Goal: Answer question/provide support: Share knowledge or assist other users

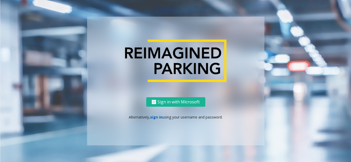
click at [155, 118] on link "sign in" at bounding box center [156, 117] width 12 height 5
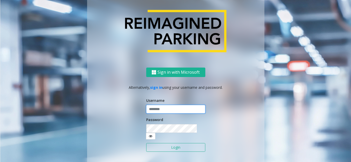
click at [162, 114] on input "text" at bounding box center [175, 109] width 59 height 9
type input "********"
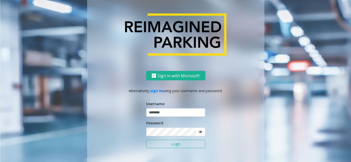
click at [198, 131] on icon at bounding box center [200, 132] width 4 height 4
click at [182, 144] on button "Login" at bounding box center [175, 144] width 59 height 9
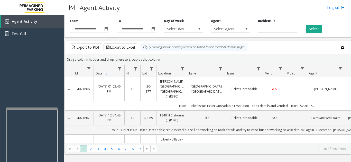
click at [30, 109] on div at bounding box center [31, 109] width 51 height 2
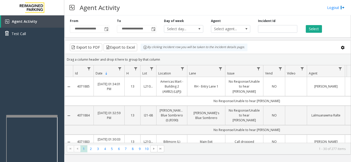
click at [26, 116] on div at bounding box center [31, 116] width 51 height 2
click at [47, 90] on div "Agent Activity Test Call" at bounding box center [32, 96] width 64 height 162
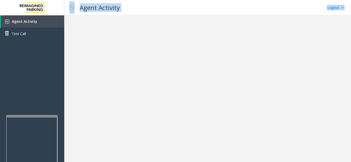
click at [229, 62] on div at bounding box center [207, 88] width 286 height 147
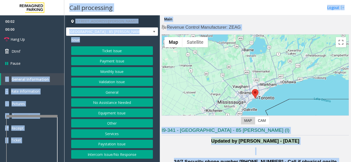
click at [211, 79] on div at bounding box center [255, 99] width 187 height 128
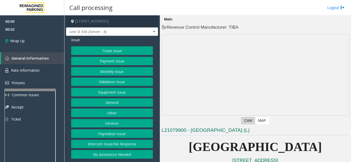
click at [28, 90] on div at bounding box center [29, 90] width 51 height 2
click at [23, 42] on span "Wrap Up" at bounding box center [17, 40] width 14 height 5
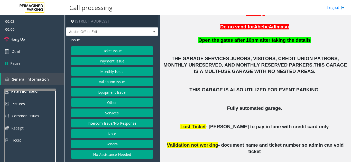
scroll to position [180, 0]
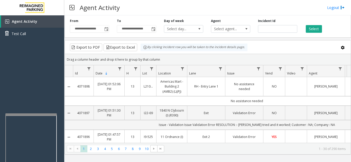
click at [33, 115] on div at bounding box center [30, 115] width 51 height 2
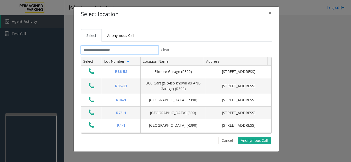
click at [108, 50] on input "text" at bounding box center [119, 50] width 77 height 9
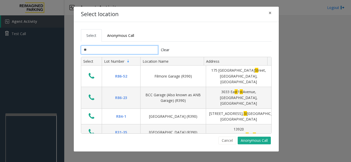
type input "*"
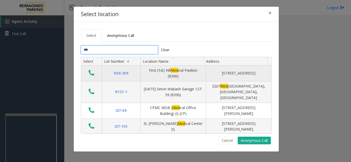
type input "***"
click at [159, 78] on div "First (1st) Hill Med ical Pavilion (R390)" at bounding box center [172, 74] width 59 height 12
click at [184, 73] on div "First (1st) Hill Med ical Pavilion (R390)" at bounding box center [172, 74] width 59 height 12
click at [87, 72] on button "Data table" at bounding box center [91, 73] width 9 height 8
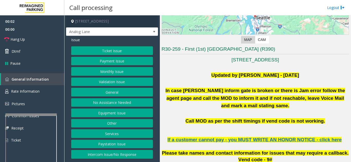
scroll to position [128, 0]
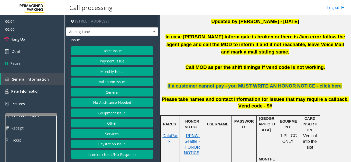
click at [267, 83] on span "If a customer cannot pay - you MUST WRITE AN HONOR NOTICE - click here" at bounding box center [254, 85] width 174 height 5
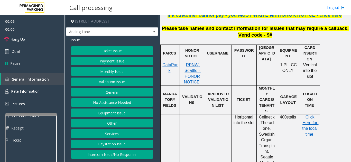
scroll to position [205, 0]
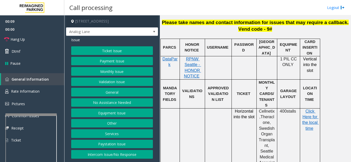
click at [103, 50] on button "Ticket Issue" at bounding box center [112, 50] width 82 height 9
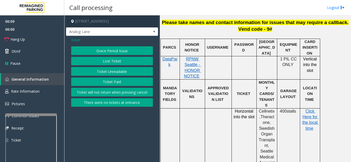
click at [120, 69] on button "Ticket Unreadable" at bounding box center [112, 71] width 82 height 9
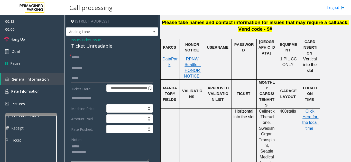
click at [89, 143] on textarea at bounding box center [110, 152] width 78 height 19
drag, startPoint x: 70, startPoint y: 46, endPoint x: 116, endPoint y: 48, distance: 46.0
click at [113, 151] on textarea at bounding box center [110, 152] width 78 height 19
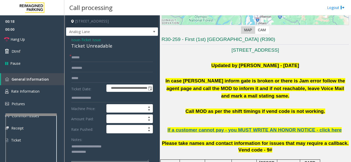
scroll to position [77, 0]
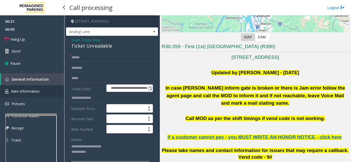
type textarea "**********"
click at [29, 91] on span "Rate Information" at bounding box center [25, 91] width 28 height 5
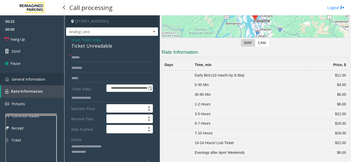
scroll to position [71, 0]
click at [46, 79] on link "General Information" at bounding box center [32, 79] width 64 height 12
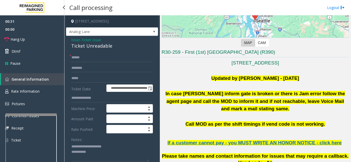
scroll to position [77, 0]
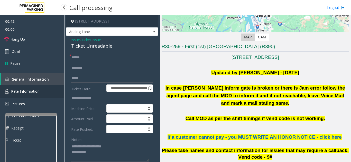
click at [39, 92] on span "Rate Information" at bounding box center [25, 91] width 28 height 5
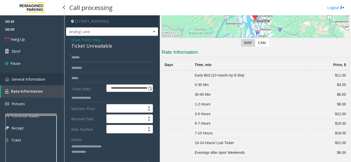
scroll to position [71, 0]
click at [36, 79] on span "General Information" at bounding box center [29, 79] width 34 height 5
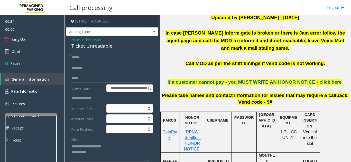
scroll to position [205, 0]
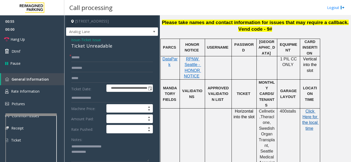
click at [311, 109] on span "Click Here for the local time" at bounding box center [310, 120] width 16 height 22
click at [109, 57] on input "text" at bounding box center [112, 57] width 82 height 9
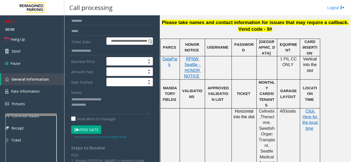
scroll to position [51, 0]
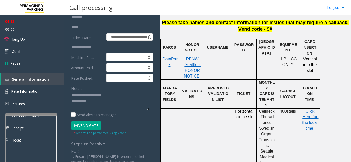
type input "******"
click at [93, 123] on button "Vend Gate" at bounding box center [86, 126] width 30 height 9
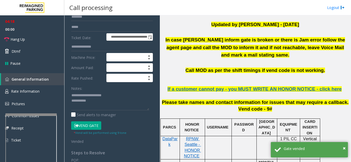
scroll to position [128, 0]
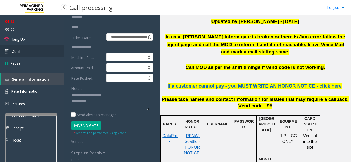
click at [21, 48] on link "Dtmf" at bounding box center [32, 51] width 64 height 12
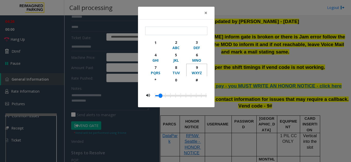
click at [197, 67] on div "9" at bounding box center [196, 67] width 14 height 5
click at [199, 82] on div "#" at bounding box center [196, 79] width 14 height 5
type input "**"
click at [204, 13] on span "×" at bounding box center [205, 12] width 3 height 7
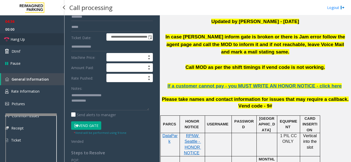
click at [25, 38] on link "Hang Up" at bounding box center [32, 39] width 64 height 12
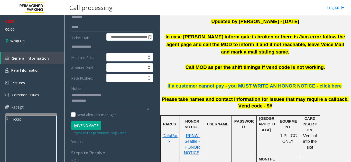
click at [110, 101] on textarea at bounding box center [110, 100] width 78 height 19
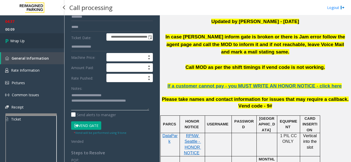
type textarea "**********"
click at [49, 38] on link "Wrap Up" at bounding box center [32, 40] width 64 height 15
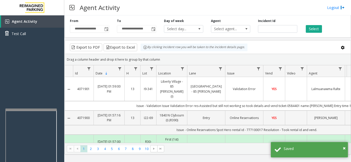
click at [31, 110] on div at bounding box center [30, 110] width 51 height 2
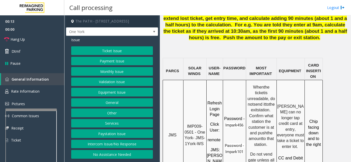
scroll to position [436, 0]
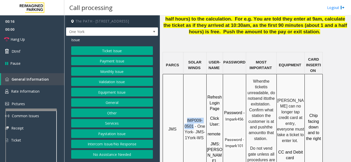
drag, startPoint x: 193, startPoint y: 76, endPoint x: 188, endPoint y: 68, distance: 9.9
click at [188, 119] on span "IMP009-0501 - One York- JMS-1York-WS" at bounding box center [195, 130] width 22 height 22
copy span "IMP009-0501"
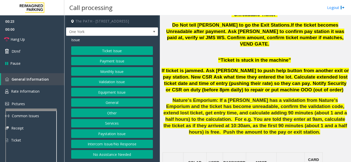
scroll to position [334, 0]
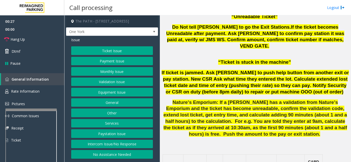
click at [104, 50] on button "Ticket Issue" at bounding box center [112, 50] width 82 height 9
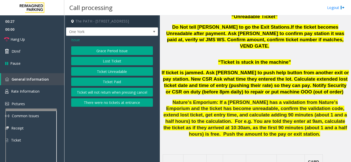
click at [110, 72] on button "Ticket Unreadable" at bounding box center [112, 71] width 82 height 9
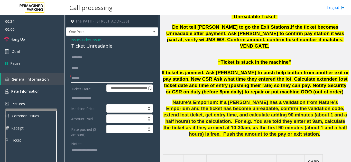
click at [89, 77] on input "text" at bounding box center [112, 78] width 82 height 9
type input "********"
click at [99, 153] on textarea at bounding box center [110, 156] width 78 height 19
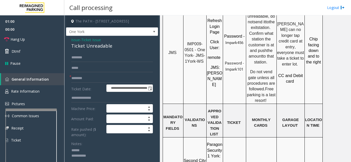
scroll to position [513, 0]
click at [101, 150] on textarea at bounding box center [110, 156] width 78 height 19
type textarea "**********"
drag, startPoint x: 67, startPoint y: 45, endPoint x: 111, endPoint y: 45, distance: 43.6
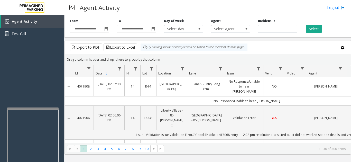
click at [32, 109] on div at bounding box center [32, 109] width 51 height 2
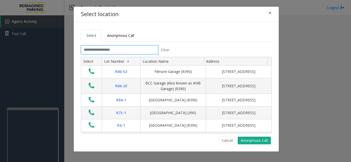
click at [111, 47] on input "text" at bounding box center [119, 50] width 77 height 9
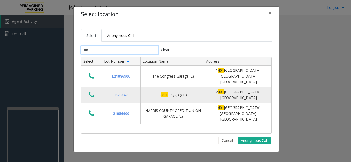
type input "***"
click at [91, 94] on td "Data table" at bounding box center [91, 95] width 21 height 16
click at [91, 91] on icon "Data table" at bounding box center [92, 94] width 6 height 7
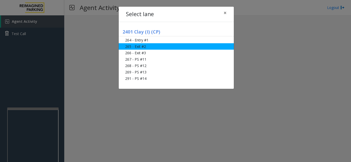
click at [164, 47] on li "265 - Exit #2" at bounding box center [176, 46] width 115 height 6
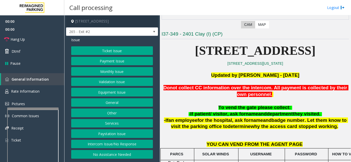
scroll to position [128, 0]
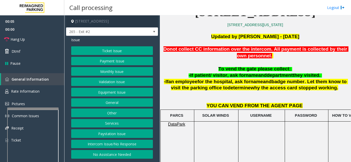
click at [111, 101] on button "General" at bounding box center [112, 103] width 82 height 9
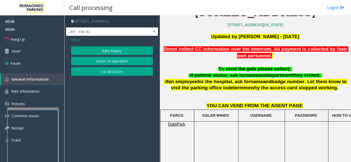
click at [76, 41] on span "Issue" at bounding box center [75, 39] width 9 height 5
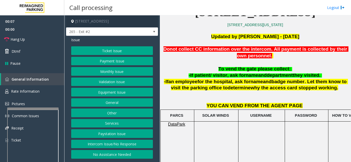
click at [120, 126] on button "Services" at bounding box center [112, 123] width 82 height 9
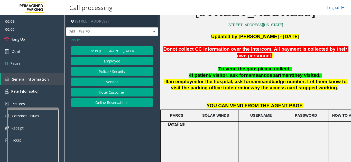
click at [78, 42] on span "Issue" at bounding box center [75, 39] width 9 height 5
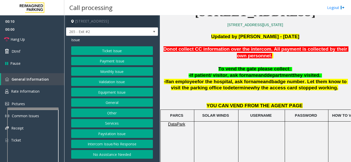
click at [115, 121] on button "Services" at bounding box center [112, 123] width 82 height 9
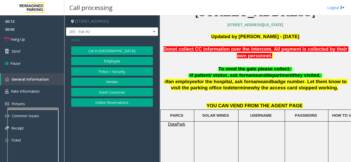
click at [72, 38] on span "Issue" at bounding box center [75, 39] width 9 height 5
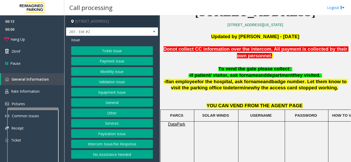
click at [108, 49] on button "Ticket Issue" at bounding box center [112, 50] width 82 height 9
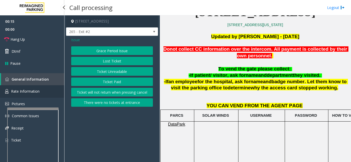
click at [43, 91] on link "Rate Information" at bounding box center [32, 91] width 64 height 13
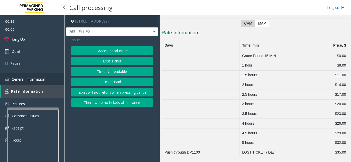
click at [43, 83] on link "General Information" at bounding box center [32, 79] width 64 height 12
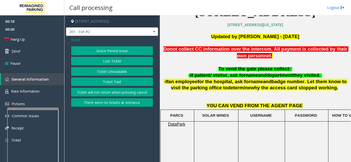
click at [108, 69] on button "Ticket Unreadable" at bounding box center [112, 71] width 82 height 9
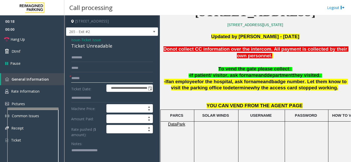
click at [96, 77] on input "text" at bounding box center [112, 78] width 82 height 9
type input "*******"
click at [76, 41] on span "Issue" at bounding box center [75, 39] width 9 height 5
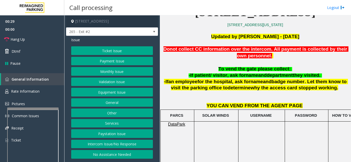
click at [110, 127] on button "Services" at bounding box center [112, 123] width 82 height 9
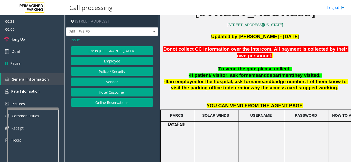
click at [75, 41] on span "Issue" at bounding box center [75, 39] width 9 height 5
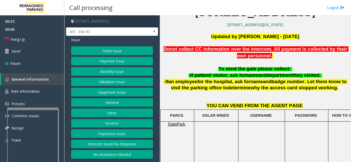
click at [111, 105] on button "General" at bounding box center [112, 103] width 82 height 9
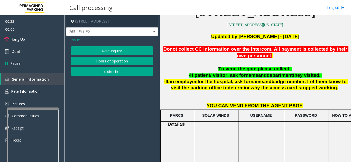
click at [77, 42] on span "Issue" at bounding box center [75, 39] width 9 height 5
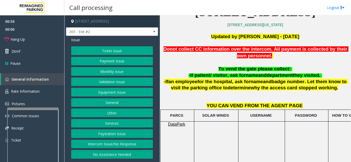
click at [108, 53] on button "Ticket Issue" at bounding box center [112, 50] width 82 height 9
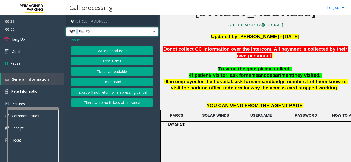
drag, startPoint x: 76, startPoint y: 35, endPoint x: 77, endPoint y: 33, distance: 3.1
click at [77, 33] on span "265 - Exit #2" at bounding box center [102, 32] width 73 height 8
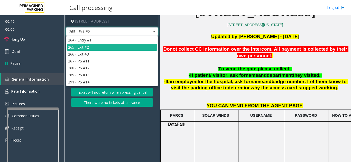
drag, startPoint x: 134, startPoint y: 132, endPoint x: 123, endPoint y: 113, distance: 21.4
click at [133, 132] on app-call-processing-form "2401 Clay Street, San Francisco, CA 265 - Exit #2 Issue Grace Period Issue Lost…" at bounding box center [111, 88] width 95 height 147
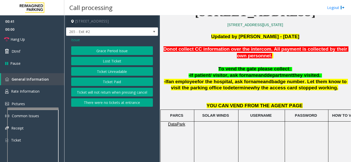
click at [108, 61] on button "Lost Ticket" at bounding box center [112, 61] width 82 height 9
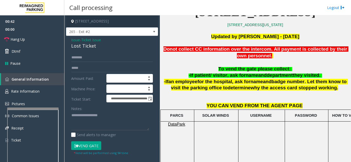
click at [89, 147] on button "Vend Gate" at bounding box center [86, 146] width 30 height 9
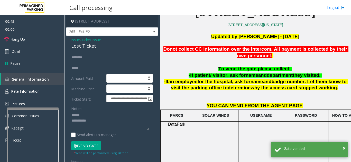
click at [82, 114] on textarea at bounding box center [110, 121] width 78 height 19
type textarea "**********"
drag, startPoint x: 69, startPoint y: 45, endPoint x: 99, endPoint y: 54, distance: 30.6
click at [83, 47] on div "**********" at bounding box center [112, 112] width 92 height 152
click at [107, 54] on input "text" at bounding box center [112, 57] width 82 height 9
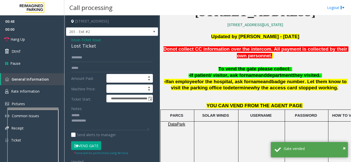
click at [70, 40] on div "**********" at bounding box center [112, 112] width 92 height 152
click at [74, 38] on span "Issue" at bounding box center [75, 39] width 9 height 5
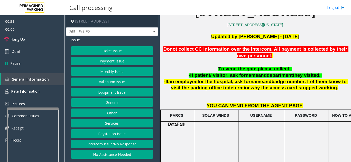
click at [114, 114] on button "Other" at bounding box center [112, 113] width 82 height 9
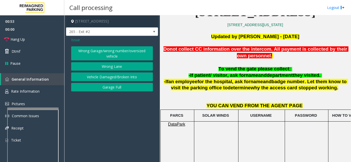
click at [104, 55] on button "Wrong Garage/wrong number/oversized vehicle" at bounding box center [112, 53] width 82 height 14
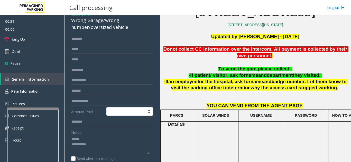
scroll to position [0, 0]
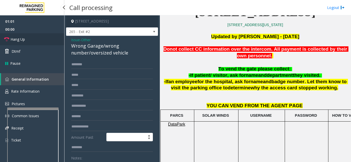
click at [36, 41] on link "Hang Up" at bounding box center [32, 39] width 64 height 12
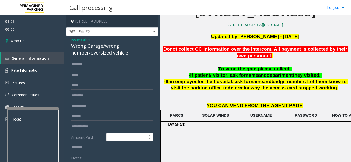
click at [73, 39] on span "Issue" at bounding box center [75, 39] width 9 height 5
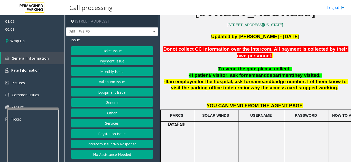
click at [100, 50] on button "Ticket Issue" at bounding box center [112, 50] width 82 height 9
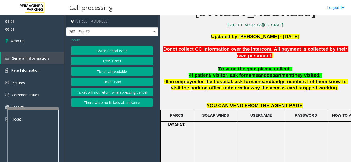
click at [111, 72] on button "Ticket Unreadable" at bounding box center [112, 71] width 82 height 9
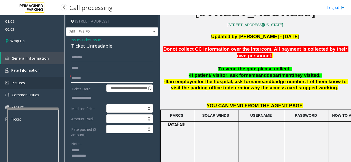
drag, startPoint x: 96, startPoint y: 78, endPoint x: 61, endPoint y: 78, distance: 35.2
click at [61, 78] on app-root "**********" at bounding box center [175, 81] width 351 height 162
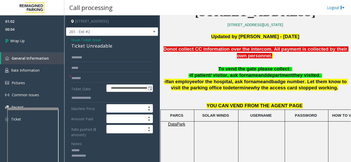
click at [76, 41] on span "Issue" at bounding box center [75, 39] width 9 height 5
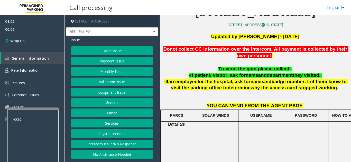
click at [112, 115] on button "Other" at bounding box center [112, 113] width 82 height 9
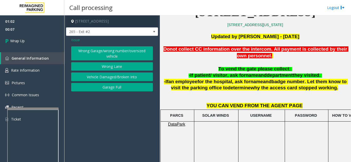
click at [94, 56] on button "Wrong Garage/wrong number/oversized vehicle" at bounding box center [112, 53] width 82 height 14
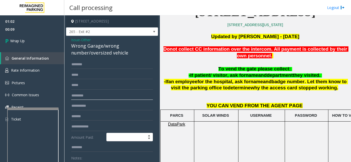
click at [93, 94] on input "text" at bounding box center [112, 96] width 82 height 9
paste input "*******"
type input "*******"
drag, startPoint x: 102, startPoint y: 46, endPoint x: 70, endPoint y: 47, distance: 32.6
click at [70, 47] on div "Issue - Other Wrong Garage/wrong number/oversized vehicle ******* Amount Paid: …" at bounding box center [112, 138] width 92 height 204
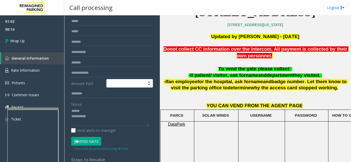
scroll to position [60, 0]
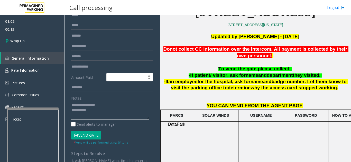
click at [95, 110] on textarea at bounding box center [110, 110] width 78 height 19
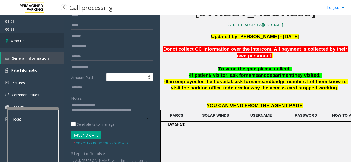
type textarea "**********"
click at [28, 37] on link "Wrap Up" at bounding box center [32, 40] width 64 height 15
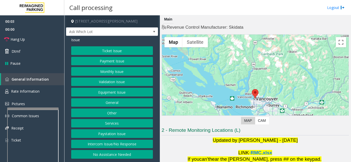
scroll to position [75, 0]
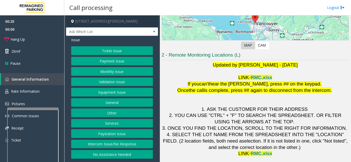
click at [118, 51] on button "Ticket Issue" at bounding box center [112, 50] width 82 height 9
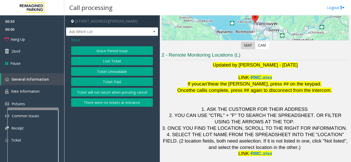
click at [120, 74] on button "Ticket Unreadable" at bounding box center [112, 71] width 82 height 9
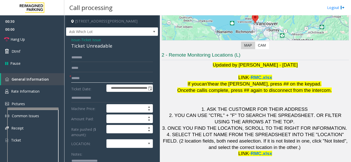
click at [105, 78] on input "text" at bounding box center [112, 78] width 82 height 9
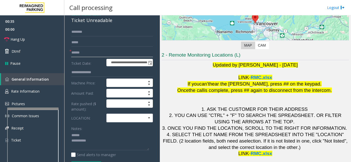
click at [88, 53] on input "text" at bounding box center [112, 52] width 82 height 9
drag, startPoint x: 72, startPoint y: 21, endPoint x: 116, endPoint y: 21, distance: 44.9
click at [116, 21] on div "Ticket Unreadable" at bounding box center [112, 20] width 82 height 7
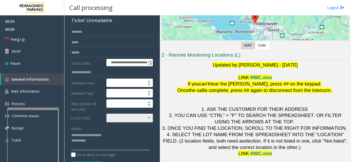
type textarea "**********"
click at [145, 120] on span at bounding box center [148, 118] width 7 height 8
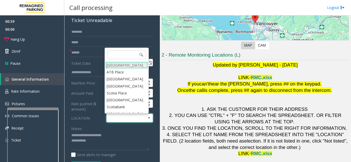
click at [119, 65] on Village "Mount Royal Village" at bounding box center [126, 65] width 43 height 7
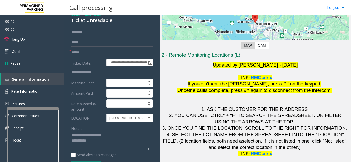
click at [108, 55] on input "text" at bounding box center [112, 52] width 82 height 9
type input "*******"
click at [113, 143] on textarea at bounding box center [110, 141] width 78 height 19
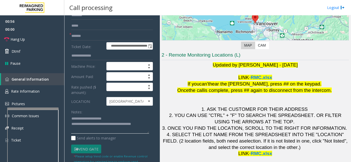
scroll to position [51, 0]
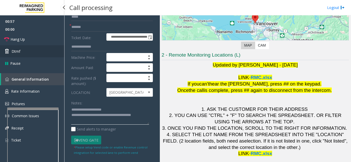
type textarea "**********"
click at [19, 52] on span "Dtmf" at bounding box center [16, 51] width 9 height 5
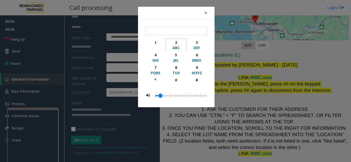
click at [177, 42] on div "2" at bounding box center [176, 42] width 14 height 5
click at [174, 53] on div "5" at bounding box center [176, 54] width 14 height 5
type input "**"
click at [207, 13] on span "×" at bounding box center [205, 12] width 3 height 7
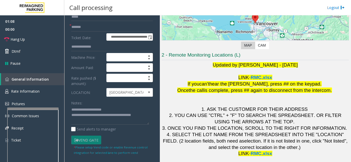
scroll to position [0, 0]
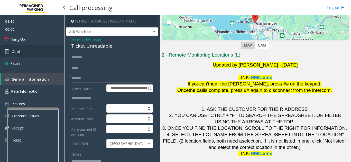
click at [37, 47] on link "Dtmf" at bounding box center [32, 51] width 64 height 12
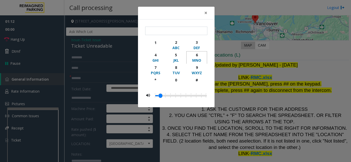
click at [195, 55] on div "6" at bounding box center [196, 54] width 14 height 5
type input "*"
click at [208, 15] on button "×" at bounding box center [205, 13] width 10 height 13
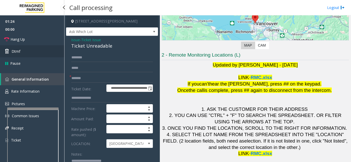
click at [25, 52] on link "Dtmf" at bounding box center [32, 51] width 64 height 12
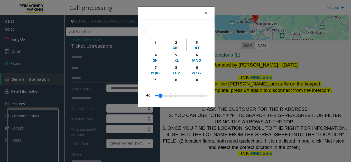
click at [177, 43] on div "2" at bounding box center [176, 42] width 14 height 5
click at [175, 53] on div "5" at bounding box center [176, 54] width 14 height 5
type input "**"
click at [206, 12] on span "×" at bounding box center [205, 12] width 3 height 7
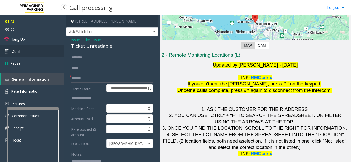
click at [24, 49] on link "Dtmf" at bounding box center [32, 51] width 64 height 12
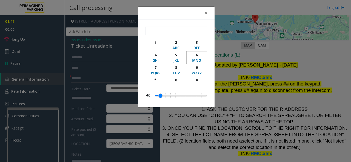
click at [194, 55] on div "6" at bounding box center [196, 54] width 14 height 5
type input "*"
click at [207, 12] on span "×" at bounding box center [205, 12] width 3 height 7
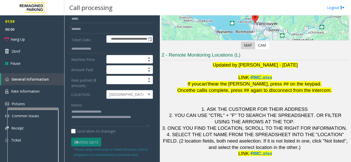
scroll to position [51, 0]
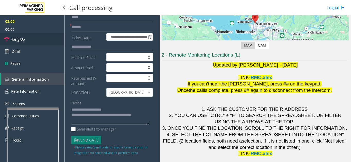
click at [37, 40] on link "Hang Up" at bounding box center [32, 39] width 64 height 12
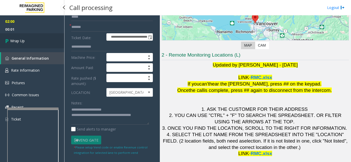
click at [47, 44] on link "Wrap Up" at bounding box center [32, 40] width 64 height 15
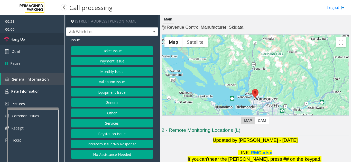
click at [38, 42] on link "Hang Up" at bounding box center [32, 39] width 64 height 12
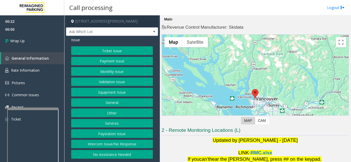
click at [132, 145] on button "Intercom Issue/No Response" at bounding box center [112, 144] width 82 height 9
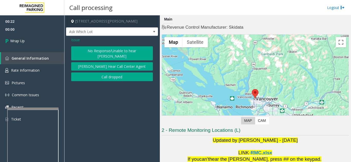
click at [99, 55] on button "No Response/Unable to hear [PERSON_NAME]" at bounding box center [112, 53] width 82 height 14
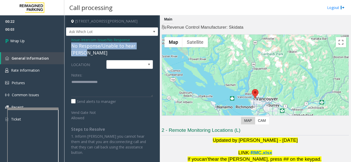
drag, startPoint x: 70, startPoint y: 44, endPoint x: 154, endPoint y: 47, distance: 84.5
click at [154, 47] on div "Issue - Intercom Issue/No Response No Response/Unable to hear parker LOCATION: …" at bounding box center [112, 98] width 92 height 125
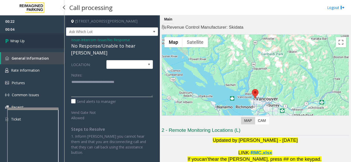
type textarea "**********"
click at [31, 40] on link "Wrap Up" at bounding box center [32, 40] width 64 height 15
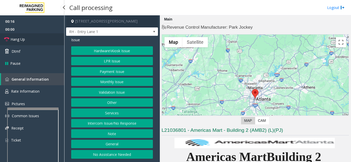
click at [38, 41] on link "Hang Up" at bounding box center [32, 39] width 64 height 12
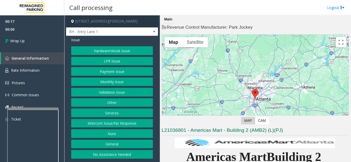
click at [120, 125] on button "Intercom Issue/No Response" at bounding box center [112, 123] width 82 height 9
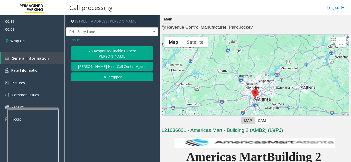
click at [95, 51] on button "No Response/Unable to hear [PERSON_NAME]" at bounding box center [112, 53] width 82 height 14
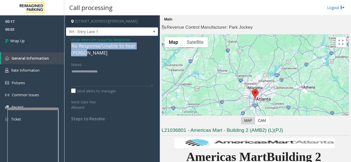
drag, startPoint x: 68, startPoint y: 46, endPoint x: 156, endPoint y: 46, distance: 88.0
click at [156, 46] on div "Issue - Intercom Issue/No Response No Response/Unable to hear [PERSON_NAME] Not…" at bounding box center [112, 81] width 92 height 91
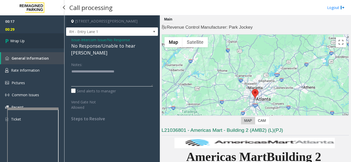
type textarea "**********"
click at [28, 42] on link "Wrap Up" at bounding box center [32, 40] width 64 height 15
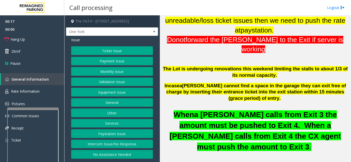
scroll to position [154, 0]
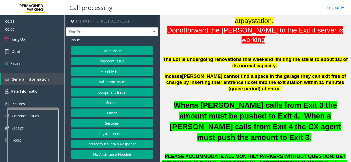
click at [105, 48] on button "Ticket Issue" at bounding box center [112, 50] width 82 height 9
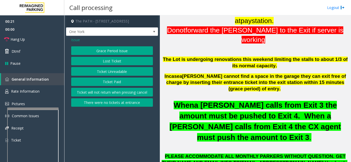
click at [109, 76] on div "Grace Period Issue Lost Ticket Ticket Unreadable Ticket Paid Ticket will not re…" at bounding box center [112, 76] width 82 height 61
click at [110, 75] on button "Ticket Unreadable" at bounding box center [112, 71] width 82 height 9
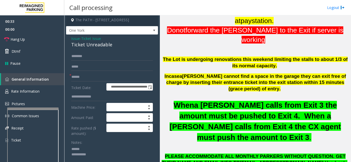
scroll to position [0, 0]
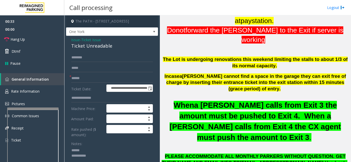
type textarea "**********"
click at [97, 76] on input "text" at bounding box center [112, 78] width 82 height 9
type input "********"
click at [87, 141] on div "Notes:" at bounding box center [112, 153] width 82 height 26
click at [90, 149] on textarea at bounding box center [110, 156] width 78 height 19
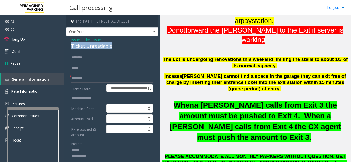
drag, startPoint x: 68, startPoint y: 45, endPoint x: 120, endPoint y: 45, distance: 52.1
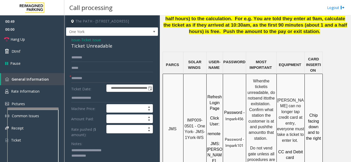
scroll to position [436, 0]
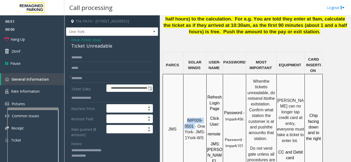
drag, startPoint x: 194, startPoint y: 76, endPoint x: 187, endPoint y: 65, distance: 13.0
click at [187, 114] on div "IMP009-0501 - One York- JMS-1York-WS" at bounding box center [194, 128] width 23 height 28
copy span "IMP009-0501"
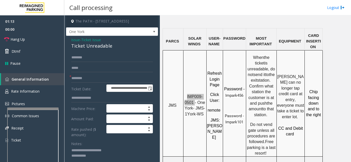
scroll to position [539, 0]
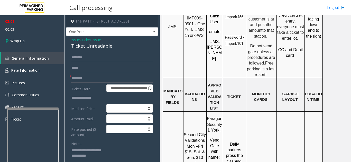
click at [106, 156] on textarea at bounding box center [110, 156] width 78 height 19
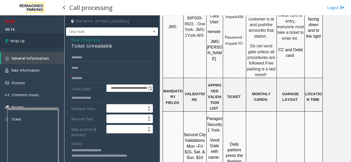
type textarea "**********"
click at [34, 41] on link "Wrap Up" at bounding box center [32, 40] width 64 height 15
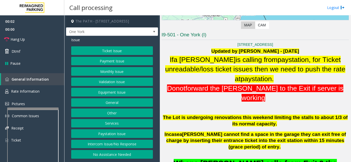
scroll to position [103, 0]
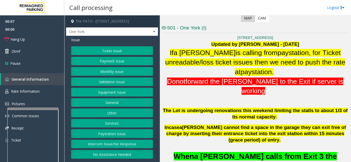
click at [114, 50] on button "Ticket Issue" at bounding box center [112, 50] width 82 height 9
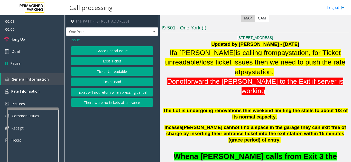
click at [107, 76] on div "Grace Period Issue Lost Ticket Ticket Unreadable Ticket Paid Ticket will not re…" at bounding box center [112, 76] width 82 height 61
click at [118, 72] on button "Ticket Unreadable" at bounding box center [112, 71] width 82 height 9
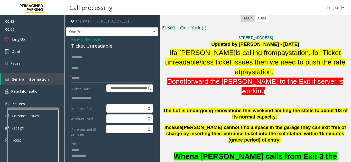
click at [91, 151] on textarea at bounding box center [110, 156] width 78 height 19
drag, startPoint x: 68, startPoint y: 44, endPoint x: 125, endPoint y: 50, distance: 57.5
type textarea "**********"
click at [104, 80] on input "text" at bounding box center [112, 78] width 82 height 9
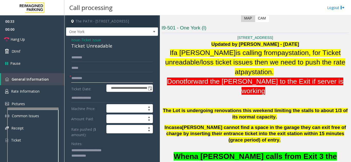
type input "********"
click at [31, 91] on span "Rate Information" at bounding box center [25, 91] width 28 height 5
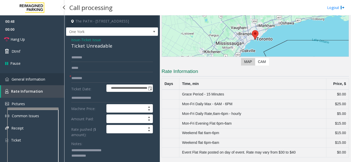
click at [25, 77] on link "General Information" at bounding box center [32, 79] width 64 height 12
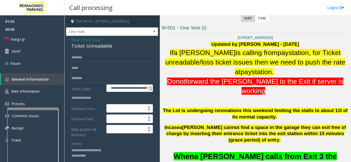
scroll to position [128, 0]
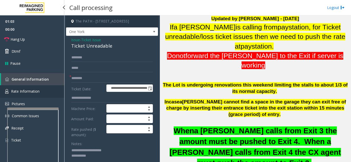
click at [23, 90] on span "Rate Information" at bounding box center [25, 91] width 28 height 5
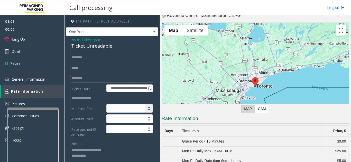
scroll to position [8, 0]
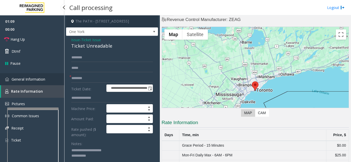
click at [20, 81] on span "General Information" at bounding box center [29, 79] width 34 height 5
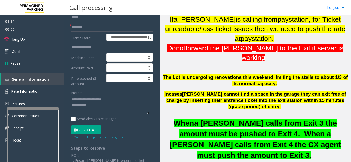
scroll to position [51, 0]
click at [91, 128] on button "Vend Gate" at bounding box center [86, 129] width 30 height 9
click at [106, 105] on textarea at bounding box center [110, 104] width 78 height 19
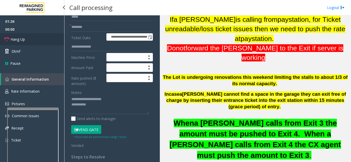
click at [33, 36] on link "Hang Up" at bounding box center [32, 39] width 64 height 12
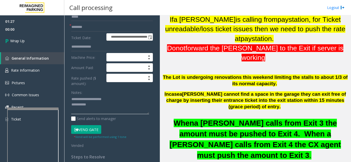
click at [125, 107] on textarea at bounding box center [110, 104] width 78 height 19
type textarea "**********"
click at [29, 41] on link "Wrap Up" at bounding box center [32, 40] width 64 height 15
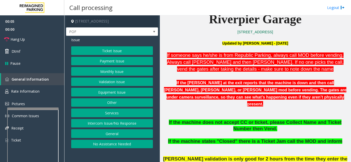
scroll to position [128, 0]
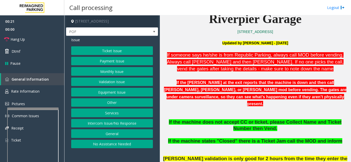
click at [115, 53] on button "Ticket Issue" at bounding box center [112, 50] width 82 height 9
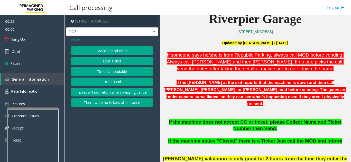
click at [113, 69] on button "Ticket Unreadable" at bounding box center [112, 71] width 82 height 9
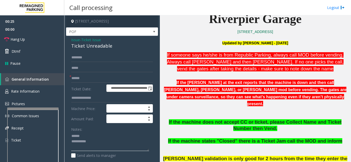
click at [97, 133] on textarea at bounding box center [110, 141] width 78 height 19
drag, startPoint x: 66, startPoint y: 47, endPoint x: 118, endPoint y: 47, distance: 51.6
click at [118, 47] on div "**********" at bounding box center [112, 164] width 92 height 256
type textarea "**********"
click at [98, 78] on input "text" at bounding box center [112, 78] width 82 height 9
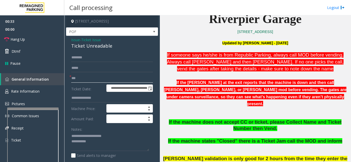
type input "**"
click at [128, 143] on textarea at bounding box center [110, 141] width 78 height 19
click at [26, 38] on link "Hang Up" at bounding box center [32, 39] width 64 height 12
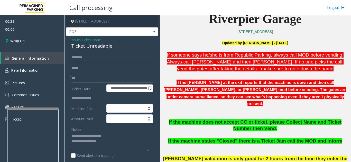
click at [126, 143] on textarea at bounding box center [110, 141] width 78 height 19
type textarea "**********"
click at [33, 42] on link "Wrap Up" at bounding box center [32, 40] width 64 height 15
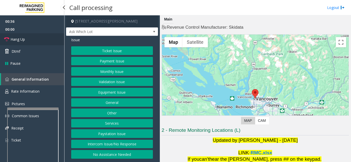
click at [57, 36] on link "Hang Up" at bounding box center [32, 39] width 64 height 12
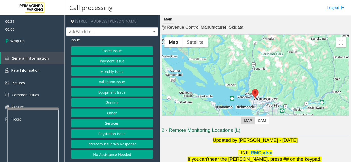
click at [118, 147] on button "Intercom Issue/No Response" at bounding box center [112, 144] width 82 height 9
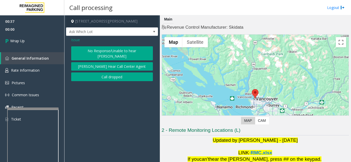
click at [104, 54] on button "No Response/Unable to hear [PERSON_NAME]" at bounding box center [112, 53] width 82 height 14
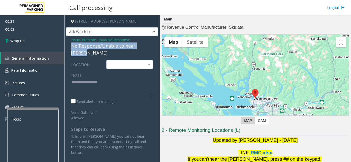
drag, startPoint x: 69, startPoint y: 45, endPoint x: 152, endPoint y: 48, distance: 82.7
click at [152, 48] on div "Issue - Intercom Issue/No Response No Response/Unable to hear parker LOCATION: …" at bounding box center [112, 98] width 92 height 125
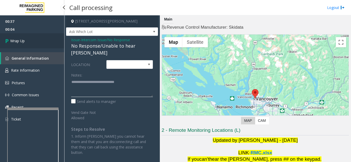
type textarea "**********"
click at [36, 44] on link "Wrap Up" at bounding box center [32, 40] width 64 height 15
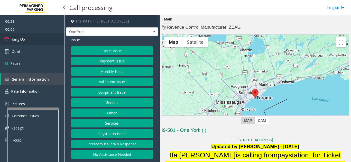
drag, startPoint x: 34, startPoint y: 38, endPoint x: 39, endPoint y: 45, distance: 8.5
click at [34, 38] on link "Hang Up" at bounding box center [32, 39] width 64 height 12
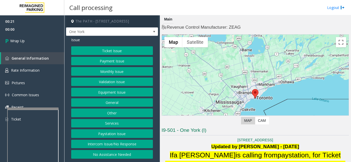
click at [130, 147] on button "Intercom Issue/No Response" at bounding box center [112, 144] width 82 height 9
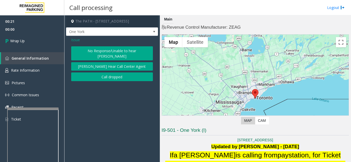
click at [107, 52] on button "No Response/Unable to hear [PERSON_NAME]" at bounding box center [112, 53] width 82 height 14
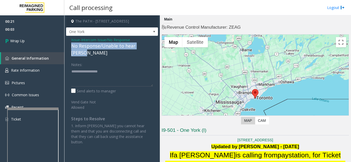
drag, startPoint x: 78, startPoint y: 46, endPoint x: 152, endPoint y: 45, distance: 73.4
click at [152, 45] on div "Issue - Intercom Issue/No Response No Response/Unable to hear [PERSON_NAME] Not…" at bounding box center [112, 93] width 92 height 114
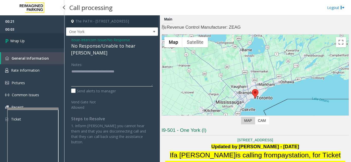
type textarea "**********"
click at [49, 38] on link "Wrap Up" at bounding box center [32, 40] width 64 height 15
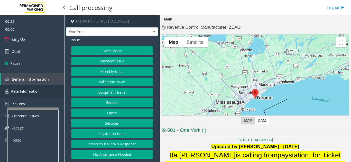
click at [15, 88] on link "Rate Information" at bounding box center [32, 91] width 64 height 13
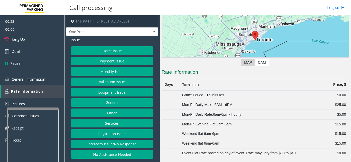
scroll to position [59, 0]
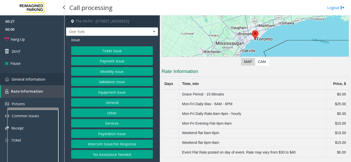
click at [42, 81] on span "General Information" at bounding box center [29, 79] width 34 height 5
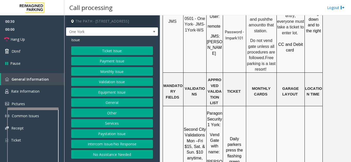
scroll to position [547, 0]
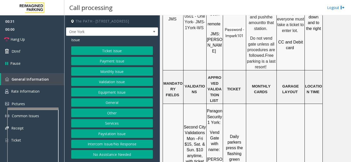
click at [22, 89] on span "Rate Information" at bounding box center [25, 91] width 28 height 5
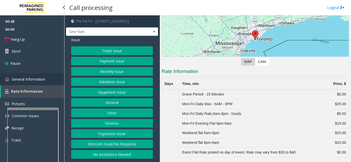
click at [37, 81] on span "General Information" at bounding box center [29, 79] width 34 height 5
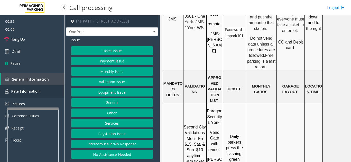
click at [44, 90] on link "Rate Information" at bounding box center [32, 91] width 64 height 13
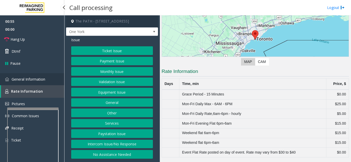
click at [44, 83] on link "General Information" at bounding box center [32, 79] width 64 height 12
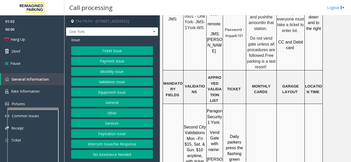
click at [110, 115] on button "Other" at bounding box center [112, 113] width 82 height 9
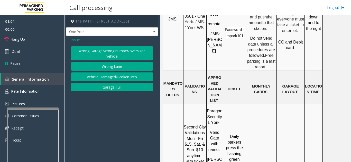
click at [75, 41] on span "Issue" at bounding box center [75, 39] width 9 height 5
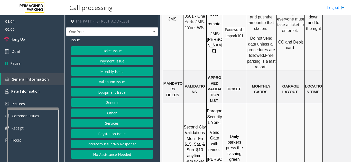
click at [110, 101] on button "General" at bounding box center [112, 103] width 82 height 9
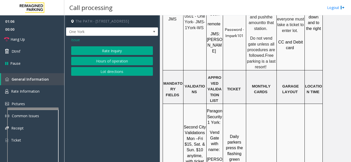
click at [99, 50] on button "Rate Inquiry" at bounding box center [112, 50] width 82 height 9
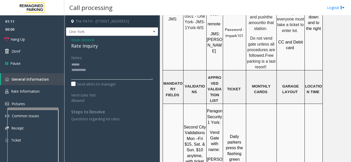
click at [92, 66] on textarea at bounding box center [112, 70] width 82 height 19
drag, startPoint x: 69, startPoint y: 45, endPoint x: 105, endPoint y: 48, distance: 36.8
click at [105, 48] on div "Issue - General Rate Inquiry Notes: Send alerts to manager Vend Gate Not Allowe…" at bounding box center [112, 81] width 92 height 91
click at [115, 71] on textarea at bounding box center [112, 70] width 82 height 19
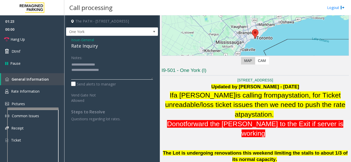
scroll to position [59, 0]
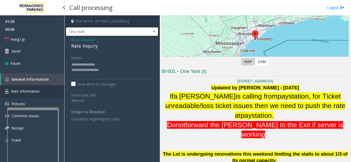
click at [42, 90] on link "Rate Information" at bounding box center [32, 91] width 64 height 13
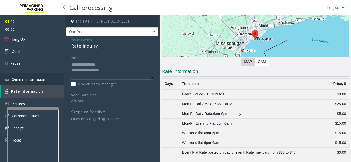
click at [41, 80] on span "General Information" at bounding box center [29, 79] width 34 height 5
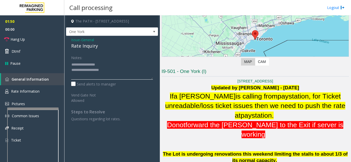
click at [115, 69] on textarea at bounding box center [112, 70] width 82 height 19
click at [34, 88] on link "Rate Information" at bounding box center [32, 91] width 64 height 13
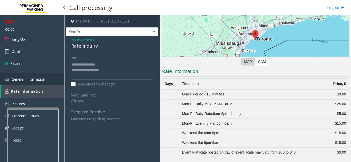
click at [39, 76] on link "General Information" at bounding box center [32, 79] width 64 height 12
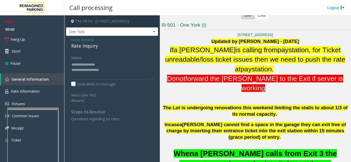
scroll to position [136, 0]
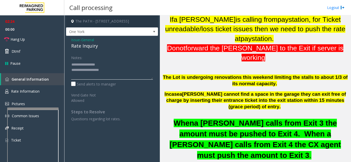
click at [118, 69] on textarea at bounding box center [112, 70] width 82 height 19
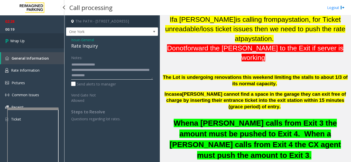
type textarea "**********"
click at [46, 42] on link "Wrap Up" at bounding box center [32, 40] width 64 height 15
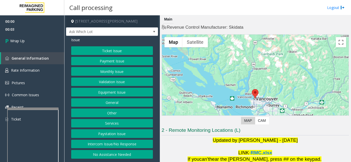
click at [124, 143] on button "Intercom Issue/No Response" at bounding box center [112, 144] width 82 height 9
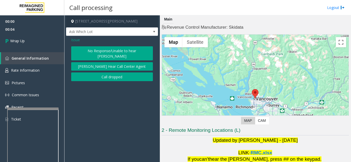
click at [111, 73] on button "Call dropped" at bounding box center [112, 77] width 82 height 9
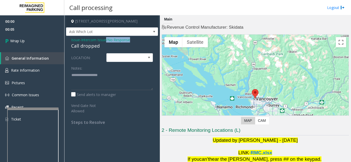
drag, startPoint x: 68, startPoint y: 46, endPoint x: 108, endPoint y: 43, distance: 40.2
click at [108, 43] on div "Issue - Intercom Issue/No Response Call dropped LOCATION: Notes: Send alerts to…" at bounding box center [112, 83] width 92 height 94
click at [95, 50] on div "Call dropped" at bounding box center [112, 46] width 82 height 7
drag, startPoint x: 106, startPoint y: 45, endPoint x: 71, endPoint y: 47, distance: 35.2
click at [71, 47] on div "Issue - Intercom Issue/No Response Call dropped LOCATION: Notes: Send alerts to…" at bounding box center [112, 83] width 92 height 94
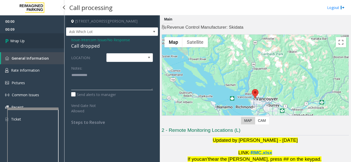
type textarea "**********"
click at [26, 47] on link "Wrap Up" at bounding box center [32, 40] width 64 height 15
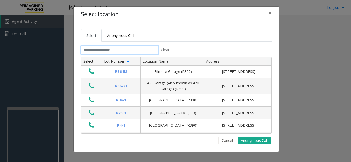
click at [107, 50] on input "text" at bounding box center [119, 50] width 77 height 9
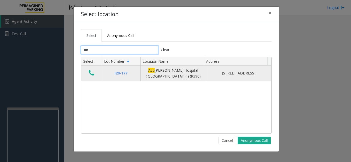
type input "***"
click at [91, 75] on icon "Data table" at bounding box center [92, 73] width 6 height 7
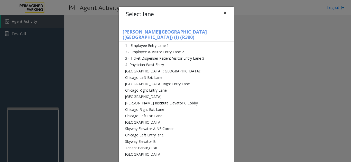
click at [223, 13] on span "×" at bounding box center [224, 12] width 3 height 7
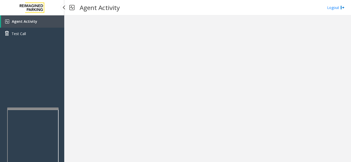
click at [27, 21] on span "Agent Activity" at bounding box center [24, 21] width 25 height 5
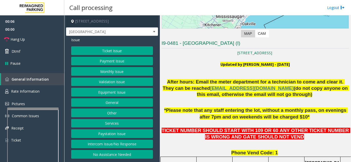
scroll to position [103, 0]
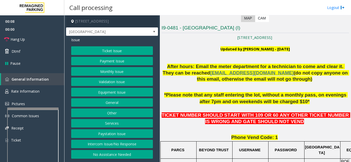
click at [109, 48] on button "Ticket Issue" at bounding box center [112, 50] width 82 height 9
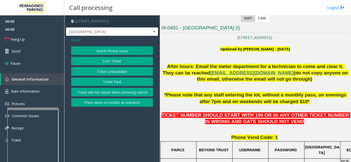
click at [105, 74] on button "Ticket Unreadable" at bounding box center [112, 71] width 82 height 9
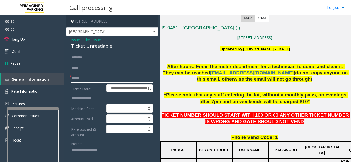
click at [103, 77] on input "text" at bounding box center [112, 78] width 82 height 9
type textarea "**********"
click at [99, 77] on input "text" at bounding box center [112, 78] width 82 height 9
type input "********"
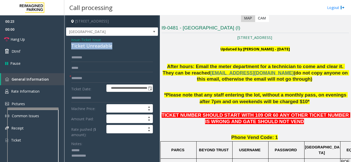
drag, startPoint x: 70, startPoint y: 45, endPoint x: 108, endPoint y: 49, distance: 38.1
click at [110, 159] on textarea at bounding box center [110, 156] width 78 height 19
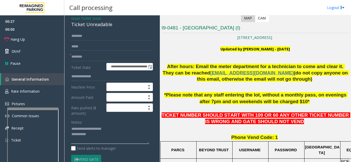
scroll to position [51, 0]
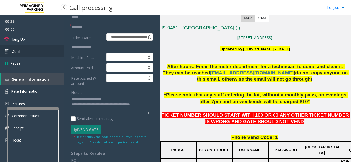
type textarea "**********"
click at [19, 47] on link "Dtmf" at bounding box center [32, 51] width 64 height 12
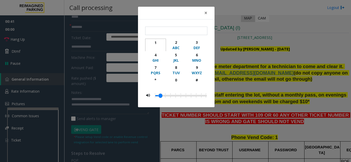
click at [153, 42] on div "1" at bounding box center [155, 42] width 14 height 5
type input "*"
click at [204, 12] on span "×" at bounding box center [205, 12] width 3 height 7
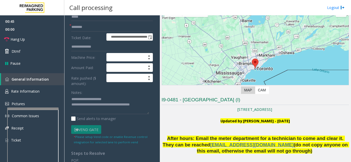
scroll to position [26, 0]
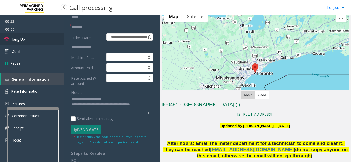
click at [34, 36] on link "Hang Up" at bounding box center [32, 39] width 64 height 12
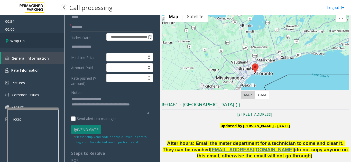
click at [34, 36] on link "Wrap Up" at bounding box center [32, 40] width 64 height 15
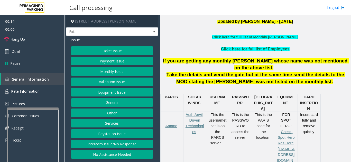
scroll to position [154, 0]
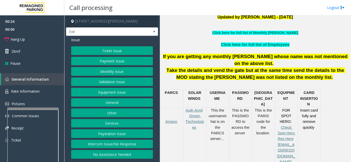
click at [113, 94] on button "Equipment Issue" at bounding box center [112, 92] width 82 height 9
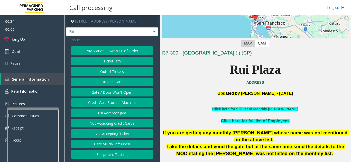
scroll to position [77, 0]
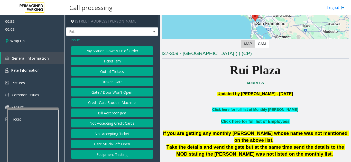
click at [76, 41] on span "Issue" at bounding box center [75, 39] width 9 height 5
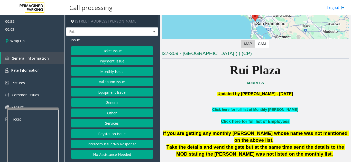
click at [121, 145] on button "Intercom Issue/No Response" at bounding box center [112, 144] width 82 height 9
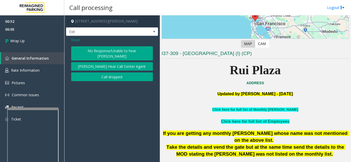
click at [103, 74] on button "Call dropped" at bounding box center [112, 77] width 82 height 9
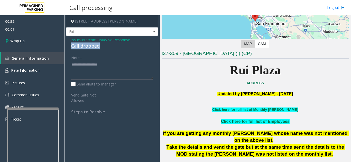
drag, startPoint x: 71, startPoint y: 45, endPoint x: 113, endPoint y: 46, distance: 41.8
click at [113, 46] on div "Issue - Intercom Issue/No Response Call dropped Notes: Send alerts to manager V…" at bounding box center [112, 78] width 92 height 84
type textarea "**********"
click at [96, 81] on div "Notes: Send alerts to manager" at bounding box center [112, 70] width 82 height 34
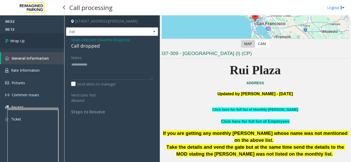
click at [37, 37] on link "Wrap Up" at bounding box center [32, 40] width 64 height 15
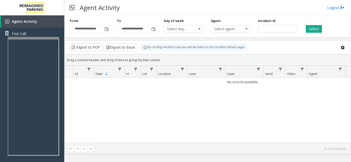
click at [101, 88] on div "No records available." at bounding box center [208, 110] width 286 height 65
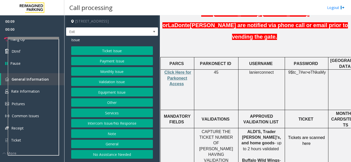
scroll to position [154, 0]
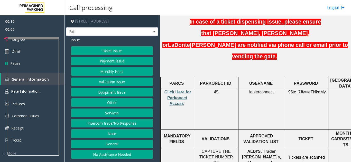
click at [175, 90] on span "Click Here for Parkonect Access" at bounding box center [177, 98] width 27 height 16
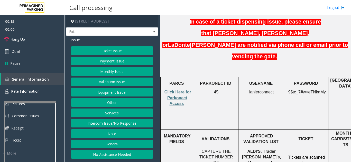
click at [29, 101] on div at bounding box center [29, 102] width 51 height 2
click at [114, 55] on button "Ticket Issue" at bounding box center [112, 50] width 82 height 9
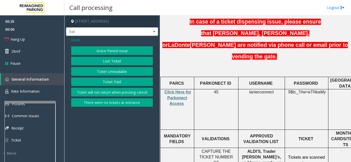
click at [110, 61] on button "Lost Ticket" at bounding box center [112, 61] width 82 height 9
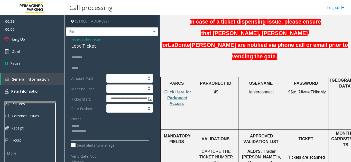
click at [93, 129] on textarea at bounding box center [110, 131] width 78 height 19
click at [91, 128] on textarea at bounding box center [110, 131] width 78 height 19
drag, startPoint x: 66, startPoint y: 46, endPoint x: 96, endPoint y: 50, distance: 30.5
click at [96, 50] on app-call-processing-form "**********" at bounding box center [111, 88] width 95 height 147
drag, startPoint x: 90, startPoint y: 50, endPoint x: 91, endPoint y: 66, distance: 16.5
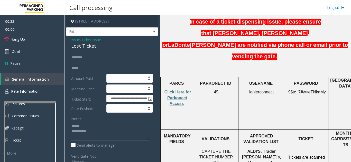
click at [91, 66] on div "**********" at bounding box center [112, 136] width 92 height 201
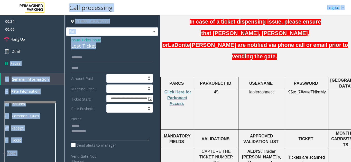
drag, startPoint x: 100, startPoint y: 46, endPoint x: 75, endPoint y: 47, distance: 24.6
click at [67, 47] on div "**********" at bounding box center [112, 136] width 92 height 201
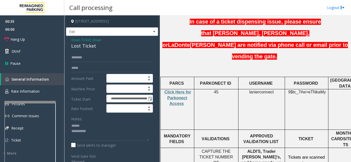
click at [86, 53] on div "**********" at bounding box center [112, 136] width 92 height 201
drag, startPoint x: 73, startPoint y: 46, endPoint x: 99, endPoint y: 45, distance: 25.9
click at [99, 45] on div "**********" at bounding box center [112, 136] width 92 height 201
click at [108, 130] on textarea at bounding box center [110, 131] width 78 height 19
type textarea "**********"
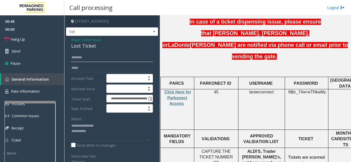
click at [87, 58] on input "text" at bounding box center [112, 57] width 82 height 9
type input "****"
drag, startPoint x: 244, startPoint y: 68, endPoint x: 276, endPoint y: 69, distance: 32.1
click at [276, 90] on p "lanierconnect" at bounding box center [261, 93] width 43 height 6
copy p "lanierconnect"
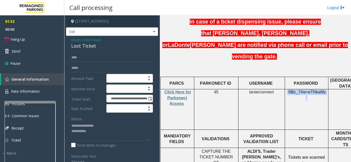
drag, startPoint x: 288, startPoint y: 70, endPoint x: 325, endPoint y: 70, distance: 37.5
click at [325, 90] on p "9$tc_7#w> eTNkaMy" at bounding box center [306, 96] width 40 height 12
copy p "9$tc_7#w> eTNkaMy"
click at [75, 40] on span "Issue" at bounding box center [75, 39] width 9 height 5
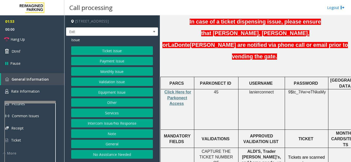
click at [90, 52] on button "Ticket Issue" at bounding box center [112, 50] width 82 height 9
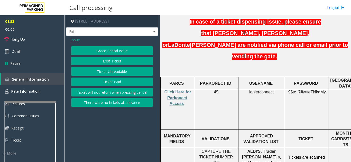
click at [102, 75] on button "Ticket Unreadable" at bounding box center [112, 71] width 82 height 9
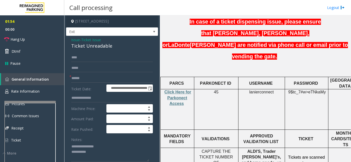
scroll to position [51, 0]
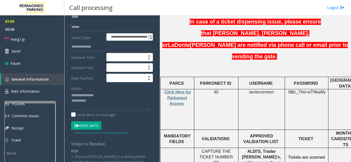
click at [92, 122] on button "Vend Gate" at bounding box center [86, 126] width 30 height 9
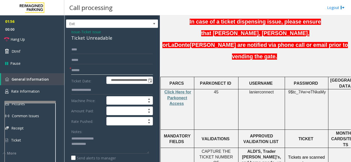
scroll to position [0, 0]
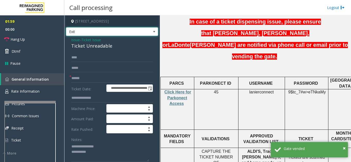
click at [75, 36] on span "Exit" at bounding box center [102, 32] width 73 height 8
click at [101, 62] on input "****" at bounding box center [112, 57] width 82 height 9
click at [76, 39] on span "Issue" at bounding box center [75, 39] width 9 height 5
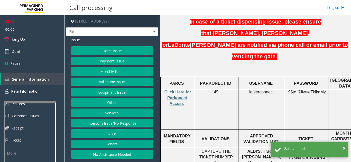
click at [102, 49] on button "Ticket Issue" at bounding box center [112, 50] width 82 height 9
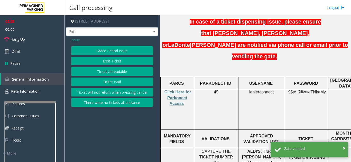
click at [109, 63] on button "Lost Ticket" at bounding box center [112, 61] width 82 height 9
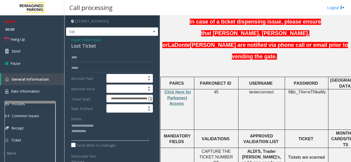
click at [110, 135] on textarea at bounding box center [110, 131] width 78 height 19
click at [35, 40] on link "Hang Up" at bounding box center [32, 39] width 64 height 12
click at [122, 133] on textarea at bounding box center [110, 131] width 78 height 19
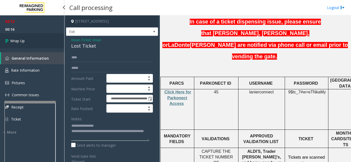
type textarea "**********"
click at [45, 44] on link "Wrap Up" at bounding box center [32, 40] width 64 height 15
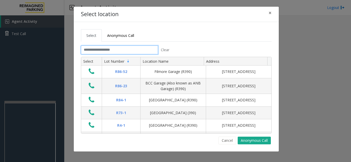
click at [98, 49] on input "text" at bounding box center [119, 50] width 77 height 9
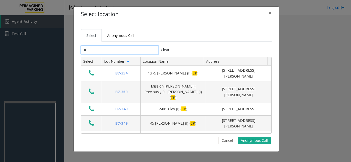
type input "*"
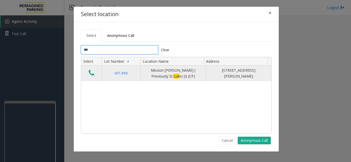
type input "***"
click at [94, 73] on icon "Data table" at bounding box center [92, 73] width 6 height 7
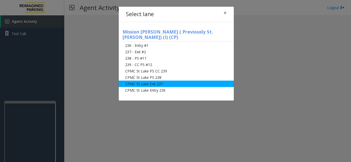
click at [173, 81] on li "CPMC St Luke Exit 237" at bounding box center [176, 84] width 115 height 6
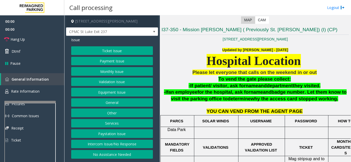
scroll to position [103, 0]
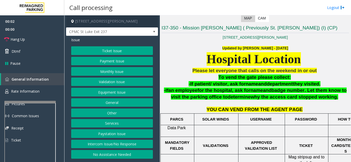
click at [106, 83] on button "Validation Issue" at bounding box center [112, 82] width 82 height 9
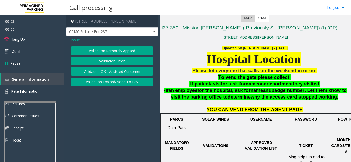
click at [74, 40] on span "Issue" at bounding box center [75, 39] width 9 height 5
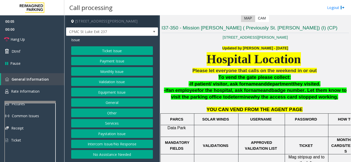
click at [109, 71] on button "Monthly Issue" at bounding box center [112, 71] width 82 height 9
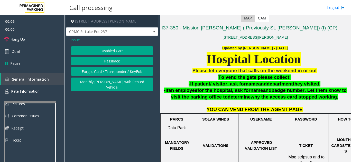
click at [109, 53] on button "Disabled Card" at bounding box center [112, 50] width 82 height 9
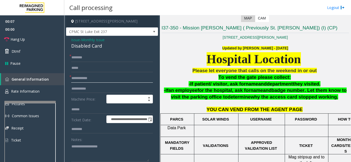
click at [96, 78] on input "text" at bounding box center [112, 78] width 82 height 9
type input "**********"
click at [90, 57] on input "text" at bounding box center [112, 57] width 82 height 9
click at [94, 150] on textarea at bounding box center [110, 152] width 78 height 19
click at [91, 141] on div "Notes:" at bounding box center [112, 148] width 82 height 26
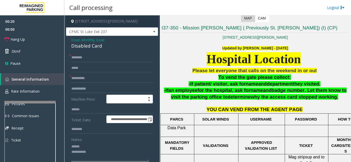
click at [91, 146] on textarea at bounding box center [110, 152] width 78 height 19
drag, startPoint x: 69, startPoint y: 46, endPoint x: 112, endPoint y: 49, distance: 42.4
type textarea "**********"
click at [93, 57] on input "text" at bounding box center [112, 57] width 82 height 9
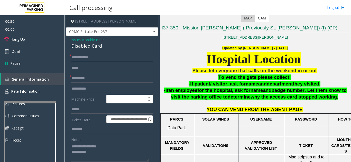
scroll to position [26, 0]
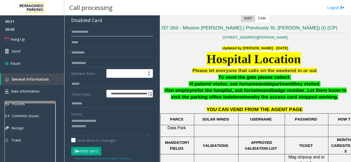
type input "**********"
click at [91, 152] on button "Vend Gate" at bounding box center [86, 151] width 30 height 9
click at [107, 126] on textarea at bounding box center [110, 126] width 78 height 19
click at [134, 114] on div "Notes:" at bounding box center [112, 123] width 82 height 26
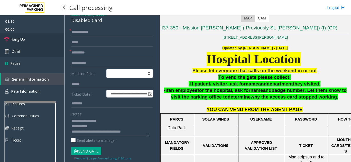
drag, startPoint x: 41, startPoint y: 36, endPoint x: 55, endPoint y: 46, distance: 17.7
click at [41, 36] on link "Hang Up" at bounding box center [32, 39] width 64 height 12
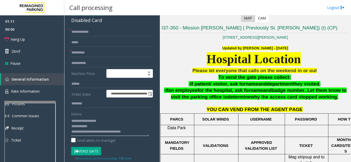
click at [148, 130] on textarea at bounding box center [110, 126] width 78 height 19
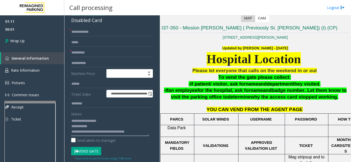
scroll to position [4, 0]
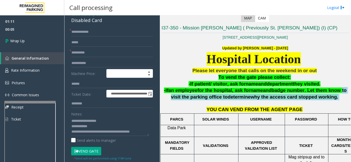
drag, startPoint x: 327, startPoint y: 90, endPoint x: 329, endPoint y: 96, distance: 5.9
click at [329, 96] on p "-If an employee for the hospital, ask for name and badge number . Let them know…" at bounding box center [254, 93] width 187 height 13
copy p "to visit the parking office to determine why the access card stopped working."
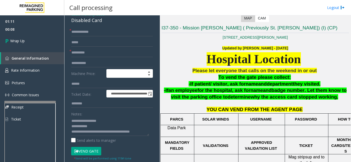
click at [105, 136] on div "Notes: Send alerts to manager" at bounding box center [112, 127] width 82 height 34
click at [104, 129] on textarea at bounding box center [110, 126] width 78 height 19
click at [108, 131] on textarea at bounding box center [110, 126] width 78 height 19
paste textarea "**********"
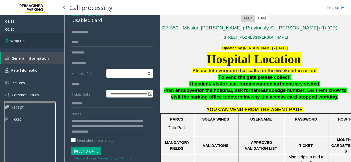
type textarea "**********"
click at [38, 37] on link "Wrap Up" at bounding box center [32, 40] width 64 height 15
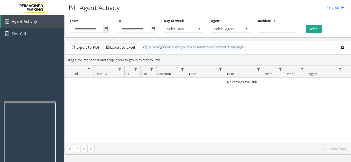
click at [106, 30] on span "Toggle popup" at bounding box center [106, 29] width 4 height 4
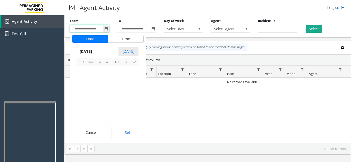
scroll to position [92096, 0]
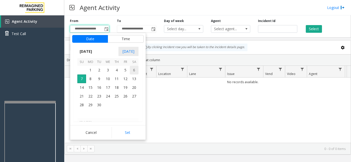
click at [135, 71] on span "6" at bounding box center [134, 70] width 9 height 9
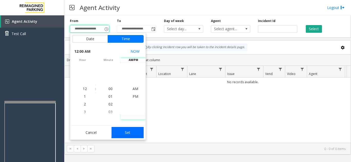
click at [134, 131] on button "Set" at bounding box center [127, 132] width 32 height 11
type input "**********"
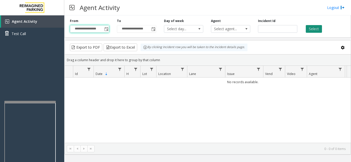
click at [309, 31] on button "Select" at bounding box center [313, 29] width 16 height 8
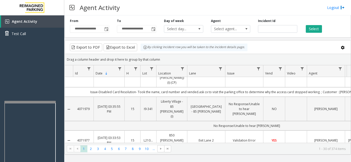
scroll to position [0, 0]
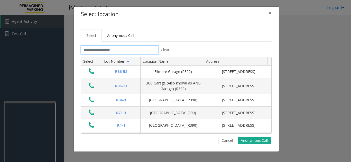
click at [124, 51] on input "text" at bounding box center [119, 50] width 77 height 9
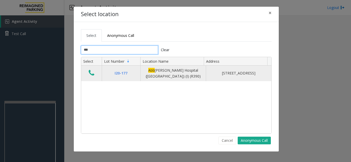
type input "***"
click at [92, 75] on icon "Data table" at bounding box center [92, 73] width 6 height 7
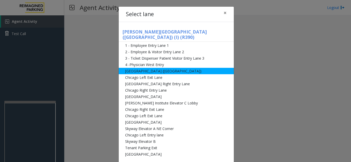
click at [189, 68] on li "[GEOGRAPHIC_DATA] ([GEOGRAPHIC_DATA])" at bounding box center [176, 71] width 115 height 6
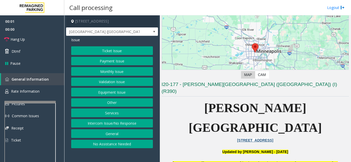
scroll to position [77, 0]
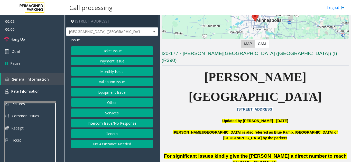
click at [98, 91] on button "Equipment Issue" at bounding box center [112, 92] width 82 height 9
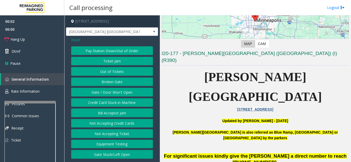
click at [98, 91] on button "Gate / Door Won't Open" at bounding box center [112, 92] width 82 height 9
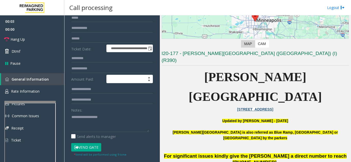
scroll to position [51, 0]
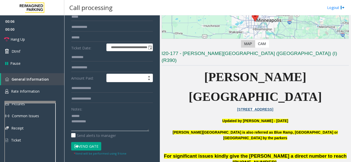
click at [96, 114] on textarea at bounding box center [110, 121] width 78 height 19
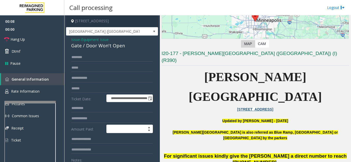
scroll to position [0, 0]
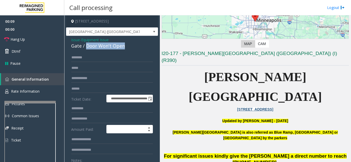
drag, startPoint x: 85, startPoint y: 45, endPoint x: 132, endPoint y: 48, distance: 46.8
click at [132, 48] on div "Gate / Door Won't Open" at bounding box center [112, 46] width 82 height 7
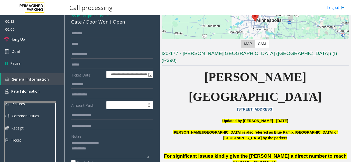
click at [106, 150] on textarea at bounding box center [110, 148] width 78 height 19
type textarea "**********"
click at [113, 137] on div "Notes:" at bounding box center [112, 145] width 82 height 26
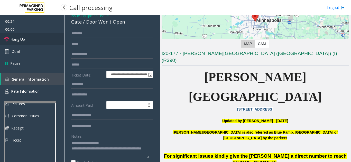
click at [31, 43] on link "Hang Up" at bounding box center [32, 39] width 64 height 12
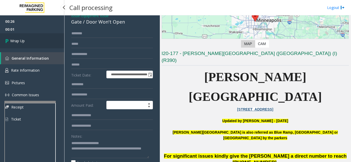
click at [31, 43] on link "Wrap Up" at bounding box center [32, 40] width 64 height 15
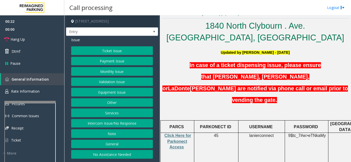
scroll to position [103, 0]
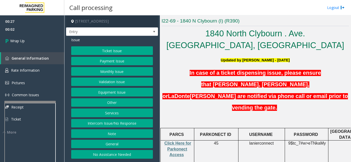
click at [113, 114] on button "Services" at bounding box center [112, 113] width 82 height 9
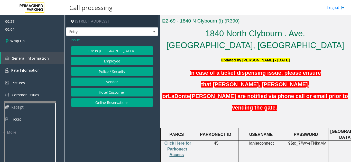
click at [76, 39] on span "Issue" at bounding box center [75, 39] width 9 height 5
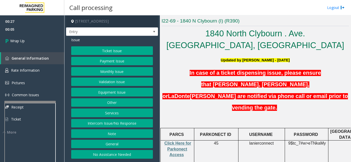
click at [112, 89] on button "Equipment Issue" at bounding box center [112, 92] width 82 height 9
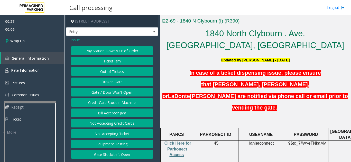
click at [112, 89] on button "Gate / Door Won't Open" at bounding box center [112, 92] width 82 height 9
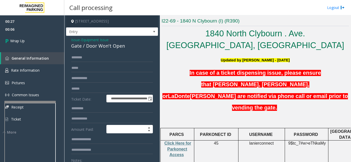
scroll to position [26, 0]
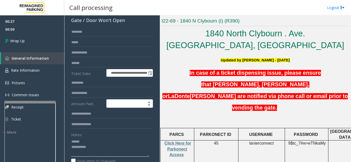
click at [93, 140] on textarea at bounding box center [110, 147] width 78 height 19
drag, startPoint x: 85, startPoint y: 21, endPoint x: 119, endPoint y: 23, distance: 33.9
click at [129, 23] on div "Gate / Door Won't Open" at bounding box center [112, 20] width 82 height 7
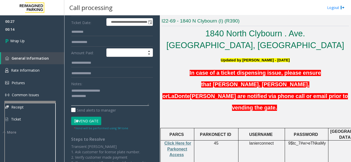
scroll to position [77, 0]
click at [119, 98] on textarea at bounding box center [110, 95] width 78 height 19
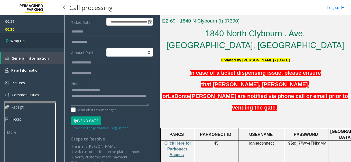
type textarea "**********"
click at [33, 43] on link "Wrap Up" at bounding box center [32, 40] width 64 height 15
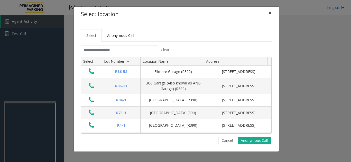
drag, startPoint x: 273, startPoint y: 12, endPoint x: 269, endPoint y: 13, distance: 3.4
click at [273, 12] on button "×" at bounding box center [270, 13] width 10 height 13
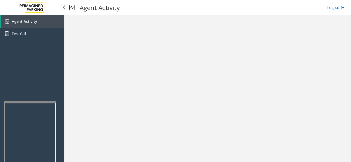
click at [38, 21] on link "Agent Activity" at bounding box center [32, 21] width 63 height 12
drag, startPoint x: 85, startPoint y: 71, endPoint x: 195, endPoint y: 156, distance: 139.2
click at [180, 138] on div at bounding box center [207, 88] width 286 height 147
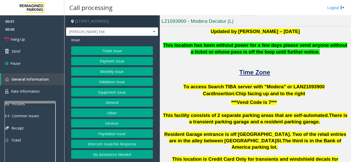
scroll to position [103, 0]
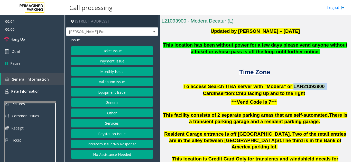
drag, startPoint x: 286, startPoint y: 87, endPoint x: 320, endPoint y: 88, distance: 34.6
click at [320, 88] on p "To access Search TIBA server with "Modera" or LAN21093 900" at bounding box center [254, 86] width 187 height 7
click at [177, 82] on p at bounding box center [254, 80] width 187 height 7
click at [98, 47] on button "Ticket Issue" at bounding box center [112, 50] width 82 height 9
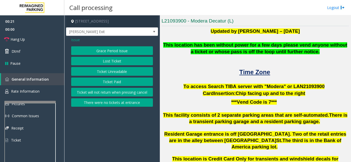
click at [108, 103] on button "There were no tickets at entrance" at bounding box center [112, 103] width 82 height 9
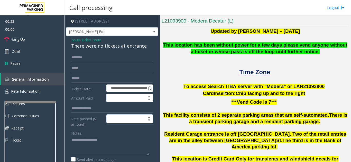
click at [101, 57] on input "text" at bounding box center [112, 57] width 82 height 9
type input "******"
click at [94, 139] on textarea at bounding box center [110, 145] width 78 height 19
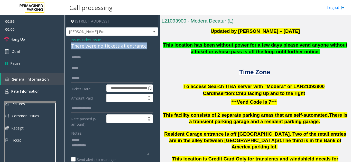
drag, startPoint x: 67, startPoint y: 45, endPoint x: 146, endPoint y: 50, distance: 78.9
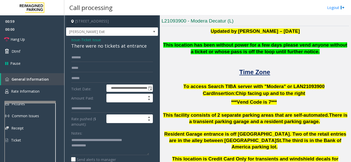
click at [136, 133] on div "Notes:" at bounding box center [112, 142] width 82 height 26
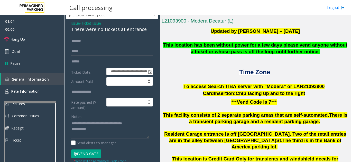
scroll to position [26, 0]
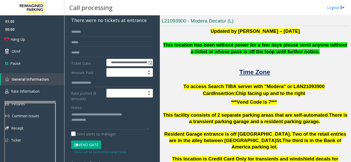
click at [95, 143] on button "Vend Gate" at bounding box center [86, 145] width 30 height 9
click at [105, 124] on textarea at bounding box center [110, 120] width 78 height 19
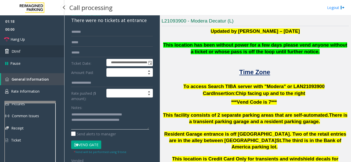
type textarea "**********"
click at [30, 45] on link "Dtmf" at bounding box center [32, 51] width 64 height 12
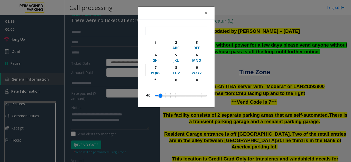
click at [156, 69] on div "7" at bounding box center [155, 67] width 14 height 5
type input "*"
click at [203, 14] on button "×" at bounding box center [205, 13] width 10 height 13
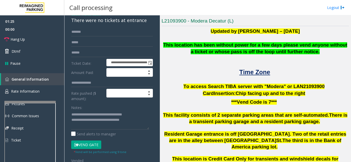
scroll to position [0, 0]
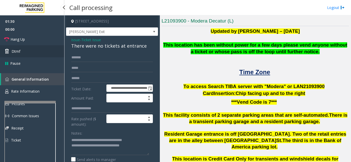
click at [38, 52] on link "Dtmf" at bounding box center [32, 51] width 64 height 12
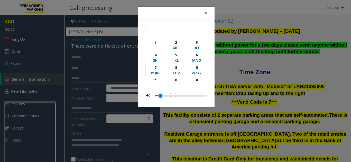
click at [151, 70] on div "PQRS" at bounding box center [155, 72] width 14 height 5
type input "*"
click at [217, 12] on div "× * 1 2 ABC 3 DEF 4 GHI 5 JKL 6 MNO 7 PQRS 8 TUV 9 WXYZ * 0 #" at bounding box center [175, 81] width 351 height 162
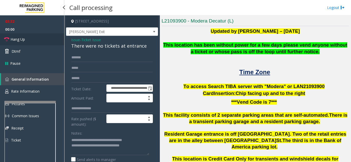
click at [51, 42] on link "Hang Up" at bounding box center [32, 39] width 64 height 12
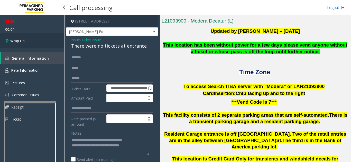
click at [30, 44] on link "Wrap Up" at bounding box center [32, 40] width 64 height 15
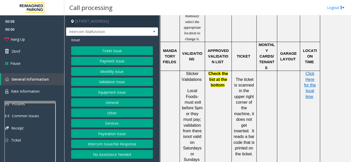
scroll to position [457, 0]
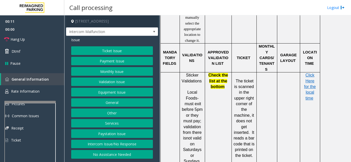
click at [107, 50] on button "Ticket Issue" at bounding box center [112, 50] width 82 height 9
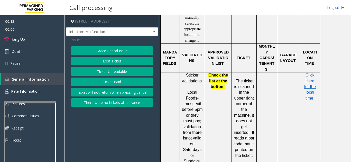
click at [111, 62] on button "Lost Ticket" at bounding box center [112, 61] width 82 height 9
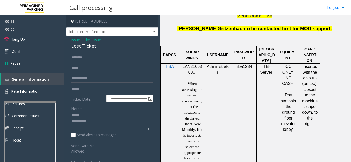
scroll to position [334, 0]
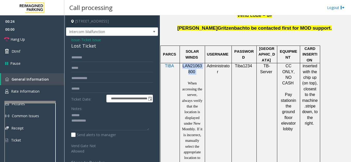
drag, startPoint x: 196, startPoint y: 46, endPoint x: 182, endPoint y: 39, distance: 15.4
click at [182, 63] on p "LAN21063800" at bounding box center [191, 69] width 21 height 12
copy p "LAN21063800"
click at [91, 115] on textarea at bounding box center [110, 121] width 78 height 19
drag, startPoint x: 70, startPoint y: 44, endPoint x: 97, endPoint y: 43, distance: 27.2
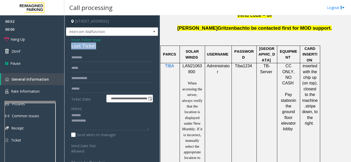
click at [97, 43] on div "**********" at bounding box center [112, 128] width 92 height 185
click at [106, 120] on textarea at bounding box center [110, 121] width 78 height 19
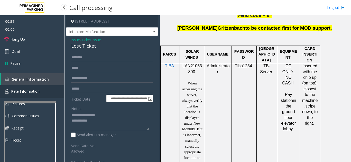
click at [25, 96] on link "Rate Information" at bounding box center [32, 91] width 64 height 13
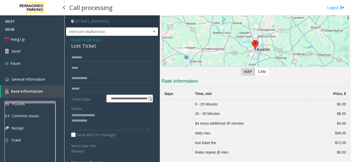
scroll to position [42, 0]
click at [39, 81] on span "General Information" at bounding box center [29, 79] width 34 height 5
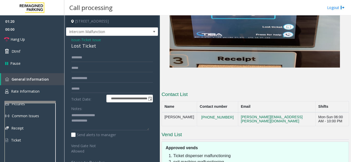
scroll to position [996, 0]
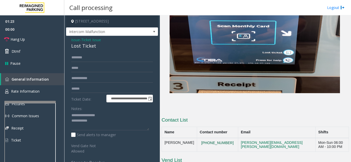
drag, startPoint x: 222, startPoint y: 94, endPoint x: 202, endPoint y: 88, distance: 21.1
click at [202, 141] on button "[PHONE_NUMBER]" at bounding box center [216, 143] width 35 height 5
drag, startPoint x: 164, startPoint y: 89, endPoint x: 217, endPoint y: 92, distance: 53.0
click at [217, 138] on tr "Jeremy Gritzenbach (512)201-7419 jeremy.gritzenbach@reimaginedparking.com Mon-S…" at bounding box center [254, 145] width 187 height 14
copy tr "Jeremy Gritzenbach (512)201-7419"
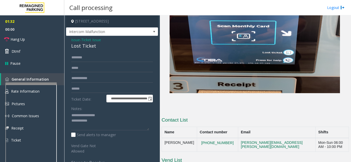
click at [29, 84] on div at bounding box center [30, 84] width 51 height 2
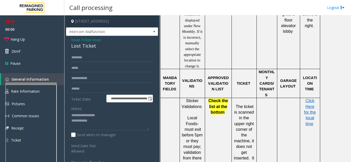
scroll to position [483, 0]
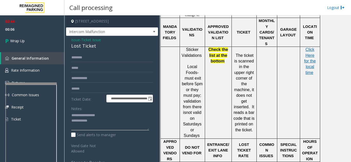
click at [105, 123] on textarea at bounding box center [110, 121] width 78 height 19
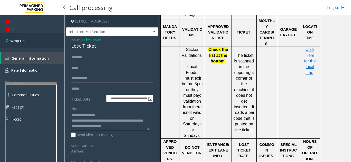
type textarea "**********"
click at [45, 43] on link "Wrap Up" at bounding box center [32, 40] width 64 height 15
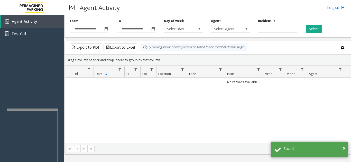
click at [28, 111] on div at bounding box center [32, 110] width 51 height 2
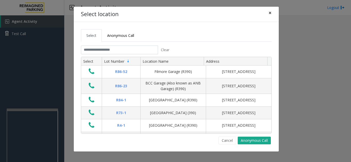
click at [271, 15] on span "×" at bounding box center [269, 12] width 3 height 7
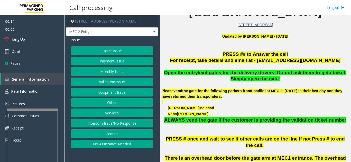
scroll to position [154, 0]
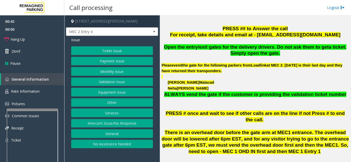
click at [110, 71] on button "Monthly Issue" at bounding box center [112, 71] width 82 height 9
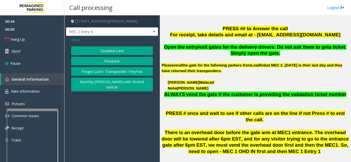
click at [109, 55] on button "Disabled Card" at bounding box center [112, 50] width 82 height 9
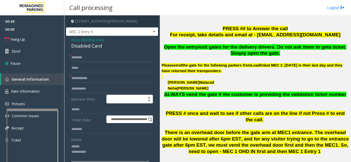
click at [93, 146] on textarea at bounding box center [110, 152] width 78 height 19
type textarea "**********"
click at [101, 77] on input "text" at bounding box center [112, 78] width 82 height 9
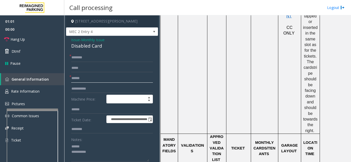
scroll to position [308, 0]
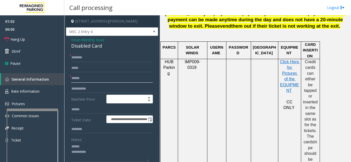
type input "******"
click at [97, 58] on input "text" at bounding box center [112, 57] width 82 height 9
drag, startPoint x: 69, startPoint y: 45, endPoint x: 104, endPoint y: 45, distance: 35.4
type textarea "**********"
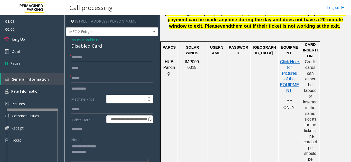
click at [102, 59] on input "text" at bounding box center [112, 57] width 82 height 9
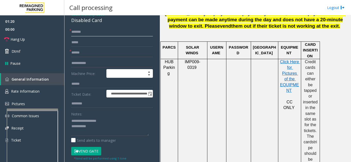
type input "*******"
click at [98, 152] on button "Vend Gate" at bounding box center [86, 151] width 30 height 9
click at [106, 129] on textarea at bounding box center [110, 126] width 78 height 19
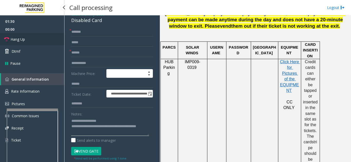
type textarea "**********"
click at [24, 40] on span "Hang Up" at bounding box center [18, 39] width 14 height 5
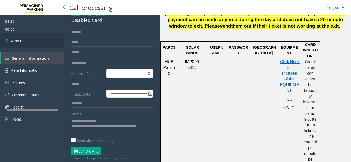
click at [35, 41] on link "Wrap Up" at bounding box center [32, 40] width 64 height 15
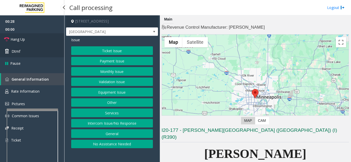
drag, startPoint x: 25, startPoint y: 38, endPoint x: 33, endPoint y: 46, distance: 11.4
click at [25, 38] on span "Hang Up" at bounding box center [18, 39] width 14 height 5
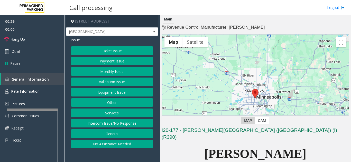
click at [143, 123] on button "Intercom Issue/No Response" at bounding box center [112, 123] width 82 height 9
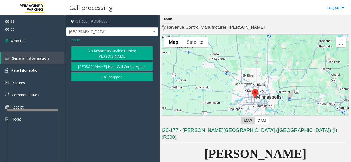
click at [118, 54] on button "No Response/Unable to hear [PERSON_NAME]" at bounding box center [112, 53] width 82 height 14
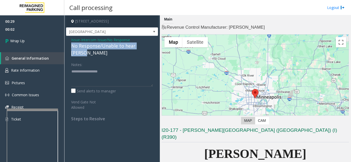
drag, startPoint x: 66, startPoint y: 45, endPoint x: 150, endPoint y: 47, distance: 83.9
click at [150, 47] on div "Issue - Intercom Issue/No Response No Response/Unable to hear [PERSON_NAME] Not…" at bounding box center [112, 81] width 92 height 91
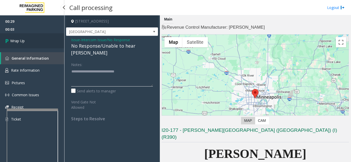
type textarea "**********"
click at [37, 47] on link "Wrap Up" at bounding box center [32, 40] width 64 height 15
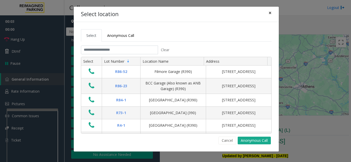
click at [272, 11] on button "×" at bounding box center [270, 13] width 10 height 13
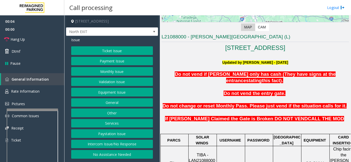
scroll to position [128, 0]
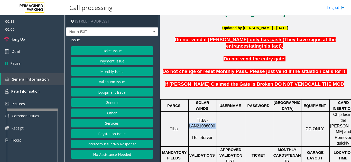
drag, startPoint x: 215, startPoint y: 114, endPoint x: 190, endPoint y: 115, distance: 24.6
click at [190, 118] on p "TIBA - LAN21088000 TB - Server" at bounding box center [202, 129] width 27 height 23
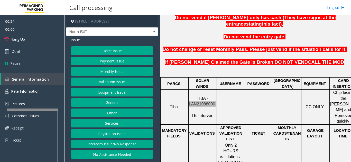
scroll to position [205, 0]
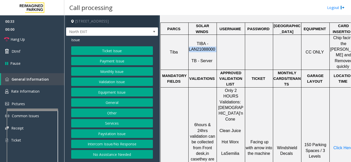
click at [125, 48] on button "Ticket Issue" at bounding box center [112, 50] width 82 height 9
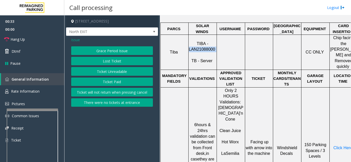
click at [126, 70] on button "Ticket Unreadable" at bounding box center [112, 71] width 82 height 9
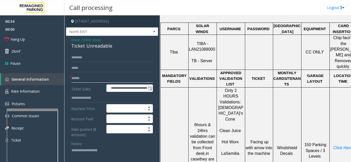
click at [105, 80] on input "text" at bounding box center [112, 78] width 82 height 9
type textarea "**********"
click at [100, 79] on input "text" at bounding box center [112, 78] width 82 height 9
type input "*******"
click at [102, 150] on textarea at bounding box center [110, 156] width 78 height 19
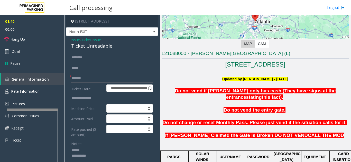
scroll to position [51, 0]
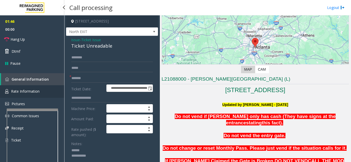
click at [21, 91] on span "Rate Information" at bounding box center [25, 91] width 28 height 5
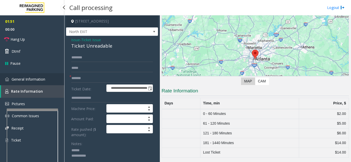
click at [31, 77] on span "General Information" at bounding box center [29, 79] width 34 height 5
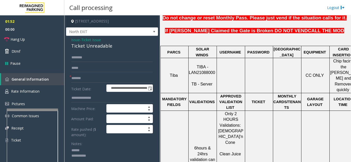
scroll to position [205, 0]
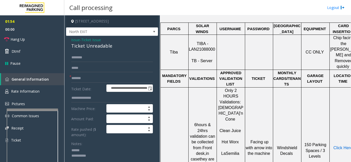
click at [339, 146] on span "Click Here" at bounding box center [342, 148] width 19 height 4
click at [46, 91] on link "Rate Information" at bounding box center [32, 91] width 64 height 13
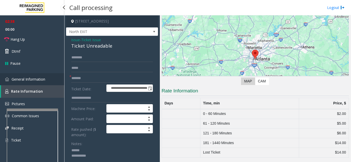
click at [41, 81] on span "General Information" at bounding box center [29, 79] width 34 height 5
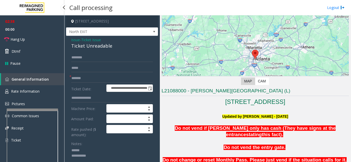
scroll to position [205, 0]
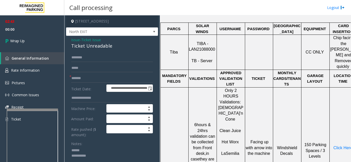
click at [96, 148] on textarea at bounding box center [110, 156] width 78 height 19
drag, startPoint x: 68, startPoint y: 46, endPoint x: 114, endPoint y: 44, distance: 46.2
click at [114, 44] on div "**********" at bounding box center [112, 144] width 92 height 216
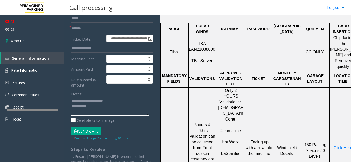
scroll to position [51, 0]
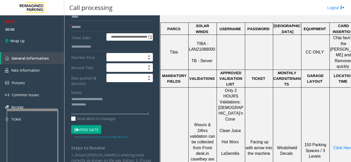
click at [120, 109] on textarea at bounding box center [110, 104] width 78 height 19
type textarea "**********"
click at [37, 43] on link "Wrap Up" at bounding box center [32, 40] width 64 height 15
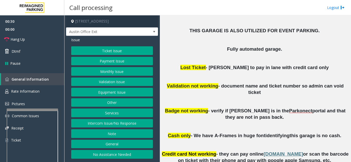
scroll to position [205, 0]
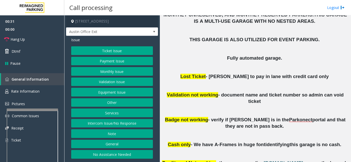
click at [120, 75] on button "Monthly Issue" at bounding box center [112, 71] width 82 height 9
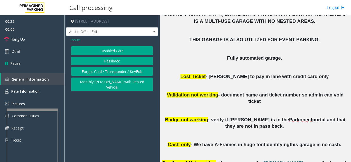
click at [112, 50] on button "Disabled Card" at bounding box center [112, 50] width 82 height 9
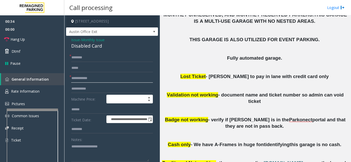
click at [105, 78] on input "text" at bounding box center [112, 78] width 82 height 9
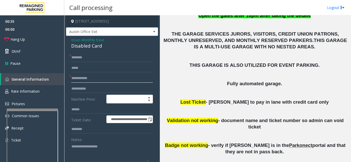
scroll to position [154, 0]
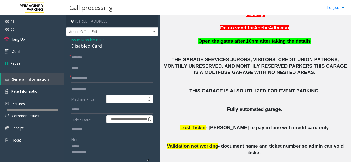
type textarea "**********"
click at [93, 77] on input "text" at bounding box center [112, 78] width 82 height 9
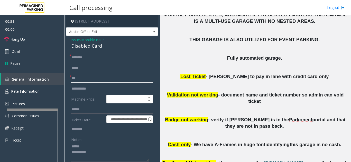
type input "***"
click at [105, 58] on input "text" at bounding box center [112, 57] width 82 height 9
drag, startPoint x: 83, startPoint y: 58, endPoint x: 69, endPoint y: 57, distance: 14.4
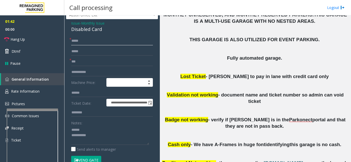
scroll to position [26, 0]
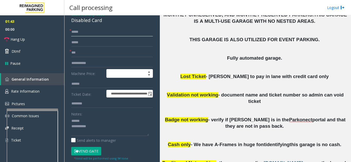
click at [118, 34] on input "*****" at bounding box center [112, 32] width 82 height 9
type input "*"
type input "*****"
click at [85, 149] on button "Vend Gate" at bounding box center [86, 151] width 30 height 9
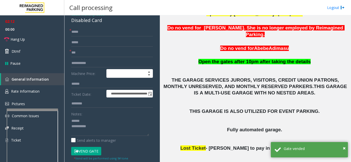
scroll to position [128, 0]
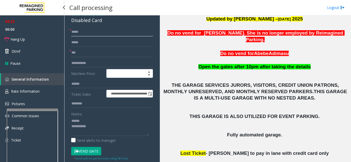
drag, startPoint x: 103, startPoint y: 33, endPoint x: 60, endPoint y: 30, distance: 43.7
click at [60, 30] on app-root "**********" at bounding box center [175, 81] width 351 height 162
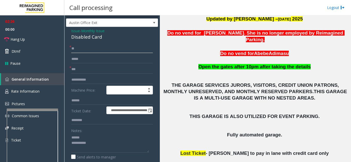
scroll to position [0, 0]
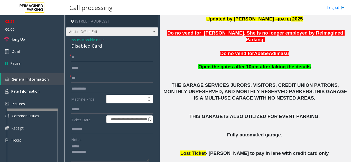
type input "**"
click at [130, 32] on span "Austin Office Exit" at bounding box center [102, 32] width 73 height 8
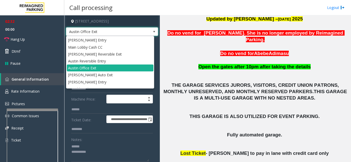
click at [180, 50] on p "Do no vend for A bebe Ad imasu" at bounding box center [254, 53] width 187 height 7
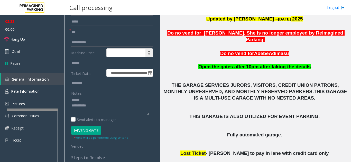
scroll to position [51, 0]
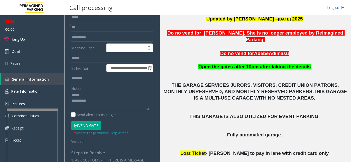
click at [92, 124] on button "Vend Gate" at bounding box center [86, 126] width 30 height 9
click at [98, 95] on textarea at bounding box center [110, 100] width 78 height 19
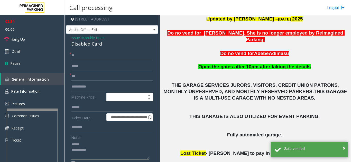
scroll to position [0, 0]
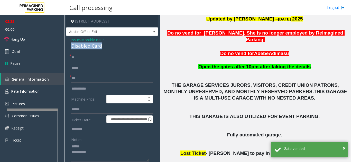
drag, startPoint x: 67, startPoint y: 46, endPoint x: 108, endPoint y: 48, distance: 40.3
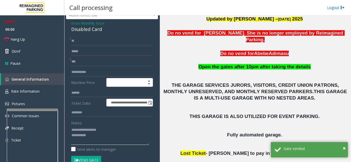
scroll to position [26, 0]
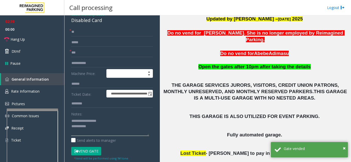
click at [106, 128] on textarea at bounding box center [110, 126] width 78 height 19
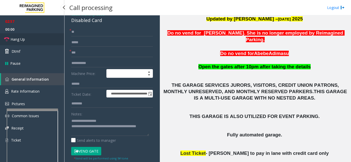
click at [24, 40] on span "Hang Up" at bounding box center [18, 39] width 14 height 5
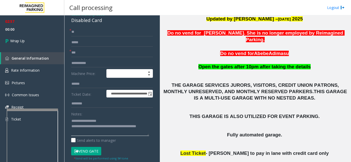
click at [105, 130] on textarea at bounding box center [110, 126] width 78 height 19
type textarea "**********"
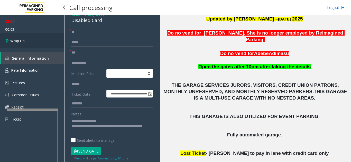
click at [41, 44] on link "Wrap Up" at bounding box center [32, 40] width 64 height 15
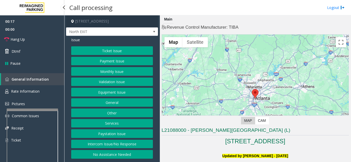
click at [122, 147] on button "Intercom Issue/No Response" at bounding box center [112, 144] width 82 height 9
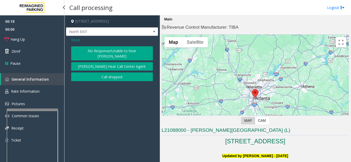
click at [122, 52] on button "No Response/Unable to hear [PERSON_NAME]" at bounding box center [112, 53] width 82 height 14
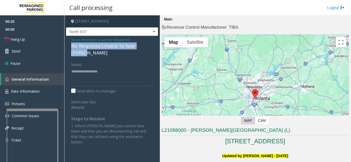
drag, startPoint x: 76, startPoint y: 45, endPoint x: 151, endPoint y: 48, distance: 74.8
click at [151, 48] on div "Issue - Intercom Issue/No Response No Response/Unable to hear [PERSON_NAME] Not…" at bounding box center [112, 93] width 92 height 114
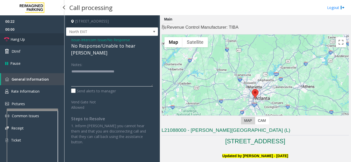
type textarea "**********"
click at [32, 39] on link "Hang Up" at bounding box center [32, 39] width 64 height 12
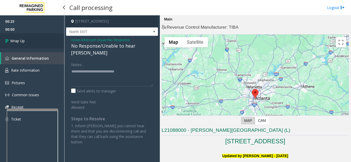
click at [32, 39] on link "Wrap Up" at bounding box center [32, 40] width 64 height 15
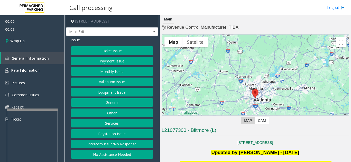
click at [112, 149] on button "Intercom Issue/No Response" at bounding box center [112, 144] width 82 height 9
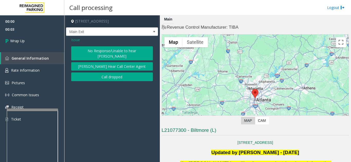
click at [102, 71] on div "No Response/Unable to hear [PERSON_NAME] Cannot Hear Call Center Agent Call dro…" at bounding box center [112, 63] width 82 height 35
click at [92, 73] on button "Call dropped" at bounding box center [112, 77] width 82 height 9
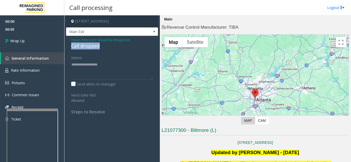
drag, startPoint x: 68, startPoint y: 48, endPoint x: 109, endPoint y: 52, distance: 41.2
click at [109, 52] on div "Issue - Intercom Issue/No Response Call dropped Notes: Send alerts to manager V…" at bounding box center [112, 78] width 92 height 84
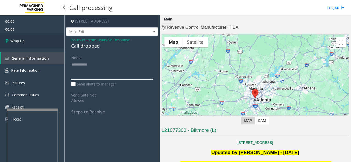
type textarea "**********"
click at [37, 46] on link "Wrap Up" at bounding box center [32, 40] width 64 height 15
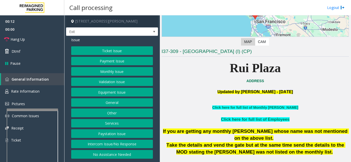
scroll to position [103, 0]
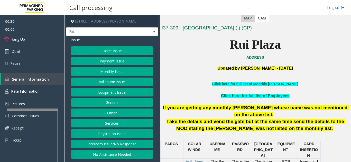
click at [125, 122] on button "Services" at bounding box center [112, 123] width 82 height 9
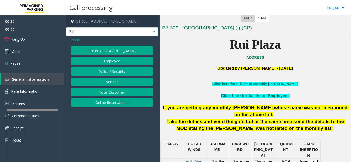
click at [125, 100] on button "Online Reservations" at bounding box center [112, 103] width 82 height 9
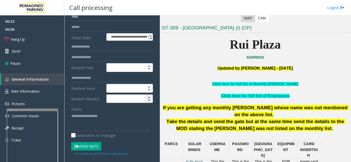
scroll to position [26, 0]
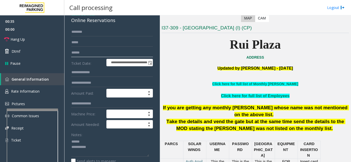
click at [102, 52] on input "text" at bounding box center [112, 52] width 82 height 9
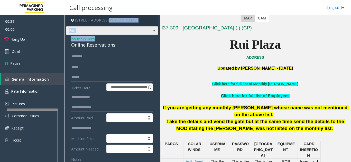
scroll to position [0, 0]
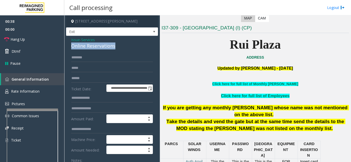
drag, startPoint x: 69, startPoint y: 19, endPoint x: 124, endPoint y: 47, distance: 61.3
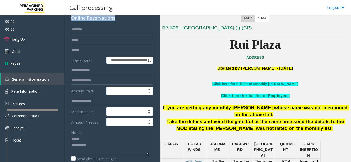
scroll to position [33, 0]
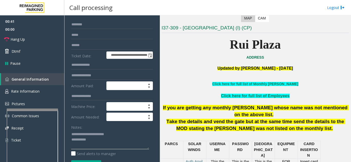
type textarea "**********"
click at [113, 49] on input "text" at bounding box center [112, 45] width 82 height 9
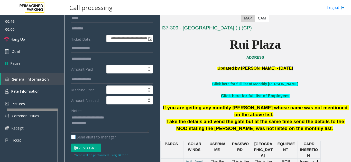
scroll to position [59, 0]
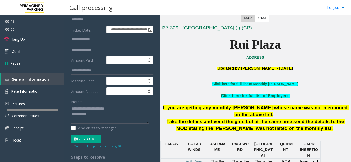
type input "*********"
click at [93, 140] on button "Vend Gate" at bounding box center [86, 139] width 30 height 9
click at [106, 114] on textarea at bounding box center [110, 114] width 78 height 19
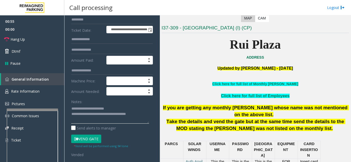
click at [138, 109] on textarea at bounding box center [110, 114] width 78 height 19
type textarea "**********"
click at [40, 40] on link "Hang Up" at bounding box center [32, 39] width 64 height 12
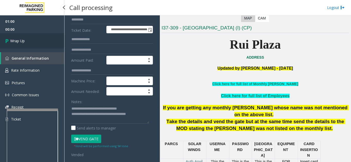
click at [40, 40] on link "Wrap Up" at bounding box center [32, 40] width 64 height 15
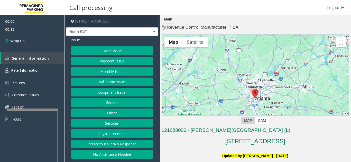
click at [121, 145] on button "Intercom Issue/No Response" at bounding box center [112, 144] width 82 height 9
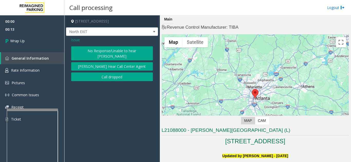
click at [121, 74] on button "Call dropped" at bounding box center [112, 77] width 82 height 9
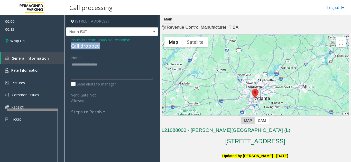
drag, startPoint x: 69, startPoint y: 46, endPoint x: 105, endPoint y: 47, distance: 36.7
click at [105, 47] on div "Issue - Intercom Issue/No Response Call dropped Notes: Send alerts to manager V…" at bounding box center [112, 78] width 92 height 84
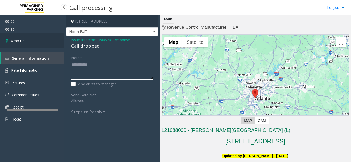
type textarea "**********"
click at [40, 47] on link "Wrap Up" at bounding box center [32, 40] width 64 height 15
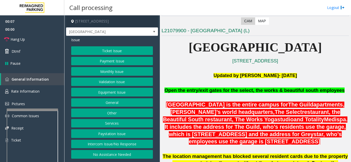
scroll to position [103, 0]
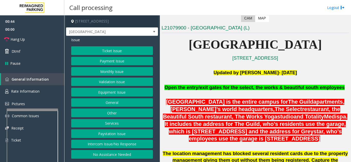
click at [118, 96] on button "Equipment Issue" at bounding box center [112, 92] width 82 height 9
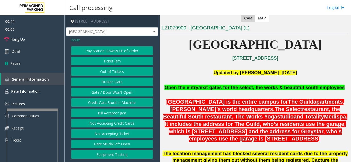
click at [118, 96] on button "Gate / Door Won't Open" at bounding box center [112, 92] width 82 height 9
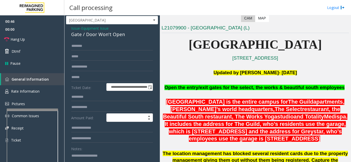
scroll to position [0, 0]
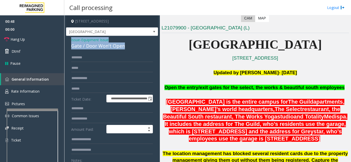
drag, startPoint x: 88, startPoint y: 41, endPoint x: 122, endPoint y: 44, distance: 34.2
click at [43, 37] on link "Hang Up" at bounding box center [32, 39] width 64 height 12
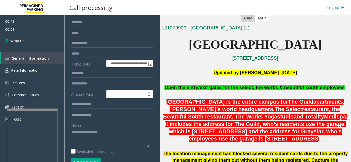
scroll to position [65, 0]
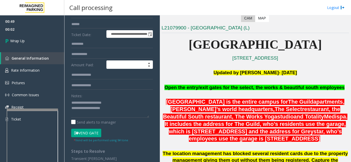
click at [117, 98] on div "Notes:" at bounding box center [112, 105] width 82 height 26
drag, startPoint x: 83, startPoint y: 104, endPoint x: 114, endPoint y: 103, distance: 31.6
click at [114, 103] on textarea at bounding box center [110, 108] width 78 height 19
click at [121, 113] on textarea at bounding box center [110, 108] width 78 height 19
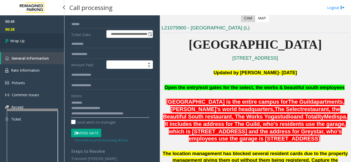
type textarea "**********"
click at [42, 42] on link "Wrap Up" at bounding box center [32, 40] width 64 height 15
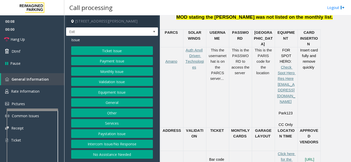
scroll to position [205, 0]
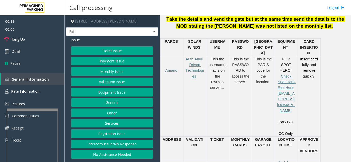
click at [109, 61] on button "Payment Issue" at bounding box center [112, 61] width 82 height 9
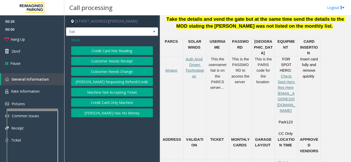
click at [118, 53] on button "Credit Card Not Reading" at bounding box center [112, 50] width 82 height 9
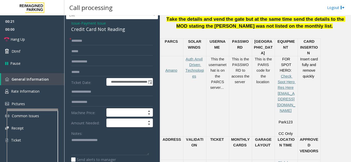
scroll to position [26, 0]
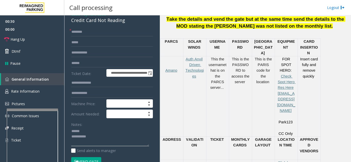
click at [100, 128] on textarea at bounding box center [110, 137] width 78 height 19
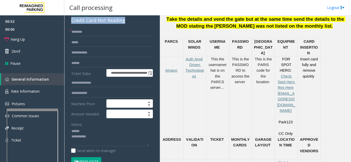
drag, startPoint x: 69, startPoint y: 21, endPoint x: 128, endPoint y: 22, distance: 59.3
click at [128, 22] on div "**********" at bounding box center [112, 140] width 92 height 260
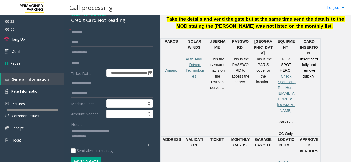
click at [119, 136] on textarea at bounding box center [110, 137] width 78 height 19
type textarea "**********"
click at [101, 32] on input "text" at bounding box center [112, 32] width 82 height 9
type input "******"
click at [114, 62] on input "text" at bounding box center [112, 63] width 82 height 9
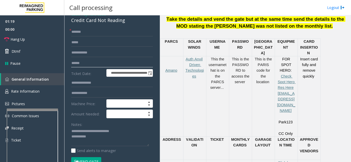
type input "******"
click at [83, 161] on button "Vend Gate" at bounding box center [86, 162] width 30 height 9
click at [108, 137] on textarea at bounding box center [110, 137] width 78 height 19
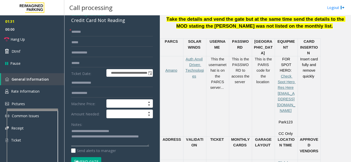
type textarea "**********"
click at [101, 120] on div "Notes:" at bounding box center [112, 133] width 82 height 26
click at [22, 35] on link "Hang Up" at bounding box center [32, 39] width 64 height 12
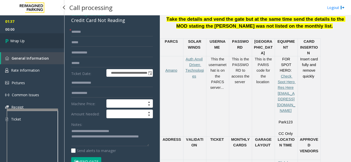
click at [32, 44] on link "Wrap Up" at bounding box center [32, 40] width 64 height 15
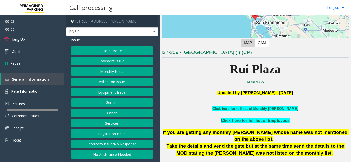
scroll to position [103, 0]
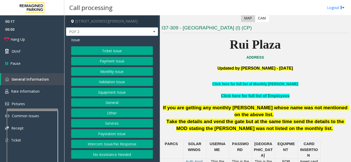
click at [117, 141] on button "Intercom Issue/No Response" at bounding box center [112, 144] width 82 height 9
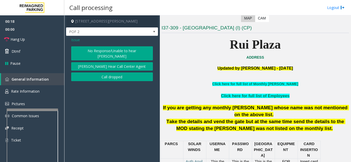
click at [112, 50] on button "No Response/Unable to hear [PERSON_NAME]" at bounding box center [112, 53] width 82 height 14
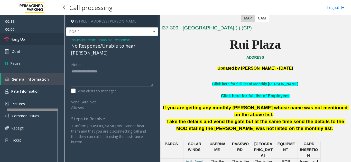
click at [48, 37] on link "Hang Up" at bounding box center [32, 39] width 64 height 12
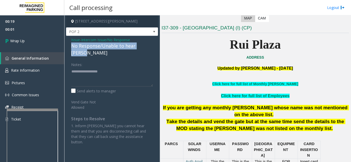
drag, startPoint x: 69, startPoint y: 46, endPoint x: 150, endPoint y: 44, distance: 81.1
click at [150, 44] on div "Issue - Intercom Issue/No Response No Response/Unable to hear [PERSON_NAME] Not…" at bounding box center [112, 93] width 92 height 114
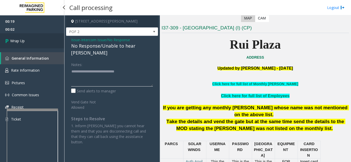
type textarea "**********"
click at [56, 44] on link "Wrap Up" at bounding box center [32, 40] width 64 height 15
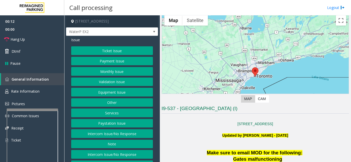
scroll to position [51, 0]
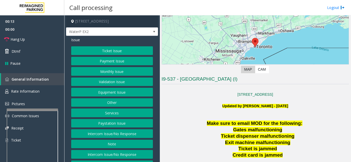
drag, startPoint x: 112, startPoint y: 136, endPoint x: 111, endPoint y: 133, distance: 2.9
click at [112, 136] on button "Intercom Issue/No Response" at bounding box center [112, 134] width 82 height 9
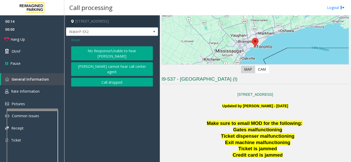
click at [98, 52] on button "No Response/Unable to hear [PERSON_NAME]" at bounding box center [112, 53] width 82 height 14
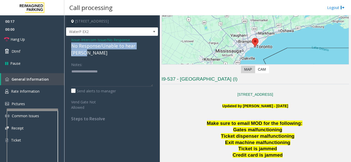
drag, startPoint x: 69, startPoint y: 46, endPoint x: 149, endPoint y: 49, distance: 79.9
click at [149, 49] on div "Issue - Intercom Issue/No Response No Response/Unable to hear [PERSON_NAME] Not…" at bounding box center [112, 81] width 92 height 91
click at [54, 38] on link "Hang Up" at bounding box center [32, 39] width 64 height 12
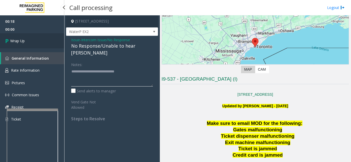
type textarea "**********"
click at [47, 38] on link "Wrap Up" at bounding box center [32, 40] width 64 height 15
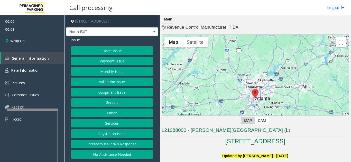
click at [130, 145] on button "Intercom Issue/No Response" at bounding box center [112, 144] width 82 height 9
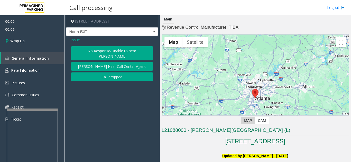
click at [110, 73] on button "Call dropped" at bounding box center [112, 77] width 82 height 9
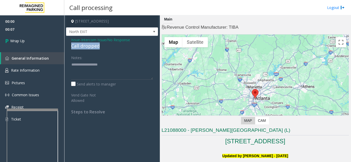
drag, startPoint x: 69, startPoint y: 47, endPoint x: 107, endPoint y: 50, distance: 38.6
click at [107, 50] on div "Issue - Intercom Issue/No Response Call dropped Notes: Send alerts to manager V…" at bounding box center [112, 78] width 92 height 84
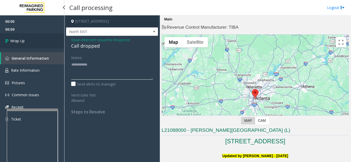
type textarea "**********"
drag, startPoint x: 36, startPoint y: 41, endPoint x: 117, endPoint y: 60, distance: 82.9
click at [36, 41] on link "Wrap Up" at bounding box center [32, 40] width 64 height 15
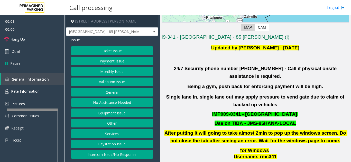
scroll to position [103, 0]
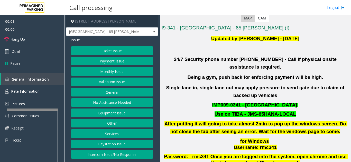
click at [117, 85] on button "Validation Issue" at bounding box center [112, 82] width 82 height 9
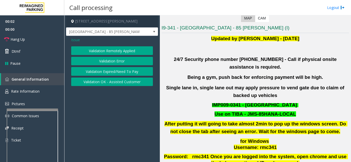
click at [119, 60] on button "Validation Error" at bounding box center [112, 61] width 82 height 9
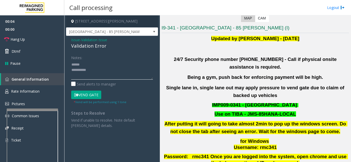
click at [98, 64] on textarea at bounding box center [112, 70] width 82 height 19
click at [67, 43] on div "Issue - Validation Issue Validation Error Notes: Send alerts to manager Vend Ga…" at bounding box center [112, 85] width 92 height 98
drag, startPoint x: 70, startPoint y: 45, endPoint x: 112, endPoint y: 48, distance: 41.4
click at [112, 48] on div "Issue - Validation Issue Validation Error Notes: Send alerts to manager Vend Ga…" at bounding box center [112, 85] width 92 height 98
click at [109, 70] on textarea at bounding box center [112, 70] width 82 height 19
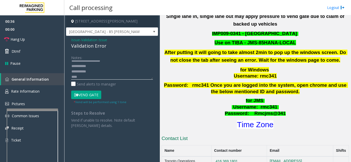
scroll to position [180, 0]
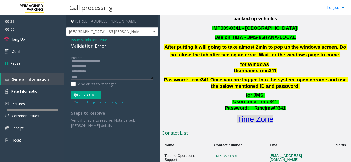
click at [261, 115] on font "Time Zone" at bounding box center [255, 119] width 36 height 8
click at [89, 78] on textarea at bounding box center [112, 70] width 82 height 19
click at [97, 77] on textarea at bounding box center [112, 70] width 82 height 19
click at [95, 93] on button "Vend Gate" at bounding box center [86, 95] width 30 height 9
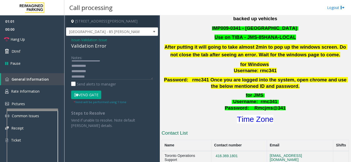
scroll to position [0, 0]
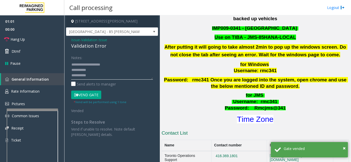
click at [126, 64] on textarea at bounding box center [112, 70] width 82 height 19
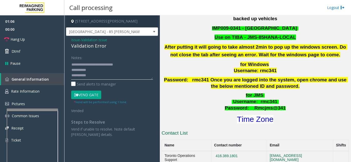
click at [118, 69] on textarea at bounding box center [112, 70] width 82 height 19
type textarea "**********"
click at [87, 94] on button "Vend Gate" at bounding box center [86, 95] width 30 height 9
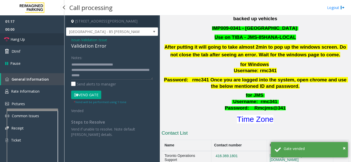
click at [40, 36] on link "Hang Up" at bounding box center [32, 39] width 64 height 12
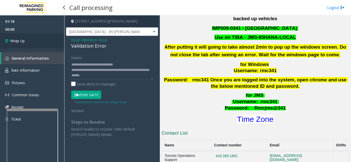
click at [39, 36] on link "Wrap Up" at bounding box center [32, 40] width 64 height 15
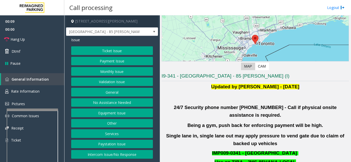
scroll to position [77, 0]
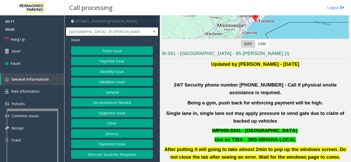
click at [110, 81] on button "Validation Issue" at bounding box center [112, 82] width 82 height 9
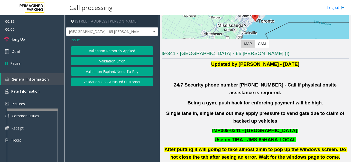
click at [110, 61] on button "Validation Error" at bounding box center [112, 61] width 82 height 9
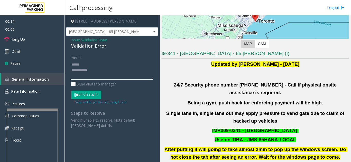
click at [87, 64] on textarea at bounding box center [112, 70] width 82 height 19
click at [100, 68] on textarea at bounding box center [112, 70] width 82 height 19
drag, startPoint x: 67, startPoint y: 45, endPoint x: 115, endPoint y: 47, distance: 48.0
click at [115, 47] on div "Issue - Validation Issue Validation Error Notes: Send alerts to manager Vend Ga…" at bounding box center [112, 85] width 92 height 98
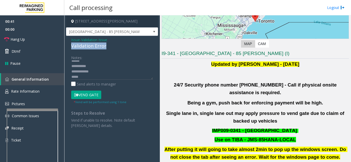
scroll to position [0, 0]
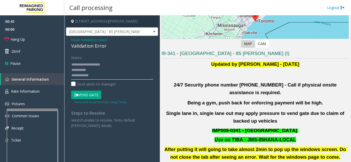
click at [117, 69] on textarea at bounding box center [112, 70] width 82 height 19
click at [123, 66] on textarea at bounding box center [112, 70] width 82 height 19
click at [100, 73] on textarea at bounding box center [112, 70] width 82 height 19
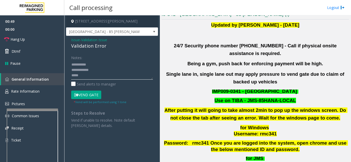
scroll to position [180, 0]
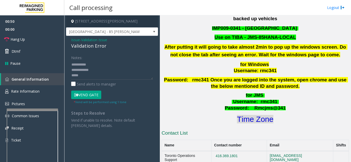
click at [267, 115] on font "Time Zone" at bounding box center [255, 119] width 36 height 8
click at [88, 71] on textarea at bounding box center [112, 70] width 82 height 19
click at [111, 74] on textarea at bounding box center [112, 70] width 82 height 19
click at [92, 94] on button "Vend Gate" at bounding box center [86, 95] width 30 height 9
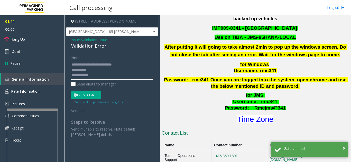
click at [125, 71] on textarea at bounding box center [112, 70] width 82 height 19
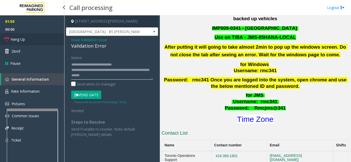
type textarea "**********"
click at [45, 40] on link "Hang Up" at bounding box center [32, 39] width 64 height 12
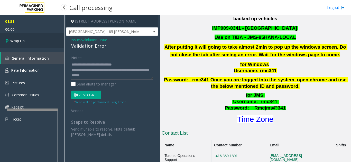
click at [45, 40] on link "Wrap Up" at bounding box center [32, 40] width 64 height 15
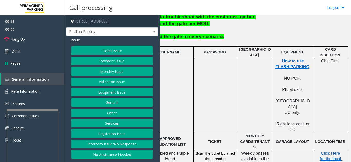
scroll to position [180, 95]
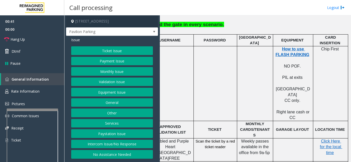
click at [110, 93] on button "Equipment Issue" at bounding box center [112, 92] width 82 height 9
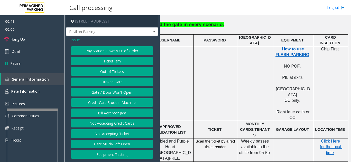
click at [110, 93] on button "Gate / Door Won't Open" at bounding box center [112, 92] width 82 height 9
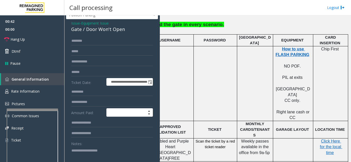
scroll to position [26, 0]
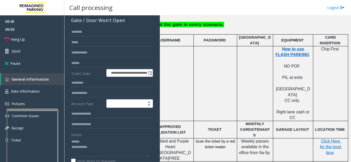
click at [86, 138] on div "Notes:" at bounding box center [112, 144] width 82 height 26
click at [87, 138] on textarea at bounding box center [110, 147] width 78 height 19
click at [107, 62] on input "text" at bounding box center [112, 63] width 82 height 9
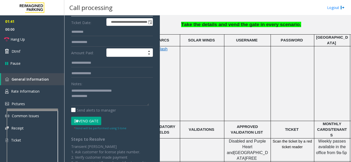
scroll to position [77, 0]
click at [94, 120] on button "Vend Gate" at bounding box center [86, 121] width 30 height 9
click at [106, 94] on textarea at bounding box center [110, 95] width 78 height 19
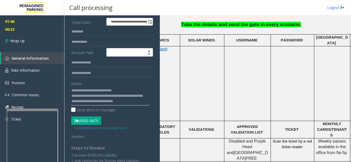
scroll to position [4, 0]
type textarea "**********"
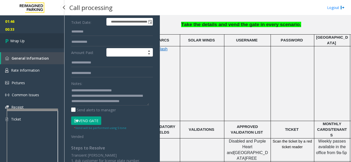
click at [27, 46] on link "Wrap Up" at bounding box center [32, 40] width 64 height 15
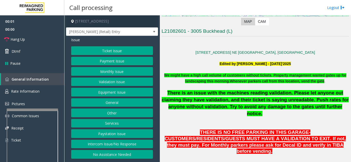
scroll to position [128, 0]
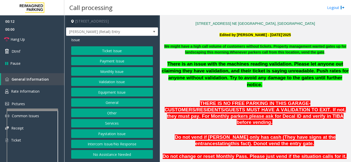
click at [138, 142] on button "Intercom Issue/No Response" at bounding box center [112, 144] width 82 height 9
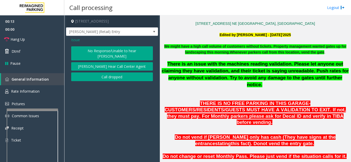
click at [102, 51] on button "No Response/Unable to hear [PERSON_NAME]" at bounding box center [112, 53] width 82 height 14
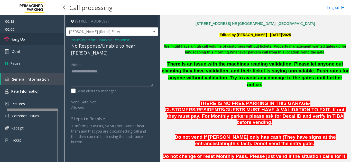
click at [34, 40] on link "Hang Up" at bounding box center [32, 39] width 64 height 12
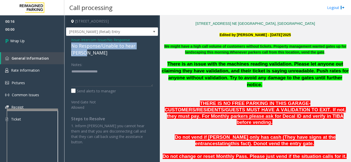
drag, startPoint x: 69, startPoint y: 45, endPoint x: 151, endPoint y: 46, distance: 82.4
click at [151, 46] on div "Issue - Intercom Issue/No Response No Response/Unable to hear [PERSON_NAME] Not…" at bounding box center [112, 93] width 92 height 114
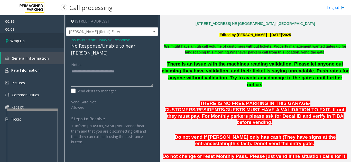
type textarea "**********"
click at [44, 44] on link "Wrap Up" at bounding box center [32, 40] width 64 height 15
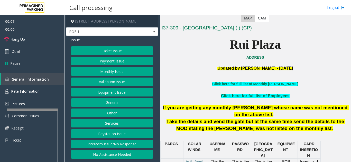
scroll to position [180, 0]
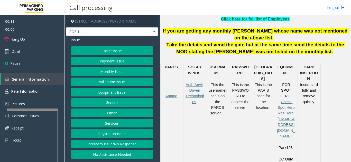
click at [104, 61] on button "Payment Issue" at bounding box center [112, 61] width 82 height 9
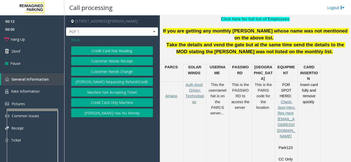
click at [110, 53] on button "Credit Card Not Reading" at bounding box center [112, 50] width 82 height 9
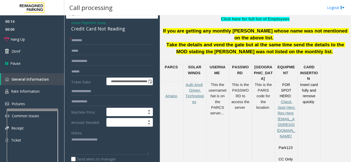
scroll to position [26, 0]
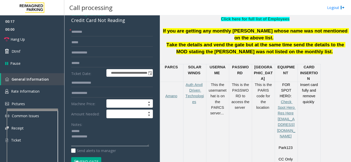
click at [85, 129] on textarea at bounding box center [110, 137] width 78 height 19
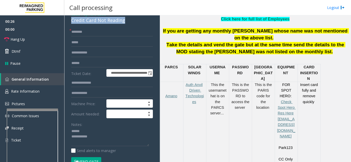
drag, startPoint x: 69, startPoint y: 20, endPoint x: 127, endPoint y: 21, distance: 57.2
click at [127, 21] on div "**********" at bounding box center [112, 140] width 92 height 260
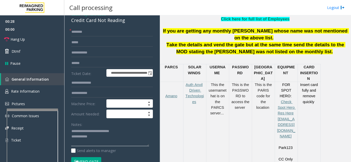
click at [123, 138] on textarea at bounding box center [110, 137] width 78 height 19
type textarea "**********"
click at [97, 33] on input "text" at bounding box center [112, 32] width 82 height 9
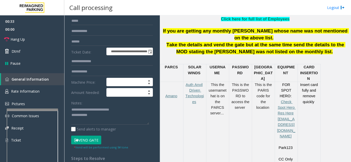
scroll to position [51, 0]
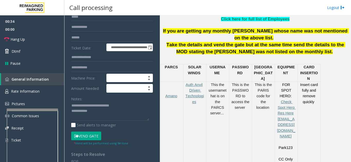
type input "**"
click at [106, 111] on textarea at bounding box center [110, 111] width 78 height 19
click at [31, 32] on span "00:00" at bounding box center [32, 29] width 64 height 8
click at [33, 38] on link "Hang Up" at bounding box center [32, 39] width 64 height 12
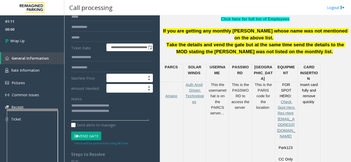
click at [127, 113] on textarea at bounding box center [110, 111] width 78 height 19
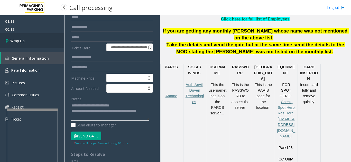
type textarea "**********"
click at [41, 46] on link "Wrap Up" at bounding box center [32, 40] width 64 height 15
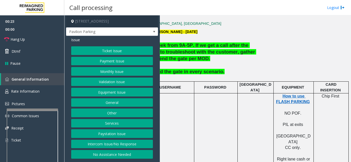
scroll to position [128, 91]
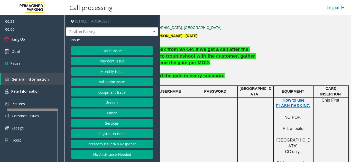
click at [107, 92] on button "Equipment Issue" at bounding box center [112, 92] width 82 height 9
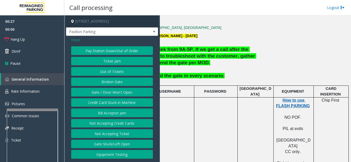
click at [107, 92] on button "Gate / Door Won't Open" at bounding box center [112, 92] width 82 height 9
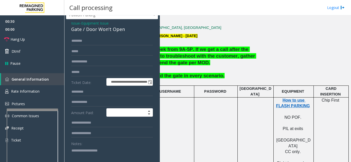
scroll to position [26, 0]
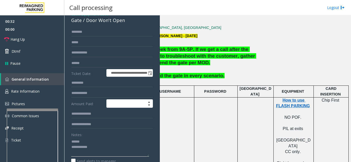
click at [85, 143] on textarea at bounding box center [110, 147] width 78 height 19
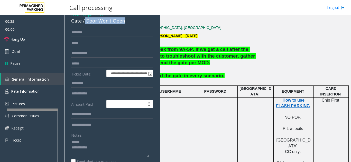
drag, startPoint x: 83, startPoint y: 20, endPoint x: 133, endPoint y: 22, distance: 49.3
click at [133, 22] on div "Gate / Door Won't Open" at bounding box center [112, 20] width 82 height 7
type textarea "**********"
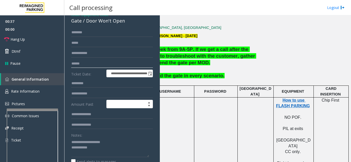
click at [91, 67] on input "text" at bounding box center [112, 64] width 82 height 9
click at [92, 36] on input "text" at bounding box center [112, 32] width 82 height 9
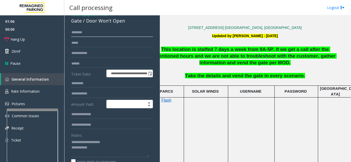
scroll to position [128, 9]
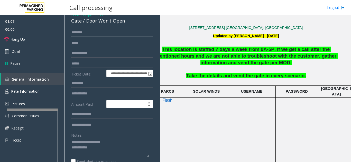
click at [103, 34] on input "text" at bounding box center [112, 32] width 82 height 9
type input "*"
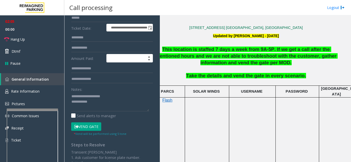
scroll to position [76, 0]
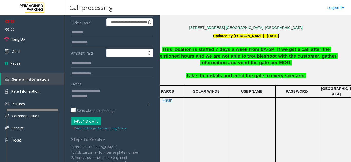
type input "*****"
click at [95, 120] on button "Vend Gate" at bounding box center [86, 121] width 30 height 9
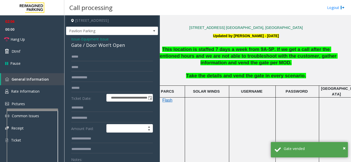
scroll to position [0, 0]
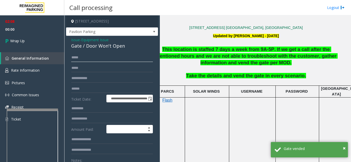
drag, startPoint x: 84, startPoint y: 59, endPoint x: 67, endPoint y: 58, distance: 16.9
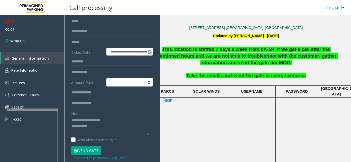
scroll to position [51, 0]
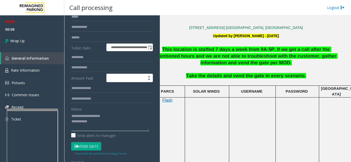
click at [108, 125] on textarea at bounding box center [110, 121] width 78 height 19
click at [108, 123] on textarea at bounding box center [110, 121] width 78 height 19
click at [132, 118] on textarea at bounding box center [110, 121] width 78 height 19
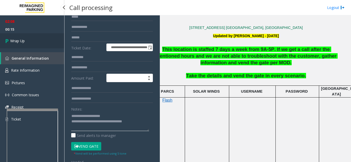
type textarea "**********"
click at [28, 39] on link "Wrap Up" at bounding box center [32, 40] width 64 height 15
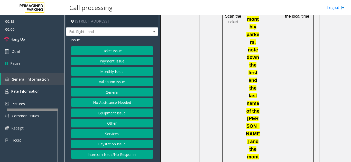
scroll to position [462, 0]
click at [34, 93] on span "Rate Information" at bounding box center [25, 91] width 28 height 5
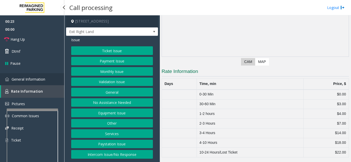
click at [35, 82] on link "General Information" at bounding box center [32, 79] width 64 height 12
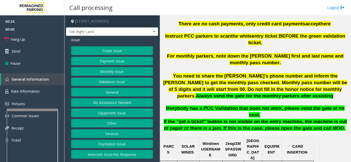
scroll to position [180, 0]
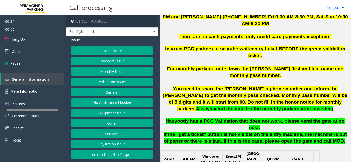
click at [103, 84] on button "Validation Issue" at bounding box center [112, 82] width 82 height 9
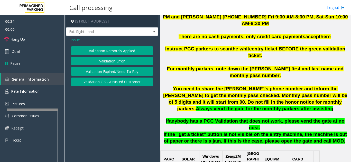
click at [104, 65] on button "Validation Error" at bounding box center [112, 61] width 82 height 9
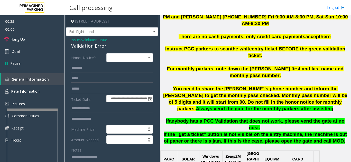
click at [96, 91] on input "text" at bounding box center [112, 89] width 82 height 9
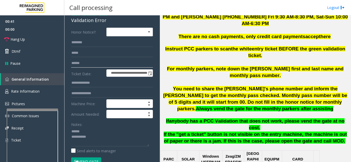
click at [84, 63] on input "text" at bounding box center [112, 63] width 82 height 9
click at [88, 132] on textarea at bounding box center [110, 137] width 78 height 19
drag, startPoint x: 69, startPoint y: 22, endPoint x: 115, endPoint y: 22, distance: 46.2
click at [107, 135] on textarea at bounding box center [110, 137] width 78 height 19
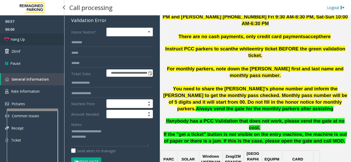
click at [20, 38] on span "Hang Up" at bounding box center [18, 39] width 14 height 5
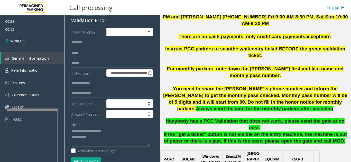
click at [105, 136] on textarea at bounding box center [110, 137] width 78 height 19
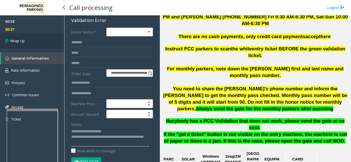
type textarea "**********"
click at [29, 37] on link "Wrap Up" at bounding box center [32, 40] width 64 height 15
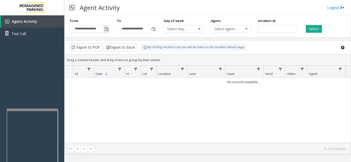
click at [107, 28] on span "Toggle popup" at bounding box center [106, 29] width 4 height 4
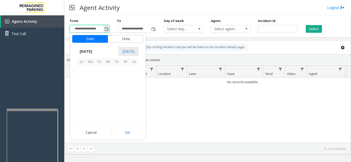
scroll to position [92096, 0]
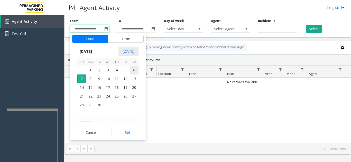
click at [134, 70] on span "6" at bounding box center [134, 70] width 9 height 9
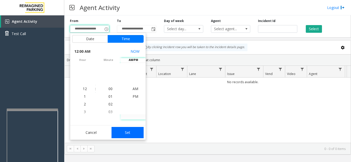
click at [134, 130] on button "Set" at bounding box center [127, 132] width 32 height 11
type input "**********"
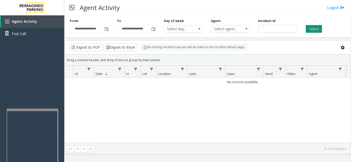
click at [312, 30] on button "Select" at bounding box center [313, 29] width 16 height 8
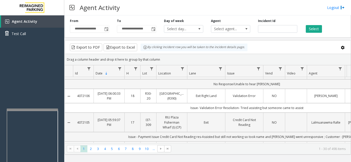
scroll to position [51, 0]
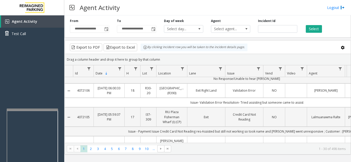
drag, startPoint x: 91, startPoint y: 90, endPoint x: 76, endPoint y: 93, distance: 14.6
click at [76, 93] on td "4072106" at bounding box center [83, 91] width 21 height 14
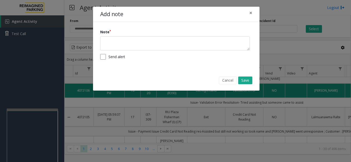
copy link "4072106"
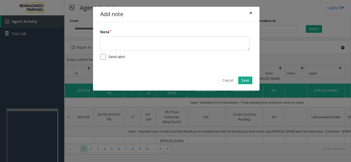
click at [250, 13] on span "×" at bounding box center [250, 12] width 3 height 7
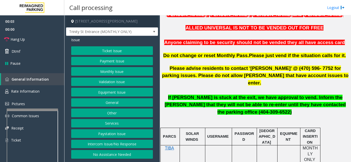
scroll to position [180, 0]
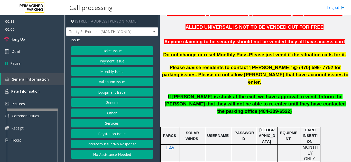
drag, startPoint x: 127, startPoint y: 146, endPoint x: 127, endPoint y: 139, distance: 6.7
click at [127, 146] on button "Intercom Issue/No Response" at bounding box center [112, 144] width 82 height 9
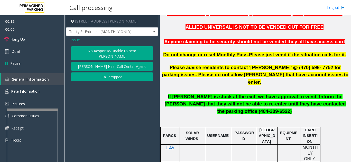
drag, startPoint x: 130, startPoint y: 50, endPoint x: 111, endPoint y: 53, distance: 18.7
click at [129, 50] on button "No Response/Unable to hear [PERSON_NAME]" at bounding box center [112, 53] width 82 height 14
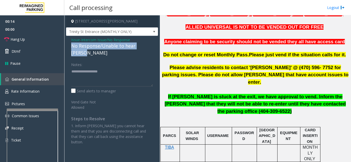
drag, startPoint x: 69, startPoint y: 48, endPoint x: 154, endPoint y: 49, distance: 85.2
click at [154, 49] on div "Issue - Intercom Issue/No Response No Response/Unable to hear [PERSON_NAME] Not…" at bounding box center [112, 93] width 92 height 114
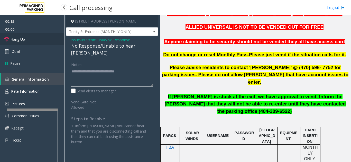
type textarea "**********"
click at [44, 39] on link "Hang Up" at bounding box center [32, 39] width 64 height 12
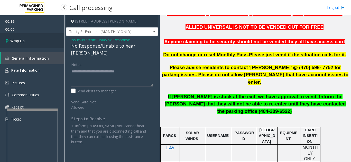
click at [44, 39] on link "Wrap Up" at bounding box center [32, 40] width 64 height 15
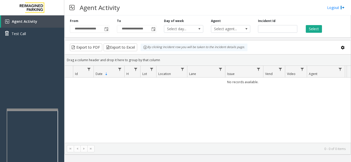
click at [198, 128] on div "No records available." at bounding box center [208, 110] width 286 height 65
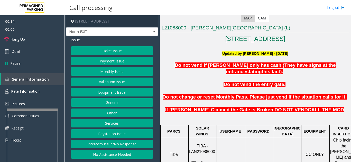
scroll to position [128, 0]
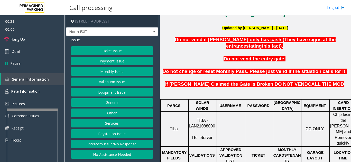
click at [110, 90] on button "Equipment Issue" at bounding box center [112, 92] width 82 height 9
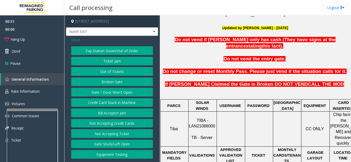
click at [110, 90] on button "Gate / Door Won't Open" at bounding box center [112, 92] width 82 height 9
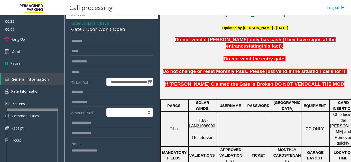
scroll to position [26, 0]
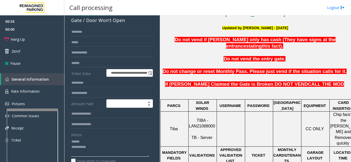
click at [87, 142] on textarea at bounding box center [110, 147] width 78 height 19
drag, startPoint x: 85, startPoint y: 21, endPoint x: 133, endPoint y: 24, distance: 47.8
click at [133, 24] on div "Gate / Door Won't Open" at bounding box center [112, 20] width 82 height 7
click at [114, 148] on textarea at bounding box center [110, 147] width 78 height 19
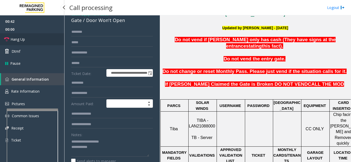
click at [30, 40] on link "Hang Up" at bounding box center [32, 39] width 64 height 12
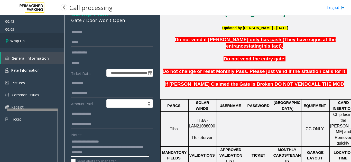
type textarea "**********"
click at [38, 41] on link "Wrap Up" at bounding box center [32, 40] width 64 height 15
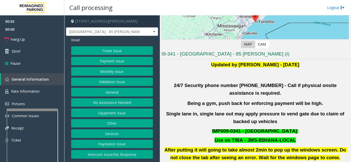
scroll to position [103, 0]
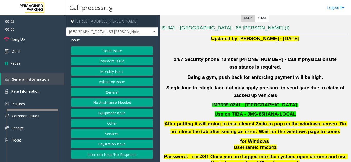
click at [120, 82] on button "Validation Issue" at bounding box center [112, 82] width 82 height 9
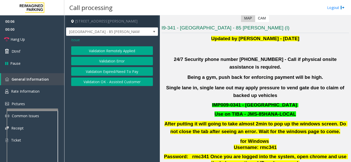
click at [113, 61] on button "Validation Error" at bounding box center [112, 61] width 82 height 9
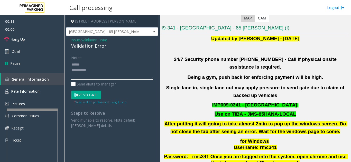
click at [96, 67] on textarea at bounding box center [112, 70] width 82 height 19
click at [98, 65] on textarea at bounding box center [112, 70] width 82 height 19
drag, startPoint x: 67, startPoint y: 46, endPoint x: 111, endPoint y: 47, distance: 43.6
click at [111, 47] on div "Issue - Validation Issue Validation Error Notes: Send alerts to manager Vend Ga…" at bounding box center [112, 85] width 92 height 98
click at [107, 72] on textarea at bounding box center [112, 70] width 82 height 19
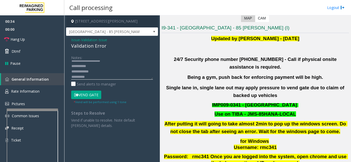
scroll to position [9, 0]
drag, startPoint x: 92, startPoint y: 96, endPoint x: 92, endPoint y: 93, distance: 2.9
click at [92, 96] on button "Vend Gate" at bounding box center [86, 95] width 30 height 9
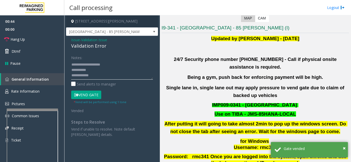
click at [106, 72] on textarea at bounding box center [112, 70] width 82 height 19
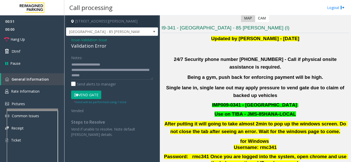
click at [90, 95] on button "Vend Gate" at bounding box center [86, 95] width 30 height 9
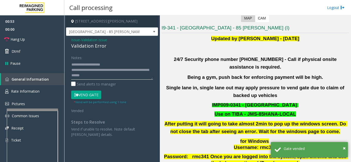
click at [134, 63] on textarea at bounding box center [112, 70] width 82 height 19
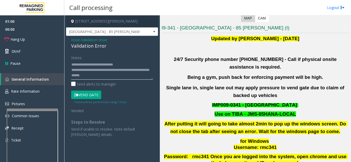
scroll to position [16, 0]
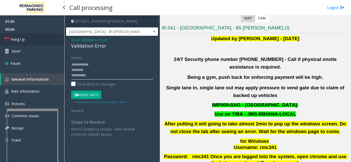
type textarea "**********"
click at [20, 42] on span "Hang Up" at bounding box center [18, 39] width 14 height 5
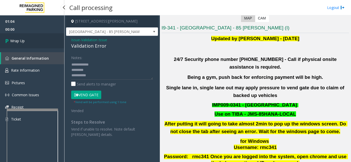
click at [20, 42] on span "Wrap Up" at bounding box center [17, 40] width 14 height 5
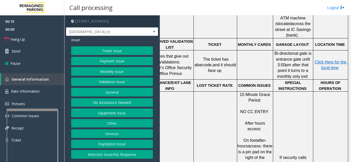
scroll to position [359, 95]
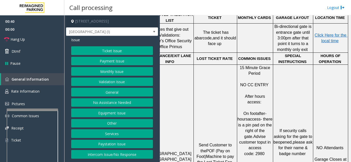
click at [116, 112] on button "Equipment Issue" at bounding box center [112, 113] width 82 height 9
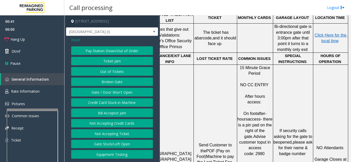
click at [121, 95] on button "Gate / Door Won't Open" at bounding box center [112, 92] width 82 height 9
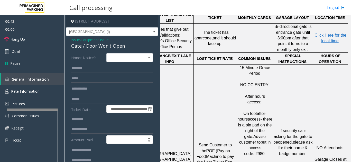
scroll to position [26, 0]
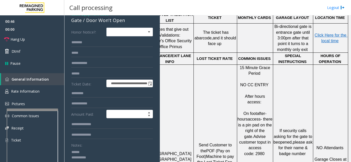
click at [92, 151] on textarea at bounding box center [110, 157] width 78 height 19
click at [32, 39] on link "Hang Up" at bounding box center [32, 39] width 64 height 12
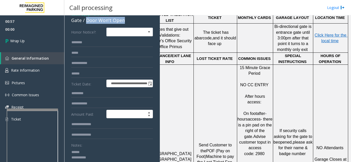
drag, startPoint x: 85, startPoint y: 20, endPoint x: 129, endPoint y: 22, distance: 43.9
click at [129, 22] on div "Gate / Door Won't Open" at bounding box center [112, 20] width 82 height 7
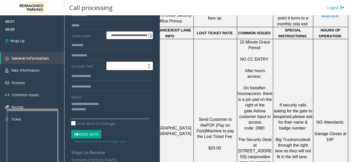
scroll to position [77, 0]
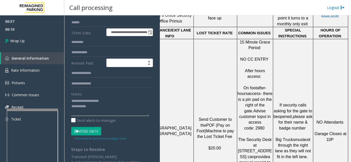
click at [113, 106] on textarea at bounding box center [110, 106] width 78 height 19
drag, startPoint x: 235, startPoint y: 59, endPoint x: 266, endPoint y: 89, distance: 42.6
click at [266, 89] on p "On foot after-hours access- there is a pin pad on the right of the gate. Advise…" at bounding box center [254, 129] width 35 height 98
copy span "On foot after-hours access- there is a pin pad on the right of the gate. Advise…"
click at [129, 106] on textarea at bounding box center [110, 106] width 78 height 19
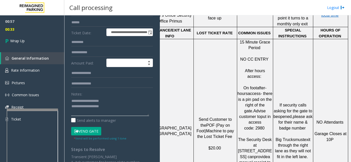
paste textarea "**********"
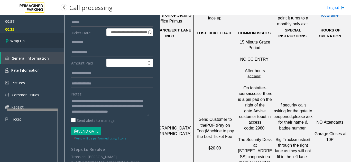
type textarea "**********"
click at [29, 45] on link "Wrap Up" at bounding box center [32, 40] width 64 height 15
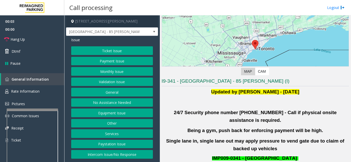
scroll to position [103, 0]
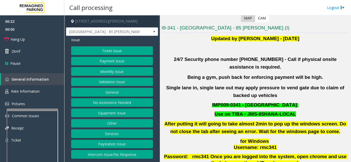
click at [122, 82] on button "Validation Issue" at bounding box center [112, 82] width 82 height 9
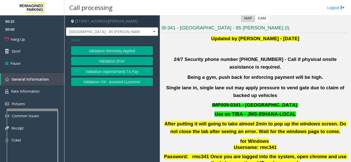
click at [122, 61] on button "Validation Error" at bounding box center [112, 61] width 82 height 9
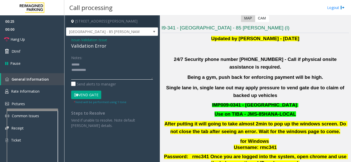
click at [92, 65] on textarea at bounding box center [112, 70] width 82 height 19
drag, startPoint x: 68, startPoint y: 46, endPoint x: 121, endPoint y: 48, distance: 52.9
click at [123, 48] on div "Issue - Validation Issue Validation Error Notes: Send alerts to manager Vend Ga…" at bounding box center [112, 85] width 92 height 98
click at [110, 72] on textarea at bounding box center [112, 70] width 82 height 19
click at [128, 63] on textarea at bounding box center [112, 70] width 82 height 19
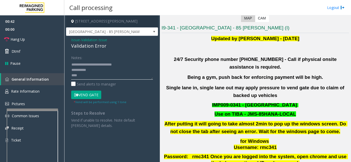
click at [93, 73] on textarea at bounding box center [112, 70] width 82 height 19
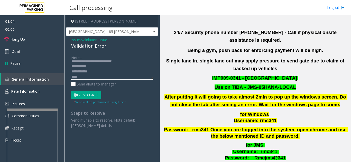
scroll to position [180, 0]
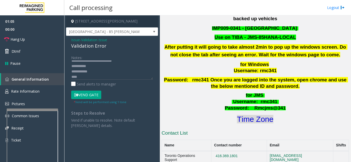
click at [259, 115] on font "Time Zone" at bounding box center [255, 119] width 36 height 8
click at [103, 75] on textarea at bounding box center [112, 70] width 82 height 19
click at [102, 69] on textarea at bounding box center [112, 70] width 82 height 19
click at [92, 96] on button "Vend Gate" at bounding box center [86, 95] width 30 height 9
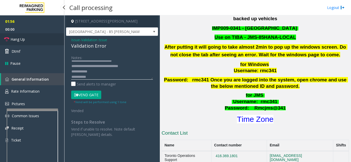
type textarea "**********"
click at [24, 38] on span "Hang Up" at bounding box center [18, 39] width 14 height 5
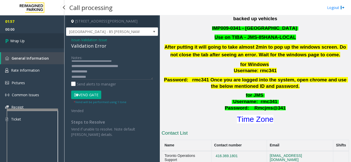
click at [30, 39] on link "Wrap Up" at bounding box center [32, 40] width 64 height 15
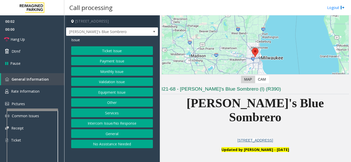
scroll to position [77, 0]
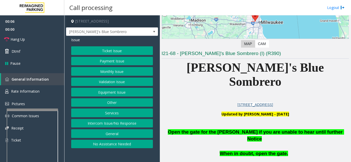
click at [105, 94] on button "Equipment Issue" at bounding box center [112, 92] width 82 height 9
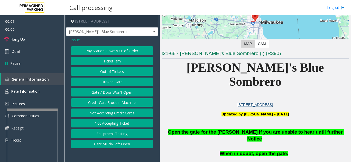
click at [105, 94] on button "Gate / Door Won't Open" at bounding box center [112, 92] width 82 height 9
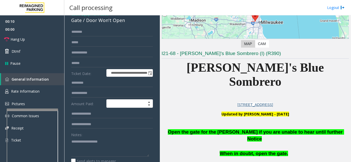
scroll to position [51, 0]
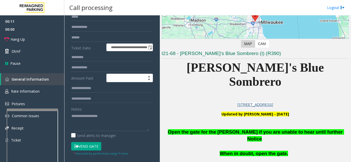
click at [95, 145] on button "Vend Gate" at bounding box center [86, 146] width 30 height 9
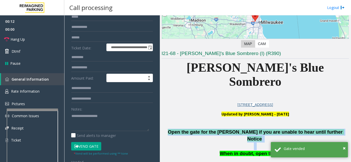
drag, startPoint x: 179, startPoint y: 118, endPoint x: 334, endPoint y: 123, distance: 155.3
click at [334, 123] on h1 "Open the gate for the parker if you are unable to hear until further Notice Whe…" at bounding box center [254, 163] width 187 height 82
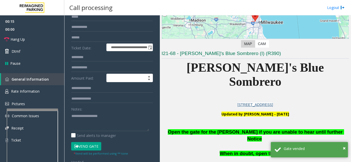
click at [193, 112] on p "Updated by [PERSON_NAME] - [DATE]" at bounding box center [254, 114] width 187 height 5
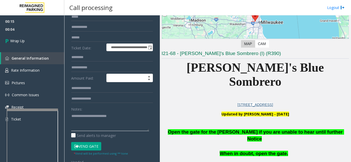
click at [117, 113] on textarea at bounding box center [110, 121] width 78 height 19
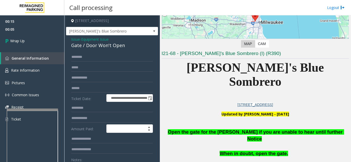
scroll to position [0, 0]
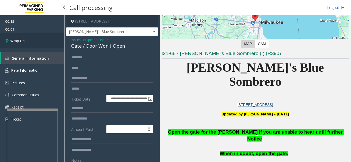
type textarea "**********"
click at [51, 43] on link "Wrap Up" at bounding box center [32, 40] width 64 height 15
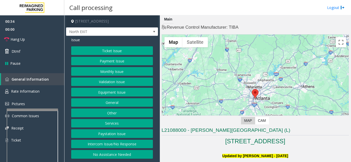
click at [140, 95] on button "Equipment Issue" at bounding box center [112, 92] width 82 height 9
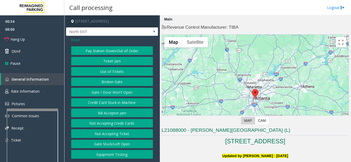
click at [140, 95] on button "Gate / Door Won't Open" at bounding box center [112, 92] width 82 height 9
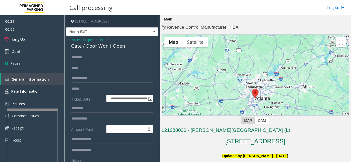
scroll to position [26, 0]
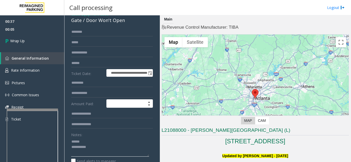
click at [89, 140] on textarea at bounding box center [110, 147] width 78 height 19
drag, startPoint x: 85, startPoint y: 23, endPoint x: 127, endPoint y: 21, distance: 41.6
click at [127, 21] on div "Gate / Door Won't Open" at bounding box center [112, 20] width 82 height 7
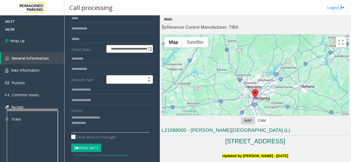
scroll to position [77, 0]
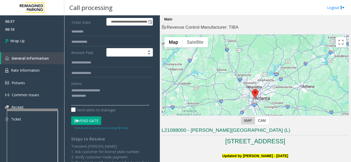
click at [108, 96] on textarea at bounding box center [110, 95] width 78 height 19
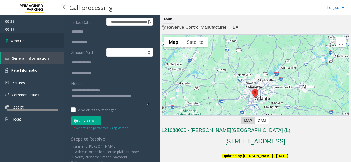
type textarea "**********"
click at [15, 45] on link "Wrap Up" at bounding box center [32, 40] width 64 height 15
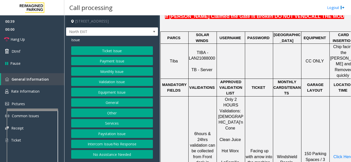
scroll to position [205, 0]
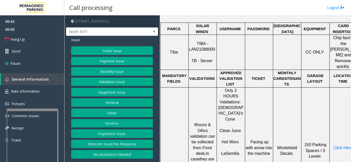
click at [122, 47] on button "Ticket Issue" at bounding box center [112, 50] width 82 height 9
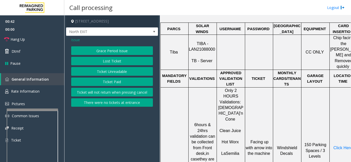
click at [120, 70] on button "Ticket Unreadable" at bounding box center [112, 71] width 82 height 9
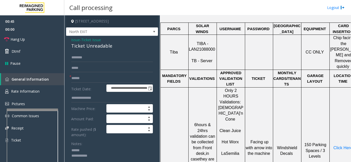
click at [99, 150] on textarea at bounding box center [110, 156] width 78 height 19
drag, startPoint x: 71, startPoint y: 46, endPoint x: 114, endPoint y: 47, distance: 43.4
click at [114, 47] on div "**********" at bounding box center [112, 144] width 92 height 216
type textarea "**********"
click at [112, 76] on input "text" at bounding box center [112, 78] width 82 height 9
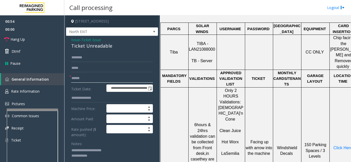
click at [86, 78] on input "text" at bounding box center [112, 78] width 82 height 9
drag, startPoint x: 86, startPoint y: 80, endPoint x: 71, endPoint y: 80, distance: 15.4
click at [71, 80] on input "**********" at bounding box center [112, 78] width 82 height 9
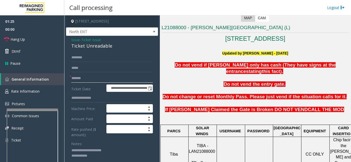
scroll to position [103, 0]
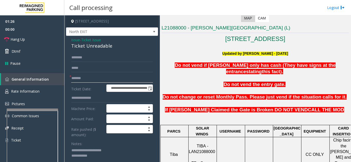
type input "******"
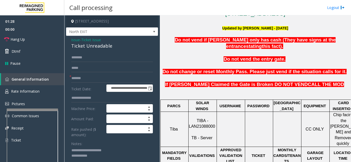
scroll to position [128, 0]
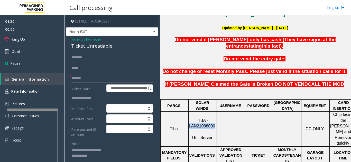
drag, startPoint x: 213, startPoint y: 114, endPoint x: 190, endPoint y: 113, distance: 22.8
click at [190, 119] on span "TIBA - LAN21088000" at bounding box center [202, 124] width 26 height 10
click at [77, 38] on span "Issue" at bounding box center [75, 39] width 9 height 5
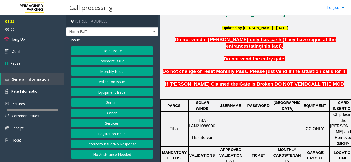
click at [107, 83] on button "Validation Issue" at bounding box center [112, 82] width 82 height 9
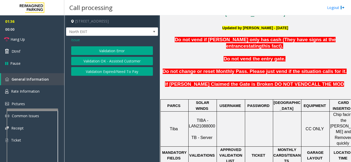
click at [111, 52] on button "Validation Error" at bounding box center [112, 50] width 82 height 9
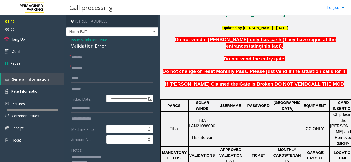
scroll to position [26, 0]
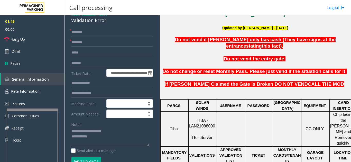
drag, startPoint x: 81, startPoint y: 132, endPoint x: 114, endPoint y: 132, distance: 33.9
click at [114, 132] on textarea at bounding box center [110, 137] width 78 height 19
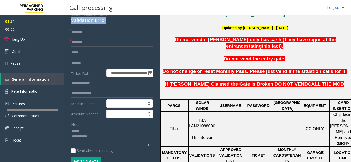
drag, startPoint x: 71, startPoint y: 21, endPoint x: 117, endPoint y: 22, distance: 46.2
click at [117, 22] on div "Validation Error" at bounding box center [112, 20] width 82 height 7
click at [93, 141] on textarea at bounding box center [110, 137] width 78 height 19
click at [95, 137] on textarea at bounding box center [110, 137] width 78 height 19
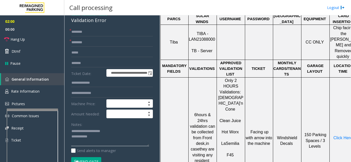
scroll to position [231, 0]
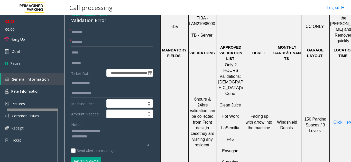
type textarea "**********"
click at [105, 45] on input "text" at bounding box center [112, 42] width 82 height 9
click at [123, 31] on input "text" at bounding box center [112, 32] width 82 height 9
type input "**"
click at [116, 45] on input "text" at bounding box center [112, 42] width 82 height 9
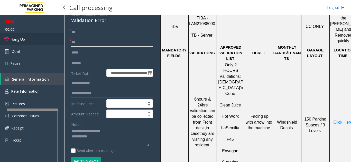
type input "**"
click at [43, 42] on link "Hang Up" at bounding box center [32, 39] width 64 height 12
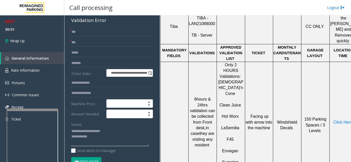
click at [101, 136] on textarea at bounding box center [110, 137] width 78 height 19
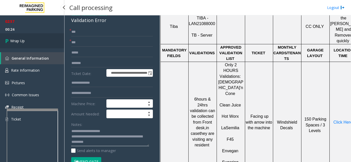
type textarea "**********"
click at [42, 40] on link "Wrap Up" at bounding box center [32, 40] width 64 height 15
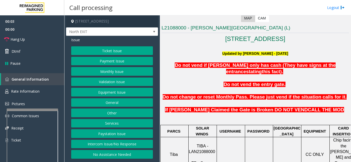
scroll to position [128, 0]
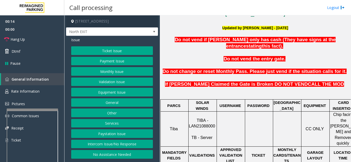
click at [120, 142] on button "Intercom Issue/No Response" at bounding box center [112, 144] width 82 height 9
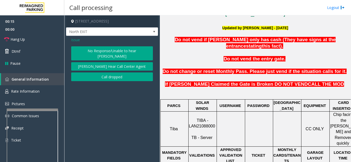
click at [95, 51] on button "No Response/Unable to hear [PERSON_NAME]" at bounding box center [112, 53] width 82 height 14
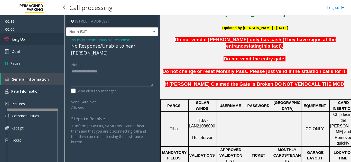
click at [41, 40] on link "Hang Up" at bounding box center [32, 39] width 64 height 12
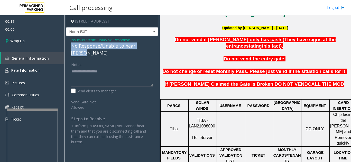
drag, startPoint x: 68, startPoint y: 44, endPoint x: 150, endPoint y: 46, distance: 81.6
click at [150, 46] on div "Issue - Intercom Issue/No Response No Response/Unable to hear [PERSON_NAME] Not…" at bounding box center [112, 93] width 92 height 114
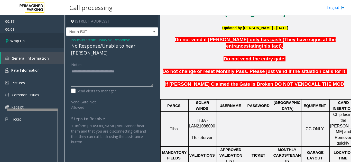
type textarea "**********"
click at [41, 40] on link "Wrap Up" at bounding box center [32, 40] width 64 height 15
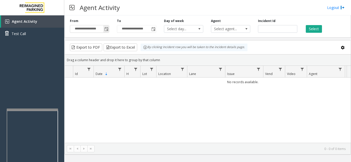
click at [104, 29] on span "Toggle popup" at bounding box center [106, 29] width 6 height 8
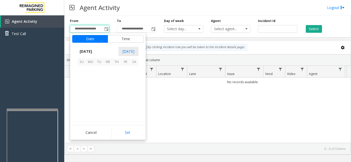
scroll to position [92096, 0]
click at [133, 71] on span "6" at bounding box center [134, 70] width 9 height 9
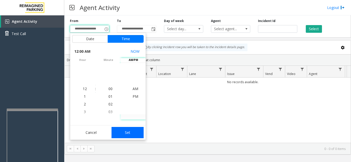
click at [139, 133] on button "Set" at bounding box center [127, 132] width 32 height 11
type input "**********"
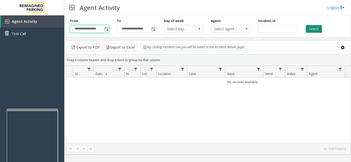
click at [313, 30] on button "Select" at bounding box center [313, 29] width 16 height 8
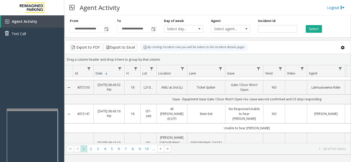
scroll to position [0, 0]
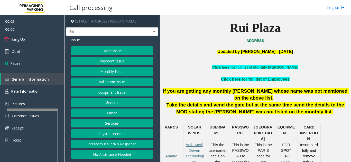
scroll to position [128, 0]
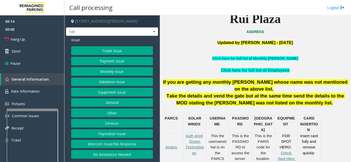
click at [111, 54] on button "Ticket Issue" at bounding box center [112, 50] width 82 height 9
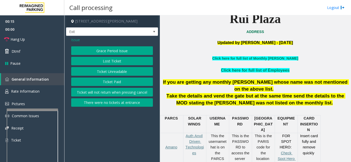
click at [113, 76] on button "Ticket Unreadable" at bounding box center [112, 71] width 82 height 9
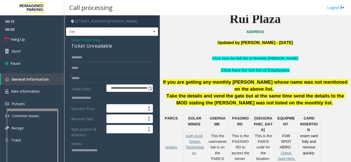
scroll to position [205, 0]
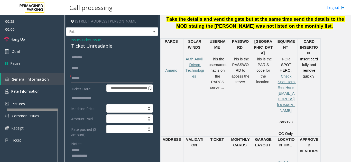
click at [92, 149] on textarea at bounding box center [110, 156] width 78 height 19
drag, startPoint x: 67, startPoint y: 44, endPoint x: 115, endPoint y: 46, distance: 48.5
type textarea "**********"
click at [98, 82] on input "text" at bounding box center [112, 78] width 82 height 9
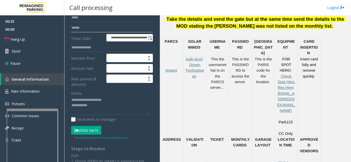
scroll to position [51, 0]
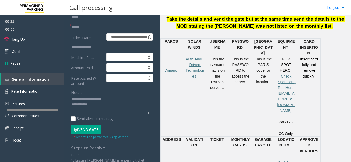
type input "******"
click at [92, 130] on button "Vend Gate" at bounding box center [86, 129] width 30 height 9
click at [103, 102] on textarea at bounding box center [110, 104] width 78 height 19
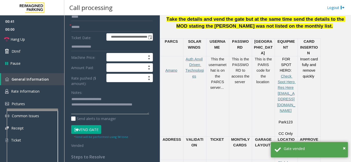
type textarea "**********"
click at [109, 86] on div at bounding box center [129, 80] width 49 height 13
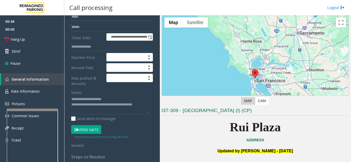
scroll to position [0, 0]
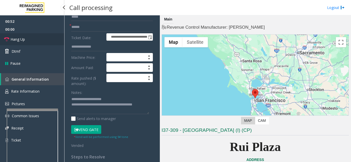
click at [39, 42] on link "Hang Up" at bounding box center [32, 39] width 64 height 12
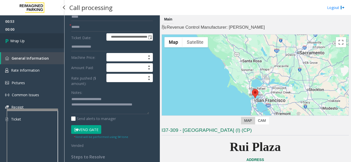
click at [39, 42] on link "Wrap Up" at bounding box center [32, 40] width 64 height 15
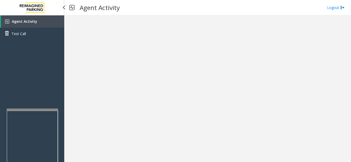
drag, startPoint x: 0, startPoint y: 71, endPoint x: 22, endPoint y: 50, distance: 30.7
click at [22, 50] on div "Agent Activity Test Call" at bounding box center [32, 96] width 64 height 162
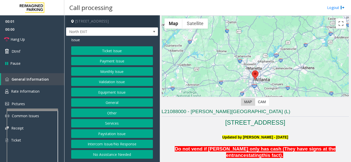
scroll to position [26, 0]
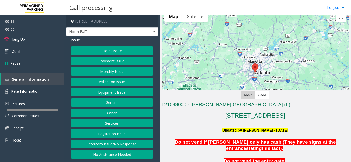
click at [123, 145] on button "Intercom Issue/No Response" at bounding box center [112, 144] width 82 height 9
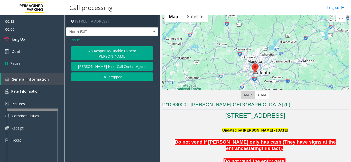
click at [115, 49] on button "No Response/Unable to hear [PERSON_NAME]" at bounding box center [112, 53] width 82 height 14
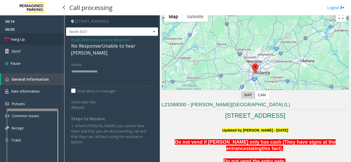
click at [47, 41] on link "Hang Up" at bounding box center [32, 39] width 64 height 12
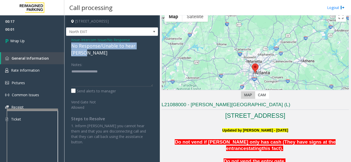
drag, startPoint x: 70, startPoint y: 47, endPoint x: 150, endPoint y: 48, distance: 80.8
click at [150, 48] on div "Issue - Intercom Issue/No Response No Response/Unable to hear [PERSON_NAME] Not…" at bounding box center [112, 93] width 92 height 114
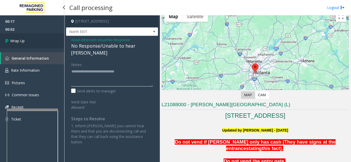
type textarea "**********"
click at [61, 40] on link "Wrap Up" at bounding box center [32, 40] width 64 height 15
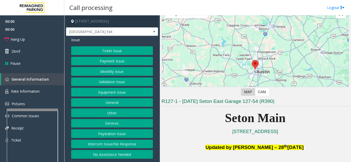
scroll to position [103, 0]
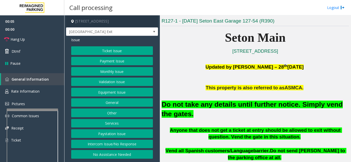
click at [112, 61] on button "Payment Issue" at bounding box center [112, 61] width 82 height 9
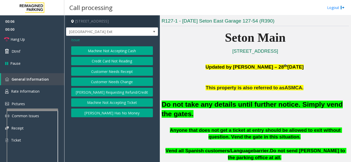
click at [114, 65] on button "Credit Card Not Reading" at bounding box center [112, 61] width 82 height 9
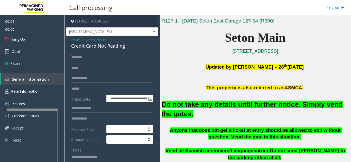
scroll to position [26, 0]
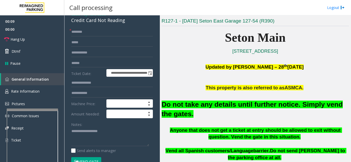
click at [84, 162] on button "Vend Gate" at bounding box center [86, 162] width 30 height 9
click at [86, 32] on input "text" at bounding box center [112, 32] width 82 height 9
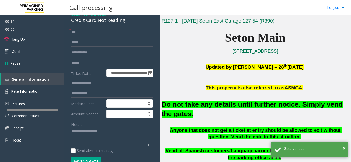
type input "**"
click at [92, 131] on textarea at bounding box center [110, 137] width 78 height 19
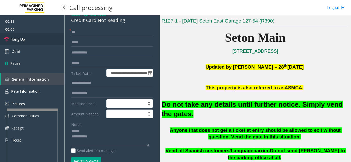
click at [44, 42] on link "Hang Up" at bounding box center [32, 39] width 64 height 12
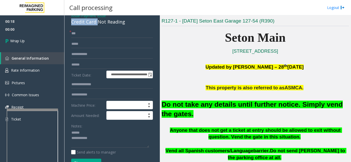
scroll to position [23, 0]
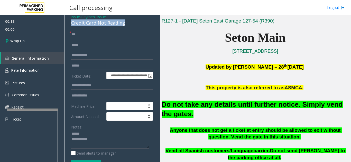
drag, startPoint x: 68, startPoint y: 21, endPoint x: 114, endPoint y: 25, distance: 46.1
click at [118, 136] on textarea at bounding box center [110, 139] width 78 height 19
click at [113, 140] on textarea at bounding box center [110, 139] width 78 height 19
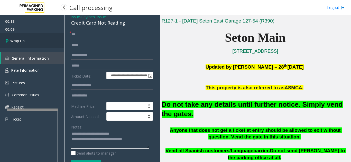
type textarea "**********"
click at [42, 42] on link "Wrap Up" at bounding box center [32, 40] width 64 height 15
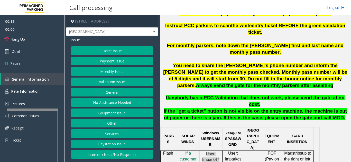
scroll to position [205, 0]
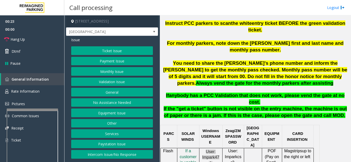
click at [103, 84] on button "Validation Issue" at bounding box center [112, 82] width 82 height 9
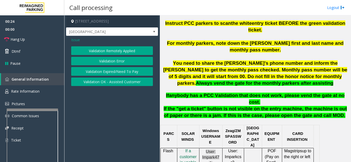
click at [103, 62] on button "Validation Error" at bounding box center [112, 61] width 82 height 9
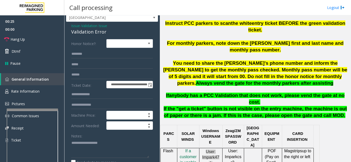
scroll to position [26, 0]
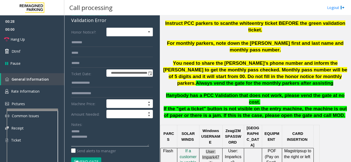
click at [83, 131] on textarea at bounding box center [110, 137] width 78 height 19
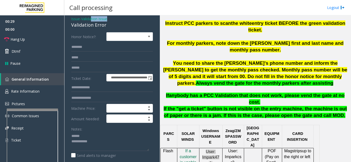
scroll to position [18, 0]
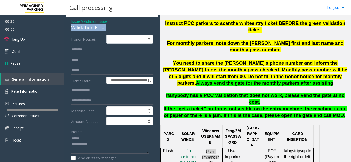
drag, startPoint x: 65, startPoint y: 19, endPoint x: 113, endPoint y: 28, distance: 48.3
click at [113, 28] on app-call-processing-form "**********" at bounding box center [111, 88] width 95 height 147
click at [105, 142] on textarea at bounding box center [110, 144] width 78 height 19
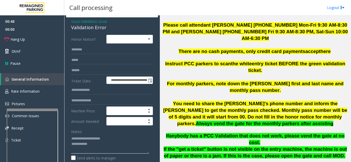
scroll to position [180, 0]
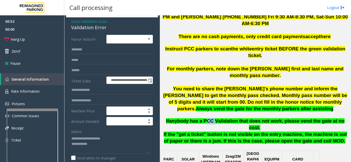
drag, startPoint x: 202, startPoint y: 100, endPoint x: 210, endPoint y: 101, distance: 7.8
click at [210, 119] on span "anybody has a PCC Validation that does not work, please vend the gate at no cos…" at bounding box center [256, 125] width 175 height 12
click at [99, 145] on textarea at bounding box center [110, 144] width 78 height 19
type textarea "**********"
click at [93, 67] on input "text" at bounding box center [112, 70] width 82 height 9
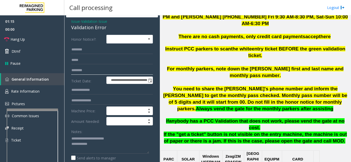
scroll to position [70, 0]
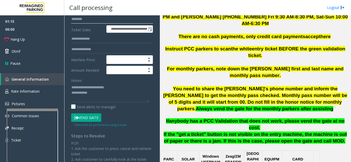
type input "********"
click at [94, 116] on button "Vend Gate" at bounding box center [86, 118] width 30 height 9
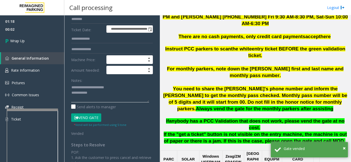
click at [108, 94] on textarea at bounding box center [110, 92] width 78 height 19
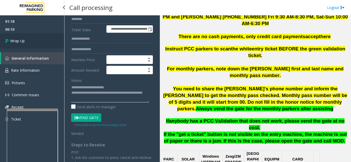
type textarea "**********"
click at [40, 44] on link "Wrap Up" at bounding box center [32, 40] width 64 height 15
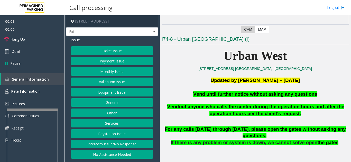
scroll to position [128, 0]
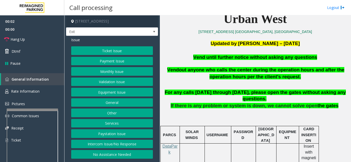
click at [107, 91] on button "Equipment Issue" at bounding box center [112, 92] width 82 height 9
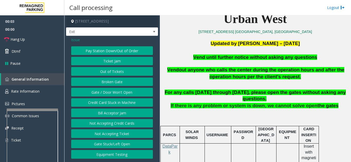
click at [107, 91] on button "Gate / Door Won't Open" at bounding box center [112, 92] width 82 height 9
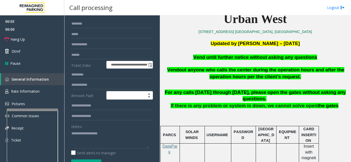
scroll to position [51, 0]
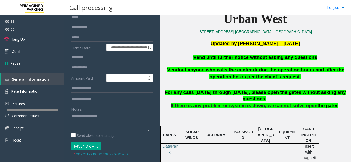
click at [94, 149] on button "Vend Gate" at bounding box center [86, 146] width 30 height 9
type textarea "**********"
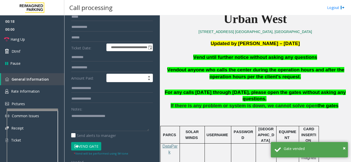
click at [129, 110] on div "Notes:" at bounding box center [112, 118] width 82 height 26
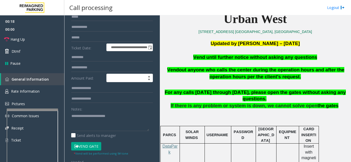
scroll to position [0, 0]
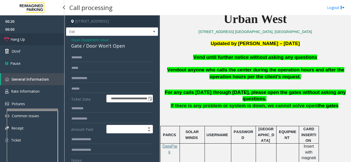
click at [40, 44] on link "Hang Up" at bounding box center [32, 39] width 64 height 12
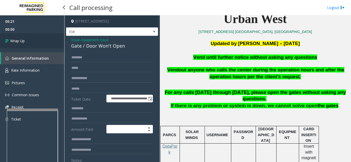
click at [40, 44] on link "Wrap Up" at bounding box center [32, 40] width 64 height 15
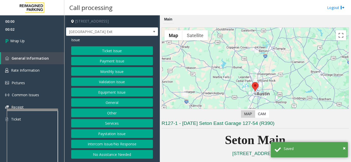
click at [128, 146] on button "Intercom Issue/No Response" at bounding box center [112, 144] width 82 height 9
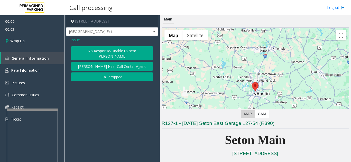
click at [106, 74] on button "Call dropped" at bounding box center [112, 77] width 82 height 9
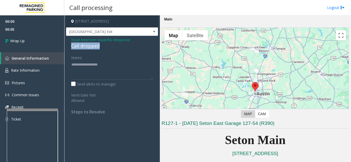
drag, startPoint x: 69, startPoint y: 46, endPoint x: 103, endPoint y: 46, distance: 34.4
click at [103, 46] on div "Issue - Intercom Issue/No Response Call dropped Notes: Send alerts to manager V…" at bounding box center [112, 78] width 92 height 84
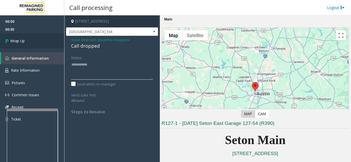
type textarea "**********"
click at [51, 46] on link "Wrap Up" at bounding box center [32, 40] width 64 height 15
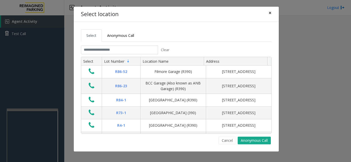
click at [270, 13] on span "×" at bounding box center [269, 12] width 3 height 7
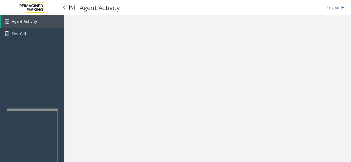
click at [21, 24] on link "Agent Activity" at bounding box center [32, 21] width 63 height 12
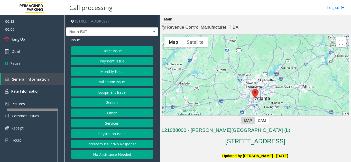
click at [114, 144] on button "Intercom Issue/No Response" at bounding box center [112, 144] width 82 height 9
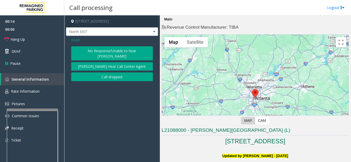
click at [97, 53] on button "No Response/Unable to hear [PERSON_NAME]" at bounding box center [112, 53] width 82 height 14
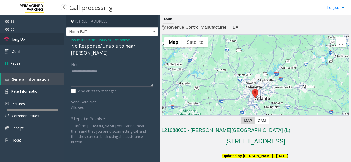
click at [45, 42] on link "Hang Up" at bounding box center [32, 39] width 64 height 12
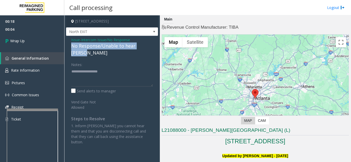
drag, startPoint x: 69, startPoint y: 45, endPoint x: 152, endPoint y: 46, distance: 83.4
click at [152, 46] on div "Issue - Intercom Issue/No Response No Response/Unable to hear [PERSON_NAME] Not…" at bounding box center [112, 93] width 92 height 114
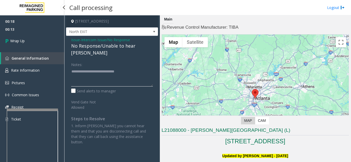
type textarea "**********"
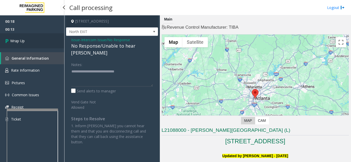
drag, startPoint x: 26, startPoint y: 32, endPoint x: 26, endPoint y: 36, distance: 4.4
click at [26, 32] on span "00:13" at bounding box center [32, 29] width 64 height 8
click at [27, 41] on link "Wrap Up" at bounding box center [32, 40] width 64 height 15
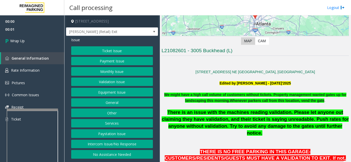
scroll to position [103, 0]
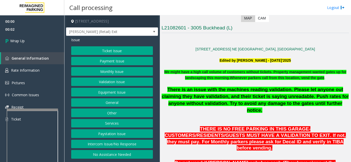
click at [135, 145] on button "Intercom Issue/No Response" at bounding box center [112, 144] width 82 height 9
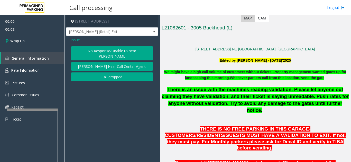
click at [118, 73] on button "Call dropped" at bounding box center [112, 77] width 82 height 9
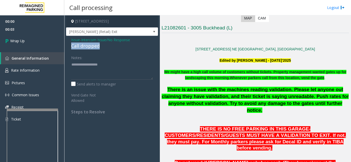
drag, startPoint x: 75, startPoint y: 45, endPoint x: 110, endPoint y: 44, distance: 34.4
click at [110, 44] on div "Issue - Intercom Issue/No Response Call dropped Notes: Send alerts to manager V…" at bounding box center [112, 78] width 92 height 84
type textarea "**********"
click at [59, 52] on div "00:00 00:05 Wrap Up General Information Rate Information Pictures Common Issues…" at bounding box center [32, 72] width 64 height 114
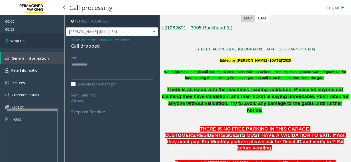
click at [50, 45] on link "Wrap Up" at bounding box center [32, 40] width 64 height 15
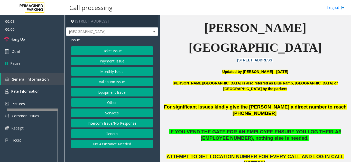
scroll to position [128, 0]
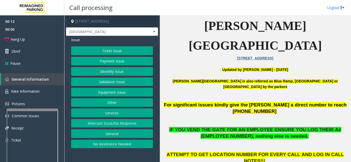
click at [113, 123] on button "Intercom Issue/No Response" at bounding box center [112, 123] width 82 height 9
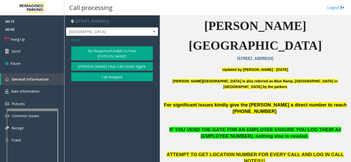
click at [124, 48] on button "No Response/Unable to hear [PERSON_NAME]" at bounding box center [112, 53] width 82 height 14
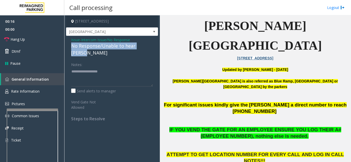
drag, startPoint x: 69, startPoint y: 45, endPoint x: 150, endPoint y: 46, distance: 81.1
click at [150, 46] on div "Issue - Intercom Issue/No Response No Response/Unable to hear [PERSON_NAME] Not…" at bounding box center [112, 81] width 92 height 91
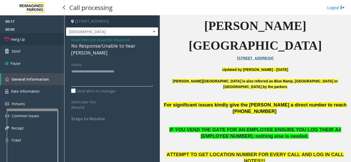
type textarea "**********"
click at [46, 42] on link "Hang Up" at bounding box center [32, 39] width 64 height 12
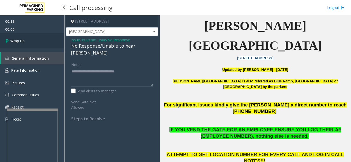
click at [46, 42] on link "Wrap Up" at bounding box center [32, 40] width 64 height 15
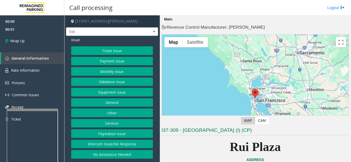
click at [127, 144] on button "Intercom Issue/No Response" at bounding box center [112, 144] width 82 height 9
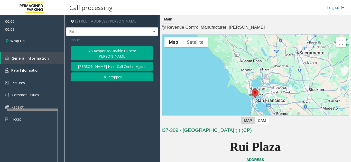
click at [116, 73] on button "Call dropped" at bounding box center [112, 77] width 82 height 9
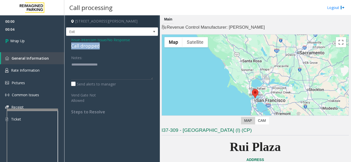
drag, startPoint x: 67, startPoint y: 46, endPoint x: 106, endPoint y: 46, distance: 38.5
click at [106, 46] on div "Issue - Intercom Issue/No Response Call dropped Notes: Send alerts to manager V…" at bounding box center [112, 78] width 92 height 84
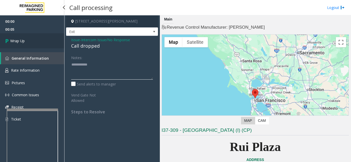
type textarea "**********"
click at [41, 41] on link "Wrap Up" at bounding box center [32, 40] width 64 height 15
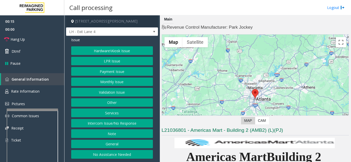
click at [113, 125] on button "Intercom Issue/No Response" at bounding box center [112, 123] width 82 height 9
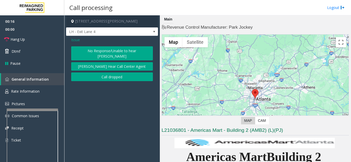
click at [95, 50] on button "No Response/Unable to hear [PERSON_NAME]" at bounding box center [112, 53] width 82 height 14
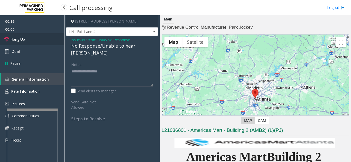
click at [49, 37] on link "Hang Up" at bounding box center [32, 39] width 64 height 12
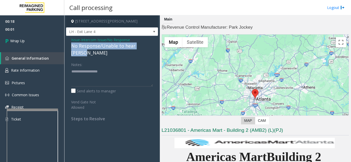
drag, startPoint x: 70, startPoint y: 45, endPoint x: 151, endPoint y: 46, distance: 80.6
click at [151, 46] on div "Issue - Intercom Issue/No Response No Response/Unable to hear [PERSON_NAME] Not…" at bounding box center [112, 81] width 92 height 91
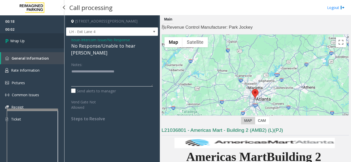
type textarea "**********"
click at [23, 41] on span "Wrap Up" at bounding box center [17, 40] width 14 height 5
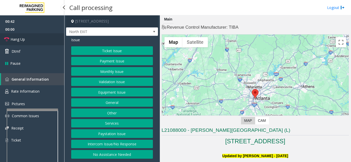
click at [33, 45] on link "Hang Up" at bounding box center [32, 39] width 64 height 12
click at [111, 141] on button "Intercom Issue/No Response" at bounding box center [112, 144] width 82 height 9
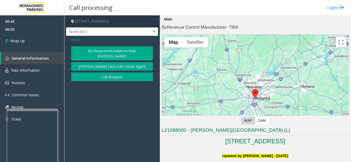
click at [92, 63] on button "[PERSON_NAME] Hear Call Center Agent" at bounding box center [112, 66] width 82 height 9
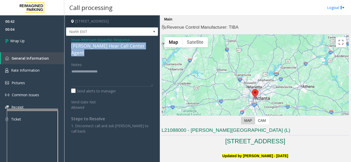
drag, startPoint x: 68, startPoint y: 45, endPoint x: 156, endPoint y: 46, distance: 88.0
click at [156, 46] on div "Issue - Intercom Issue/No Response [PERSON_NAME] Hear Call Center Agent Notes: …" at bounding box center [112, 90] width 92 height 109
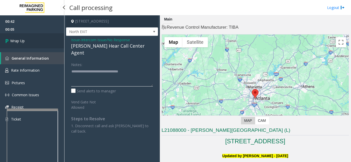
type textarea "**********"
click at [39, 43] on link "Wrap Up" at bounding box center [32, 40] width 64 height 15
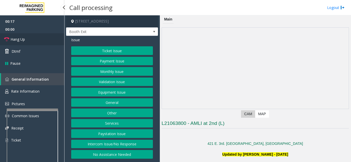
click at [28, 44] on link "Hang Up" at bounding box center [32, 39] width 64 height 12
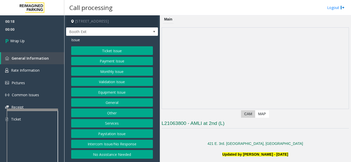
click at [120, 144] on button "Intercom Issue/No Response" at bounding box center [112, 144] width 82 height 9
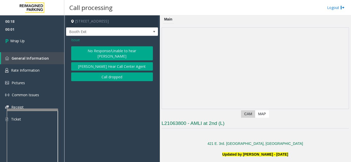
click at [112, 55] on div "No Response/Unable to hear [PERSON_NAME] Cannot Hear Call Center Agent Call dro…" at bounding box center [112, 63] width 82 height 35
click at [117, 49] on button "No Response/Unable to hear [PERSON_NAME]" at bounding box center [112, 53] width 82 height 14
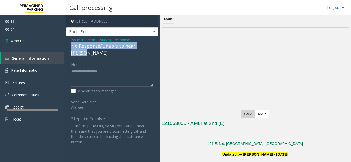
drag, startPoint x: 71, startPoint y: 44, endPoint x: 150, endPoint y: 48, distance: 79.6
click at [150, 48] on div "Issue - Intercom Issue/No Response No Response/Unable to hear [PERSON_NAME] Not…" at bounding box center [112, 93] width 92 height 114
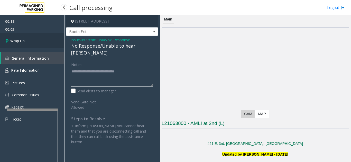
type textarea "**********"
click at [31, 36] on link "Wrap Up" at bounding box center [32, 40] width 64 height 15
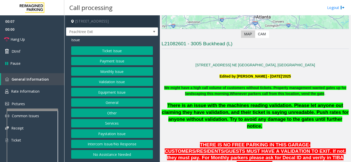
scroll to position [103, 0]
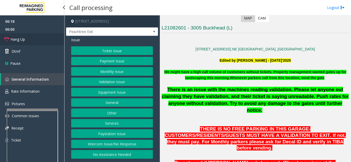
click at [24, 41] on span "Hang Up" at bounding box center [18, 39] width 14 height 5
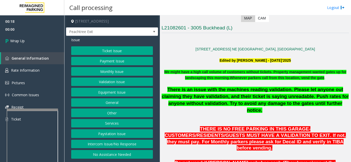
click at [96, 141] on button "Intercom Issue/No Response" at bounding box center [112, 144] width 82 height 9
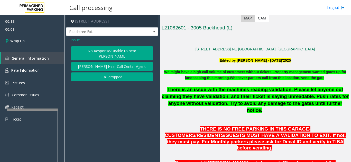
click at [91, 51] on button "No Response/Unable to hear [PERSON_NAME]" at bounding box center [112, 53] width 82 height 14
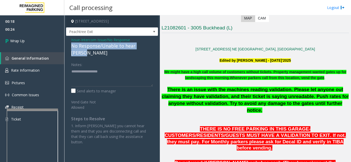
drag, startPoint x: 68, startPoint y: 48, endPoint x: 150, endPoint y: 46, distance: 81.6
click at [150, 46] on div "Issue - Intercom Issue/No Response No Response/Unable to hear [PERSON_NAME] Not…" at bounding box center [112, 93] width 92 height 114
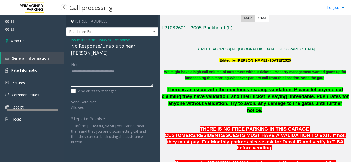
type textarea "**********"
click at [32, 31] on span "00:25" at bounding box center [32, 29] width 64 height 8
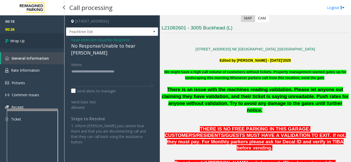
click at [30, 38] on link "Wrap Up" at bounding box center [32, 40] width 64 height 15
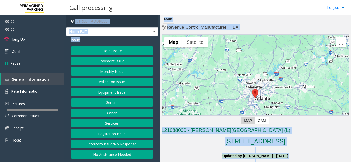
drag, startPoint x: 300, startPoint y: 83, endPoint x: 350, endPoint y: 121, distance: 62.8
click at [203, 99] on div at bounding box center [255, 99] width 187 height 128
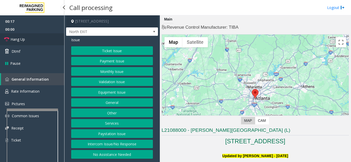
click at [38, 38] on link "Hang Up" at bounding box center [32, 39] width 64 height 12
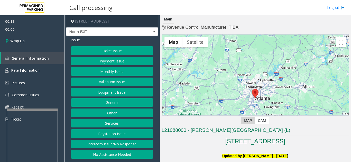
click at [114, 143] on button "Intercom Issue/No Response" at bounding box center [112, 144] width 82 height 9
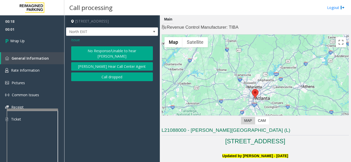
click at [91, 50] on button "No Response/Unable to hear [PERSON_NAME]" at bounding box center [112, 53] width 82 height 14
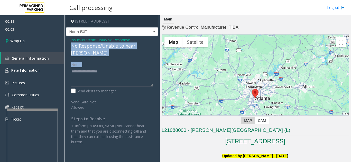
drag, startPoint x: 69, startPoint y: 47, endPoint x: 86, endPoint y: 50, distance: 17.5
click at [86, 50] on div "Issue - Intercom Issue/No Response No Response/Unable to hear [PERSON_NAME] Not…" at bounding box center [112, 93] width 92 height 114
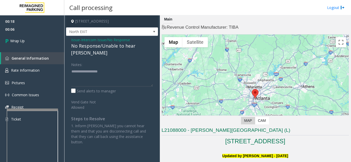
click at [92, 60] on div "Notes:" at bounding box center [112, 73] width 82 height 26
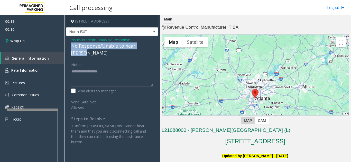
drag, startPoint x: 71, startPoint y: 47, endPoint x: 151, endPoint y: 46, distance: 79.8
click at [151, 46] on div "Issue - Intercom Issue/No Response No Response/Unable to hear [PERSON_NAME] Not…" at bounding box center [112, 93] width 92 height 114
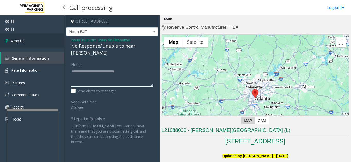
type textarea "**********"
click at [35, 46] on link "Wrap Up" at bounding box center [32, 40] width 64 height 15
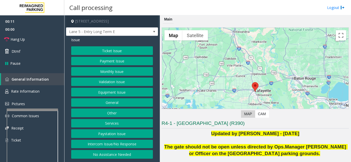
click at [124, 145] on button "Intercom Issue/No Response" at bounding box center [112, 144] width 82 height 9
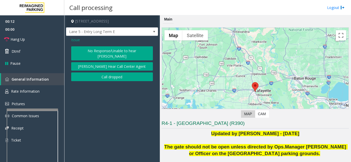
click at [106, 51] on button "No Response/Unable to hear [PERSON_NAME]" at bounding box center [112, 53] width 82 height 14
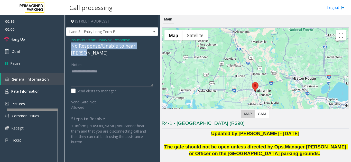
drag, startPoint x: 65, startPoint y: 46, endPoint x: 150, endPoint y: 47, distance: 84.7
click at [150, 47] on app-call-processing-form "[STREET_ADDRESS] 5 - Entry Long Term E Issue - Intercom Issue/No Response No Re…" at bounding box center [111, 88] width 95 height 147
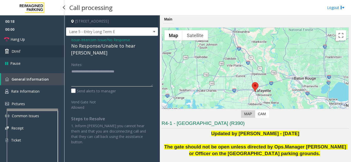
type textarea "**********"
click at [23, 54] on link "Dtmf" at bounding box center [32, 51] width 64 height 12
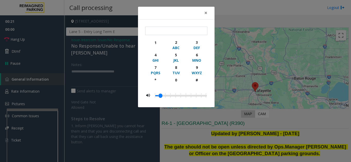
click at [29, 43] on div "× 1 2 ABC 3 DEF 4 GHI 5 JKL 6 MNO 7 PQRS 8 TUV 9 WXYZ * 0 #" at bounding box center [175, 81] width 351 height 162
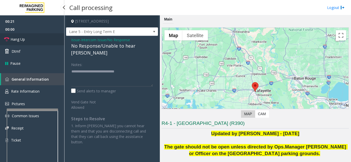
click at [29, 43] on link "Hang Up" at bounding box center [32, 39] width 64 height 12
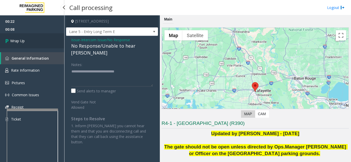
click at [25, 44] on link "Wrap Up" at bounding box center [32, 40] width 64 height 15
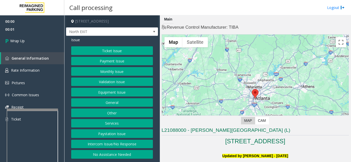
click at [120, 145] on button "Intercom Issue/No Response" at bounding box center [112, 144] width 82 height 9
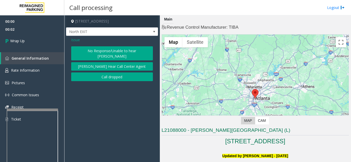
click at [98, 73] on button "Call dropped" at bounding box center [112, 77] width 82 height 9
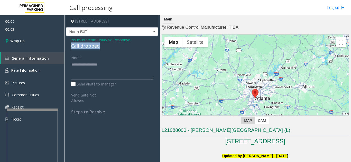
drag, startPoint x: 70, startPoint y: 47, endPoint x: 107, endPoint y: 46, distance: 37.5
click at [108, 46] on div "Issue - Intercom Issue/No Response Call dropped Notes: Send alerts to manager V…" at bounding box center [112, 78] width 92 height 84
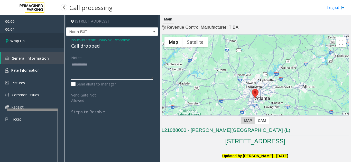
type textarea "**********"
click at [20, 42] on span "Wrap Up" at bounding box center [17, 40] width 14 height 5
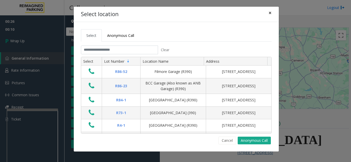
click at [267, 12] on button "×" at bounding box center [270, 13] width 10 height 13
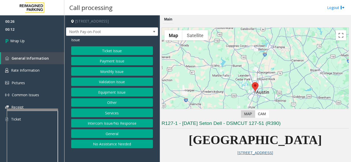
click at [105, 125] on button "Intercom Issue/No Response" at bounding box center [112, 123] width 82 height 9
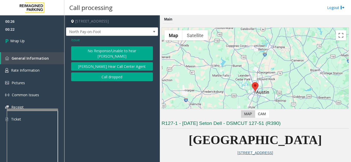
click at [97, 73] on button "Call dropped" at bounding box center [112, 77] width 82 height 9
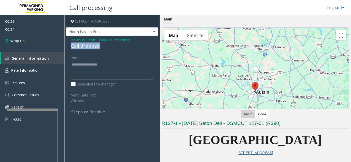
drag, startPoint x: 67, startPoint y: 44, endPoint x: 112, endPoint y: 47, distance: 45.2
click at [112, 47] on div "Issue - Intercom Issue/No Response Call dropped Notes: Send alerts to manager V…" at bounding box center [112, 78] width 92 height 84
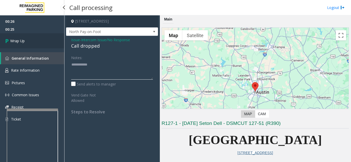
type textarea "**********"
click at [24, 34] on link "Wrap Up" at bounding box center [32, 40] width 64 height 15
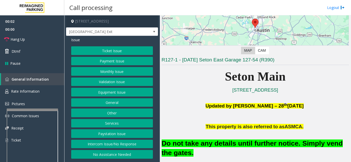
scroll to position [77, 0]
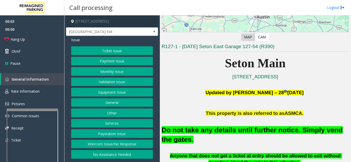
click at [110, 92] on button "Equipment Issue" at bounding box center [112, 92] width 82 height 9
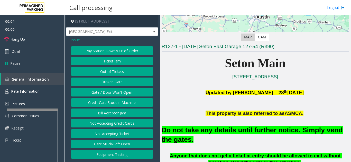
click at [110, 92] on button "Gate / Door Won't Open" at bounding box center [112, 92] width 82 height 9
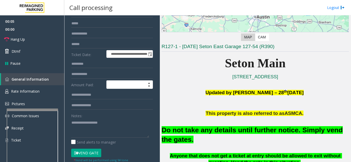
scroll to position [51, 0]
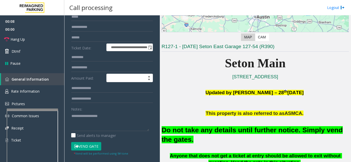
click at [81, 148] on button "Vend Gate" at bounding box center [86, 146] width 30 height 9
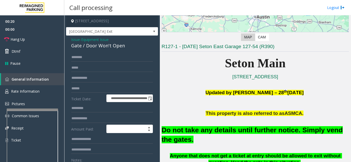
scroll to position [0, 0]
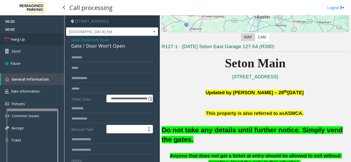
type textarea "**********"
click at [52, 41] on link "Hang Up" at bounding box center [32, 39] width 64 height 12
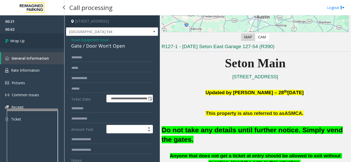
click at [52, 41] on link "Wrap Up" at bounding box center [32, 40] width 64 height 15
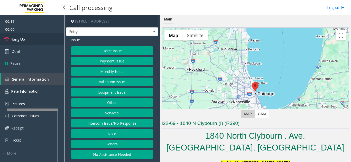
click at [37, 43] on link "Hang Up" at bounding box center [32, 39] width 64 height 12
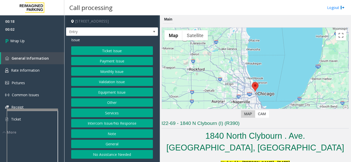
click at [100, 123] on button "Intercom Issue/No Response" at bounding box center [112, 123] width 82 height 9
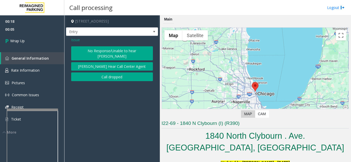
click at [87, 66] on div "No Response/Unable to hear [PERSON_NAME] Cannot Hear Call Center Agent Call dro…" at bounding box center [112, 63] width 82 height 35
click at [109, 75] on button "Call dropped" at bounding box center [112, 77] width 82 height 9
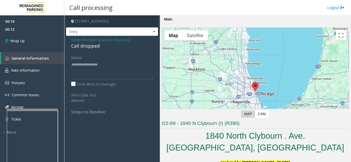
click at [74, 38] on span "Issue" at bounding box center [75, 39] width 9 height 5
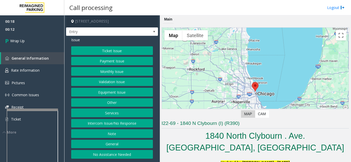
click at [126, 125] on button "Intercom Issue/No Response" at bounding box center [112, 123] width 82 height 9
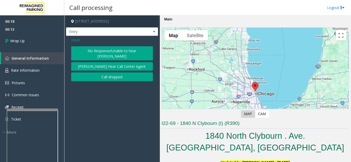
click at [112, 56] on div "No Response/Unable to hear [PERSON_NAME] Cannot Hear Call Center Agent Call dro…" at bounding box center [112, 63] width 82 height 35
click at [100, 52] on button "No Response/Unable to hear [PERSON_NAME]" at bounding box center [112, 53] width 82 height 14
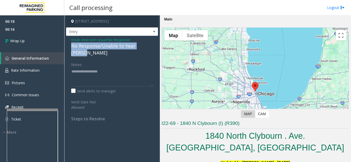
drag, startPoint x: 69, startPoint y: 47, endPoint x: 154, endPoint y: 47, distance: 84.4
click at [154, 47] on div "Issue - Intercom Issue/No Response No Response/Unable to hear [PERSON_NAME] Not…" at bounding box center [112, 81] width 92 height 91
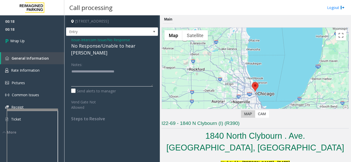
type textarea "**********"
click at [107, 53] on div "Issue - Intercom Issue/No Response No Response/Unable to hear [PERSON_NAME] Not…" at bounding box center [112, 81] width 92 height 91
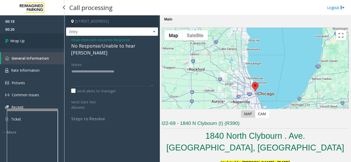
click at [40, 47] on link "Wrap Up" at bounding box center [32, 40] width 64 height 15
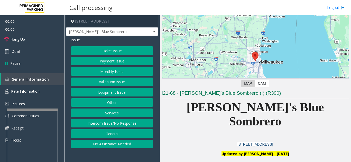
scroll to position [128, 0]
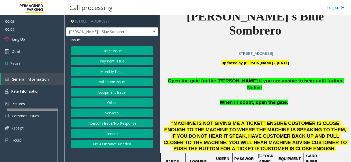
click at [119, 97] on div "Ticket Issue Payment Issue Monthly Issue Validation Issue Equipment Issue Other…" at bounding box center [112, 97] width 82 height 102
click at [120, 94] on button "Equipment Issue" at bounding box center [112, 92] width 82 height 9
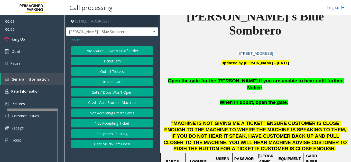
click at [119, 89] on button "Gate / Door Won't Open" at bounding box center [112, 92] width 82 height 9
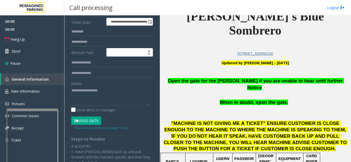
click at [93, 117] on button "Vend Gate" at bounding box center [86, 121] width 30 height 9
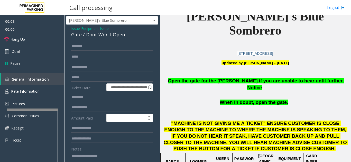
scroll to position [0, 0]
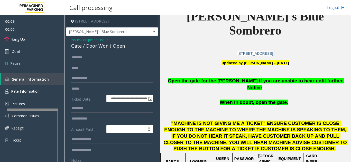
click at [97, 54] on input "text" at bounding box center [112, 57] width 82 height 9
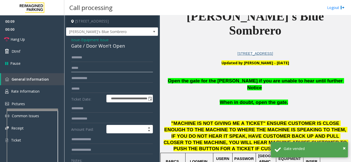
click at [96, 65] on input "text" at bounding box center [112, 68] width 82 height 9
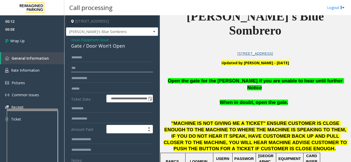
type input "**"
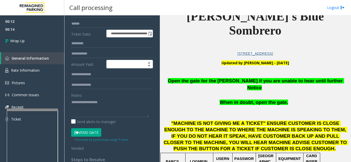
scroll to position [77, 0]
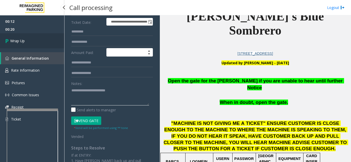
type textarea "**********"
click at [50, 37] on link "Wrap Up" at bounding box center [32, 40] width 64 height 15
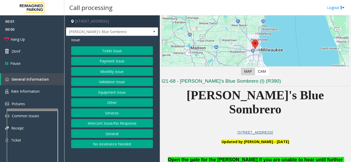
scroll to position [51, 0]
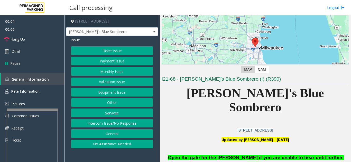
click at [113, 84] on button "Validation Issue" at bounding box center [112, 82] width 82 height 9
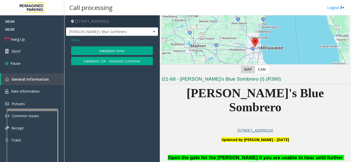
click at [113, 84] on app-call-processing-form "[STREET_ADDRESS] [PERSON_NAME]'s Blue Sombrero Issue Validation Error Validatio…" at bounding box center [111, 88] width 95 height 147
click at [102, 51] on button "Validation Error" at bounding box center [112, 50] width 82 height 9
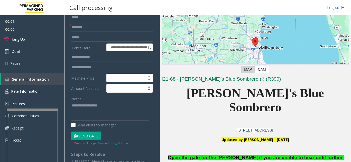
click at [94, 133] on button "Vend Gate" at bounding box center [86, 136] width 30 height 9
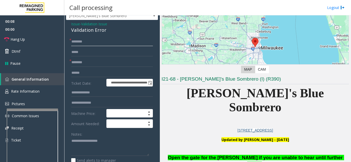
scroll to position [0, 0]
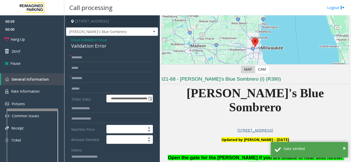
click at [78, 37] on div "**********" at bounding box center [112, 157] width 92 height 242
click at [76, 41] on span "Issue" at bounding box center [75, 39] width 9 height 5
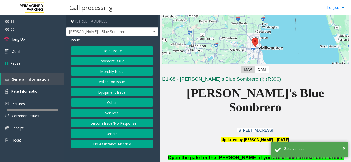
click at [110, 99] on button "Other" at bounding box center [112, 103] width 82 height 9
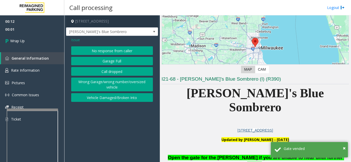
click at [76, 40] on span "Issue" at bounding box center [75, 39] width 9 height 5
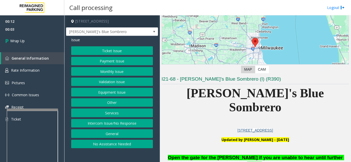
click at [115, 91] on button "Equipment Issue" at bounding box center [112, 92] width 82 height 9
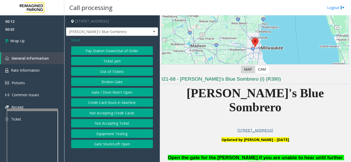
click at [115, 91] on button "Gate / Door Won't Open" at bounding box center [112, 92] width 82 height 9
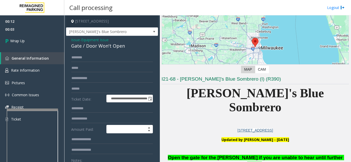
scroll to position [51, 0]
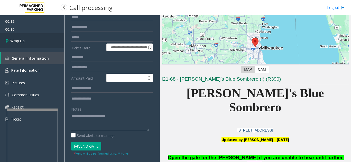
type textarea "**********"
click at [38, 41] on link "Wrap Up" at bounding box center [32, 40] width 64 height 15
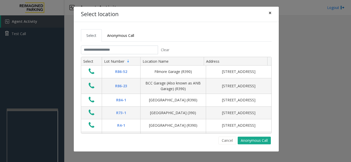
click at [270, 13] on span "×" at bounding box center [269, 12] width 3 height 7
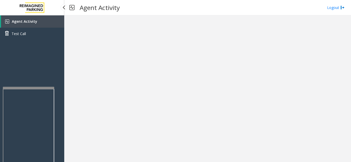
click at [28, 84] on app-root "Agent Activity Test Call × Close Powered by Umojo © 2025 Agent Activity Logout ×" at bounding box center [175, 81] width 351 height 162
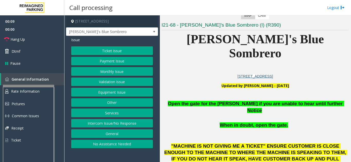
scroll to position [128, 0]
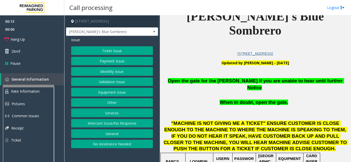
click at [100, 51] on button "Ticket Issue" at bounding box center [112, 50] width 82 height 9
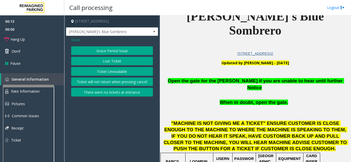
click at [104, 70] on button "Ticket Unreadable" at bounding box center [112, 71] width 82 height 9
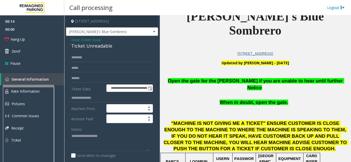
scroll to position [51, 0]
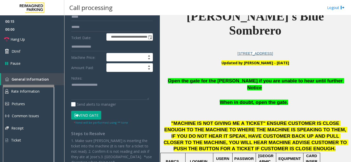
click at [88, 112] on button "Vend Gate" at bounding box center [86, 115] width 30 height 9
click at [88, 113] on button "Vend Gate" at bounding box center [86, 115] width 30 height 9
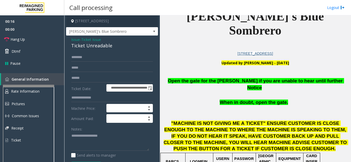
scroll to position [0, 0]
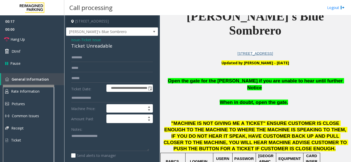
click at [77, 40] on span "Issue" at bounding box center [75, 39] width 9 height 5
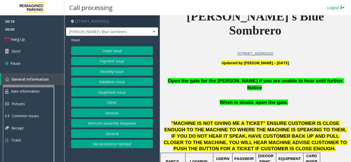
click at [114, 95] on button "Equipment Issue" at bounding box center [112, 92] width 82 height 9
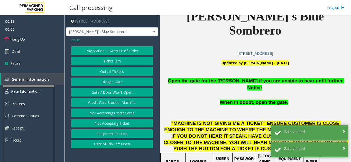
click at [114, 94] on button "Gate / Door Won't Open" at bounding box center [112, 92] width 82 height 9
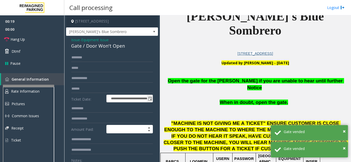
scroll to position [26, 0]
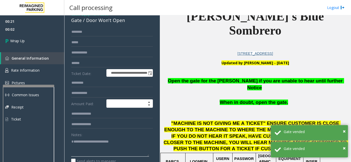
click at [132, 141] on textarea at bounding box center [110, 147] width 78 height 19
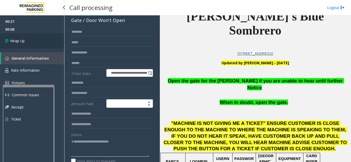
type textarea "**********"
click at [34, 41] on link "Wrap Up" at bounding box center [32, 40] width 64 height 15
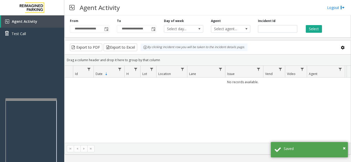
click at [33, 100] on div at bounding box center [30, 100] width 51 height 2
click at [106, 28] on span "Toggle popup" at bounding box center [106, 29] width 4 height 4
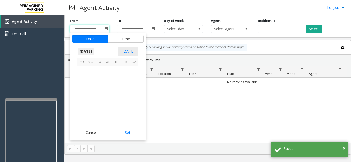
scroll to position [92096, 0]
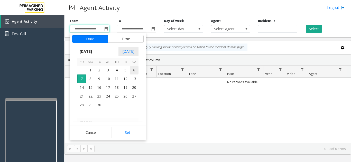
click at [135, 71] on span "6" at bounding box center [134, 70] width 9 height 9
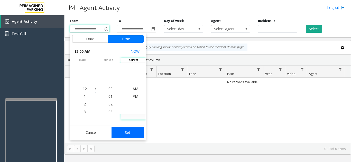
click at [135, 136] on button "Set" at bounding box center [127, 132] width 32 height 11
type input "**********"
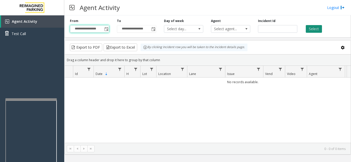
click at [316, 27] on button "Select" at bounding box center [313, 29] width 16 height 8
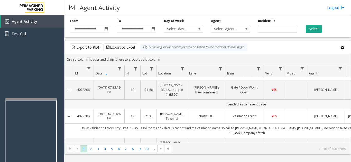
scroll to position [0, 0]
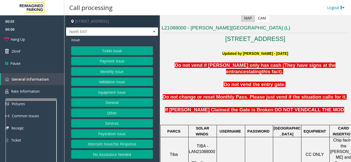
scroll to position [128, 0]
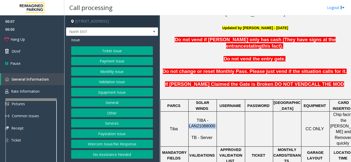
drag, startPoint x: 215, startPoint y: 114, endPoint x: 189, endPoint y: 115, distance: 26.2
click at [189, 118] on p "TIBA - LAN21088000 TB - Server" at bounding box center [202, 129] width 27 height 23
click at [106, 82] on button "Validation Issue" at bounding box center [112, 82] width 82 height 9
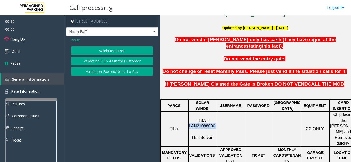
click at [107, 52] on button "Validation Error" at bounding box center [112, 50] width 82 height 9
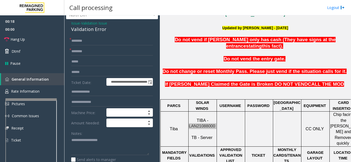
scroll to position [26, 0]
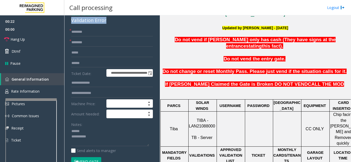
drag, startPoint x: 71, startPoint y: 22, endPoint x: 108, endPoint y: 21, distance: 36.7
click at [100, 139] on textarea at bounding box center [110, 137] width 78 height 19
type textarea "**********"
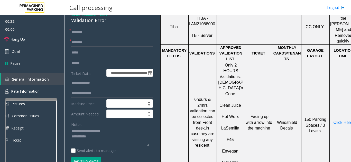
scroll to position [231, 0]
drag, startPoint x: 240, startPoint y: 92, endPoint x: 221, endPoint y: 93, distance: 18.2
click at [221, 120] on p "[PERSON_NAME]" at bounding box center [230, 126] width 27 height 12
type input "**********"
click at [84, 64] on input "text" at bounding box center [112, 63] width 82 height 9
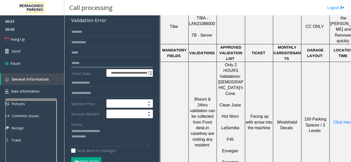
click at [87, 65] on input "text" at bounding box center [112, 63] width 82 height 9
type input "******"
click at [337, 120] on span "Click Here" at bounding box center [342, 122] width 19 height 4
click at [95, 95] on input "text" at bounding box center [112, 93] width 82 height 9
type input "********"
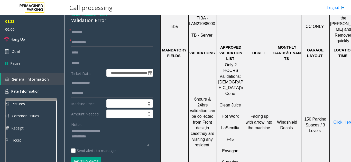
click at [91, 36] on input "text" at bounding box center [112, 32] width 82 height 9
click at [88, 33] on input "text" at bounding box center [112, 32] width 82 height 9
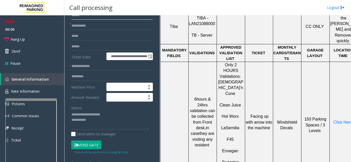
scroll to position [51, 0]
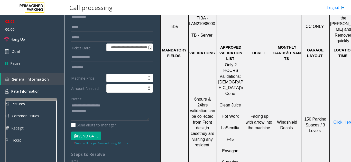
type input "******"
click at [91, 136] on button "Vend Gate" at bounding box center [86, 136] width 30 height 9
click at [102, 112] on textarea at bounding box center [110, 111] width 78 height 19
click at [123, 102] on textarea at bounding box center [110, 111] width 78 height 19
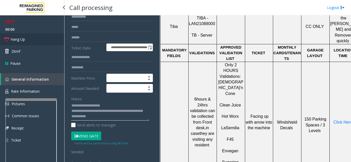
type textarea "**********"
click at [36, 39] on link "Hang Up" at bounding box center [32, 39] width 64 height 12
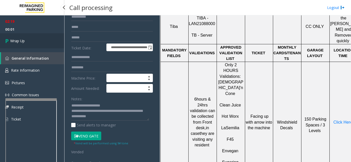
click at [44, 44] on link "Wrap Up" at bounding box center [32, 40] width 64 height 15
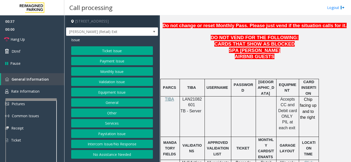
scroll to position [257, 0]
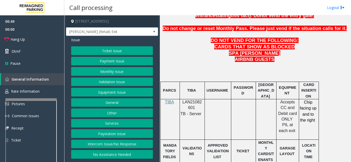
click at [105, 62] on button "Payment Issue" at bounding box center [112, 61] width 82 height 9
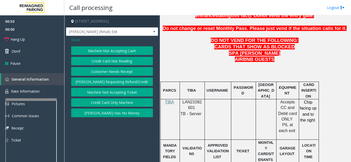
click at [108, 60] on button "Credit Card Not Reading" at bounding box center [112, 61] width 82 height 9
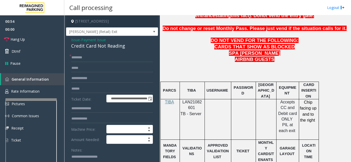
scroll to position [21, 0]
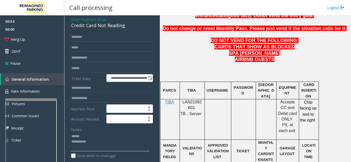
click at [105, 139] on textarea at bounding box center [110, 142] width 78 height 19
drag, startPoint x: 76, startPoint y: 33, endPoint x: 132, endPoint y: 33, distance: 56.2
click at [132, 33] on div "**********" at bounding box center [112, 132] width 92 height 234
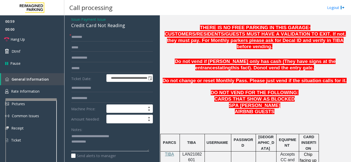
scroll to position [180, 0]
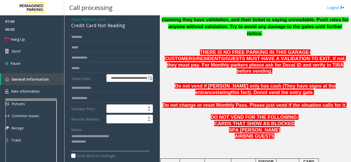
type textarea "**********"
click at [203, 133] on p "AIRBNB GUESTS" at bounding box center [254, 136] width 187 height 6
click at [97, 73] on input "text" at bounding box center [112, 68] width 82 height 9
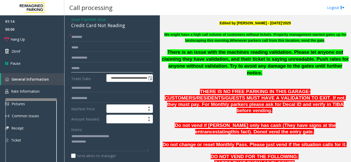
scroll to position [128, 0]
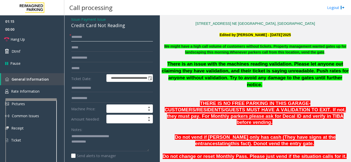
click at [97, 39] on input "text" at bounding box center [112, 37] width 82 height 9
type input "**"
click at [114, 147] on textarea at bounding box center [110, 142] width 78 height 19
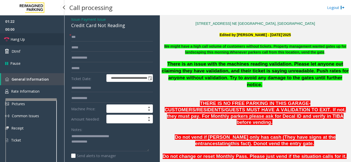
click at [42, 36] on link "Hang Up" at bounding box center [32, 39] width 64 height 12
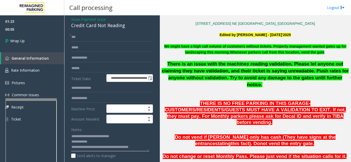
click at [138, 138] on textarea at bounding box center [110, 142] width 78 height 19
type textarea "**********"
click at [34, 46] on link "Wrap Up" at bounding box center [32, 40] width 64 height 15
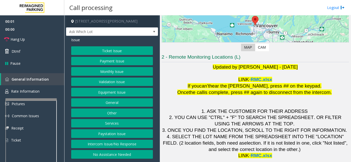
scroll to position [75, 0]
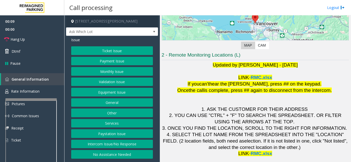
click at [123, 51] on button "Ticket Issue" at bounding box center [112, 50] width 82 height 9
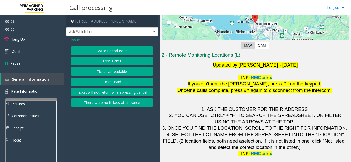
click at [111, 73] on button "Ticket Unreadable" at bounding box center [112, 71] width 82 height 9
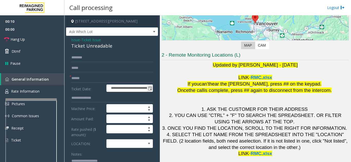
scroll to position [26, 0]
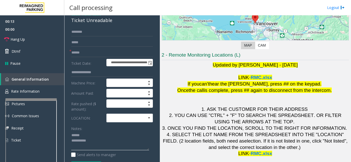
click at [94, 133] on textarea at bounding box center [110, 141] width 78 height 19
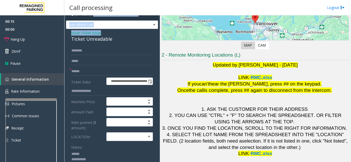
scroll to position [0, 0]
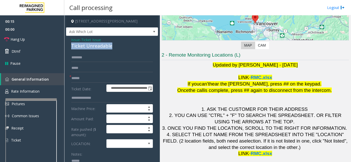
drag, startPoint x: 69, startPoint y: 18, endPoint x: 115, endPoint y: 45, distance: 53.5
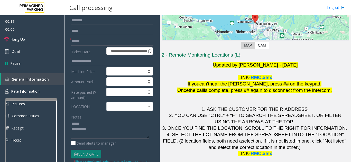
scroll to position [64, 0]
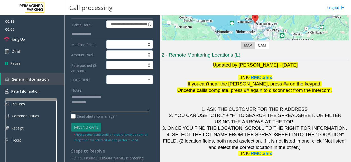
click at [113, 102] on textarea at bounding box center [110, 102] width 78 height 19
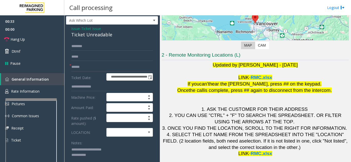
scroll to position [0, 0]
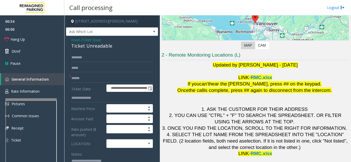
type textarea "**********"
click at [99, 78] on input "text" at bounding box center [112, 78] width 82 height 9
type input "**"
click at [43, 43] on link "Hang Up" at bounding box center [32, 39] width 64 height 12
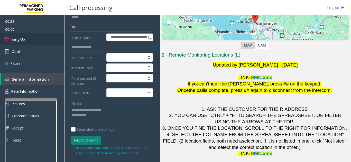
scroll to position [51, 0]
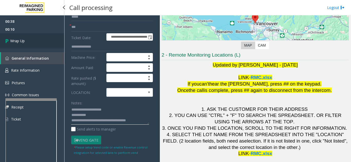
type textarea "**********"
click at [37, 43] on link "Wrap Up" at bounding box center [32, 40] width 64 height 15
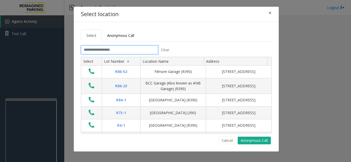
click at [93, 49] on input "text" at bounding box center [119, 50] width 77 height 9
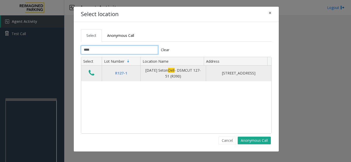
type input "****"
click at [91, 71] on icon "Data table" at bounding box center [92, 73] width 6 height 7
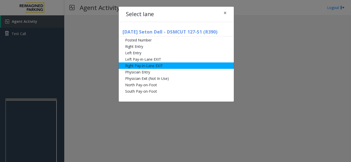
click at [153, 66] on li "Right Pay-in-Lane EXIT" at bounding box center [176, 66] width 115 height 6
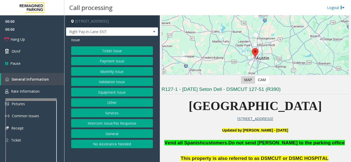
scroll to position [103, 0]
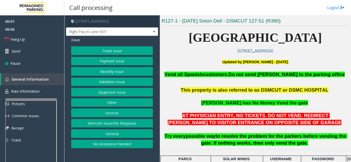
click at [102, 72] on button "Monthly Issue" at bounding box center [112, 71] width 82 height 9
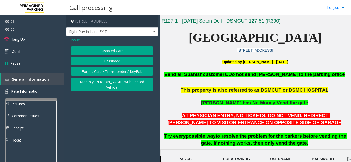
click at [90, 72] on button "Forgot Card / Transponder / KeyFob" at bounding box center [112, 71] width 82 height 9
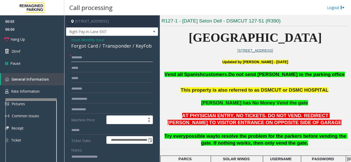
click at [96, 58] on input "text" at bounding box center [112, 57] width 82 height 9
type textarea "**********"
click at [88, 58] on input "text" at bounding box center [112, 57] width 82 height 9
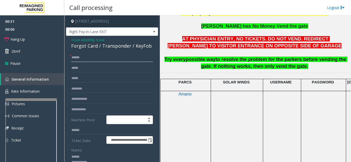
scroll to position [26, 0]
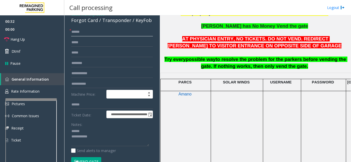
type input "******"
click at [102, 131] on textarea at bounding box center [110, 137] width 78 height 19
click at [89, 158] on button "Vend Gate" at bounding box center [86, 162] width 30 height 9
click at [92, 134] on textarea at bounding box center [110, 137] width 78 height 19
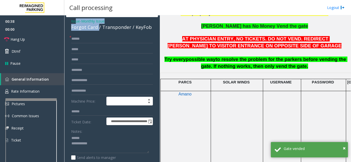
scroll to position [18, 0]
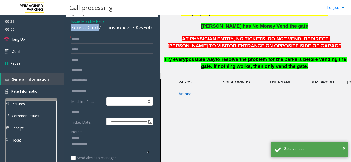
drag, startPoint x: 98, startPoint y: 21, endPoint x: 68, endPoint y: 27, distance: 30.7
click at [68, 27] on div "**********" at bounding box center [112, 135] width 92 height 237
click at [93, 144] on textarea at bounding box center [110, 144] width 78 height 19
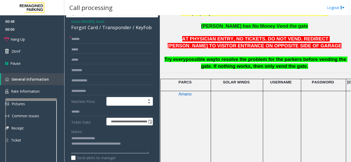
click at [117, 136] on textarea at bounding box center [110, 144] width 78 height 19
type textarea "**********"
click at [25, 41] on span "Hang Up" at bounding box center [18, 39] width 14 height 5
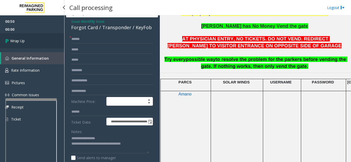
click at [25, 41] on span "Wrap Up" at bounding box center [17, 40] width 14 height 5
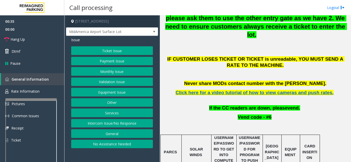
scroll to position [205, 0]
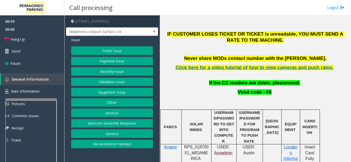
click at [106, 93] on button "Equipment Issue" at bounding box center [112, 92] width 82 height 9
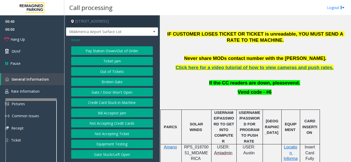
click at [106, 93] on button "Gate / Door Won't Open" at bounding box center [112, 92] width 82 height 9
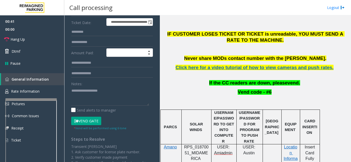
scroll to position [77, 0]
click at [98, 93] on textarea at bounding box center [110, 95] width 78 height 19
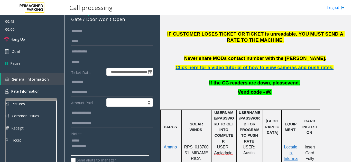
scroll to position [26, 0]
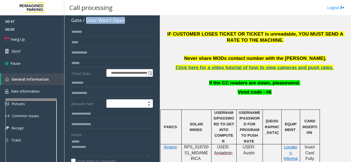
drag, startPoint x: 86, startPoint y: 21, endPoint x: 132, endPoint y: 22, distance: 46.0
click at [132, 22] on div "Gate / Door Won't Open" at bounding box center [112, 20] width 82 height 7
click at [110, 149] on textarea at bounding box center [110, 147] width 78 height 19
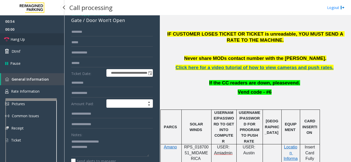
click at [32, 38] on link "Hang Up" at bounding box center [32, 39] width 64 height 12
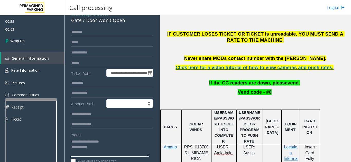
click at [93, 147] on textarea at bounding box center [110, 147] width 78 height 19
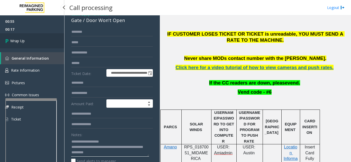
type textarea "**********"
click at [33, 44] on link "Wrap Up" at bounding box center [32, 40] width 64 height 15
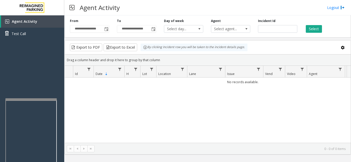
click at [97, 122] on div "No records available." at bounding box center [208, 110] width 286 height 65
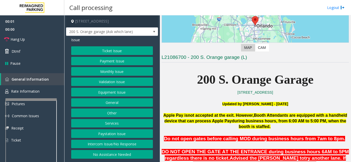
scroll to position [77, 0]
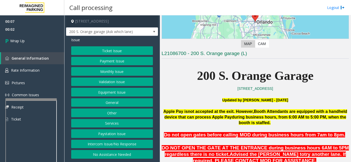
click at [112, 143] on button "Intercom Issue/No Response" at bounding box center [112, 144] width 82 height 9
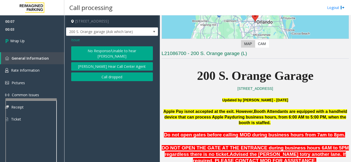
click at [106, 73] on button "Call dropped" at bounding box center [112, 77] width 82 height 9
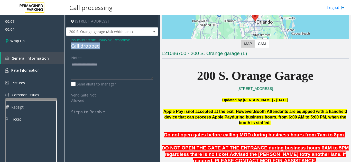
drag, startPoint x: 66, startPoint y: 47, endPoint x: 104, endPoint y: 46, distance: 38.2
click at [104, 46] on app-call-processing-form "[STREET_ADDRESS] S. Orange garage (Ask which lane) Issue - Intercom Issue/No Re…" at bounding box center [111, 88] width 95 height 147
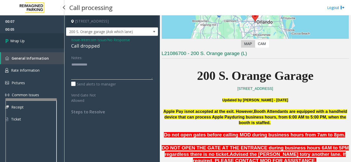
type textarea "**********"
click at [40, 40] on link "Wrap Up" at bounding box center [32, 40] width 64 height 15
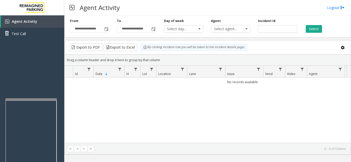
click at [332, 10] on div "Agent Activity Logout" at bounding box center [207, 7] width 286 height 15
click at [332, 6] on link "Logout" at bounding box center [335, 7] width 17 height 5
